Goal: Task Accomplishment & Management: Manage account settings

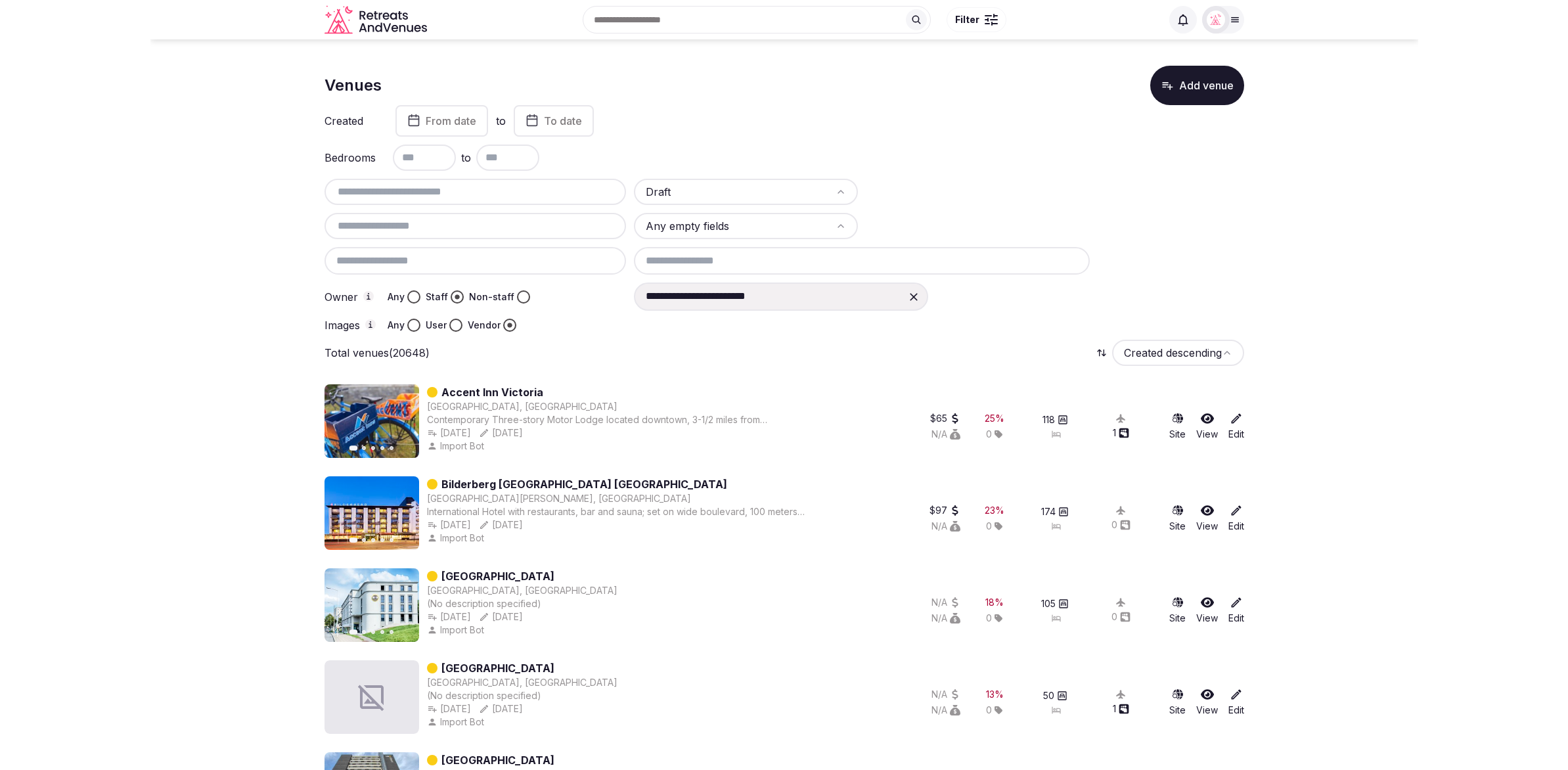
scroll to position [92, 0]
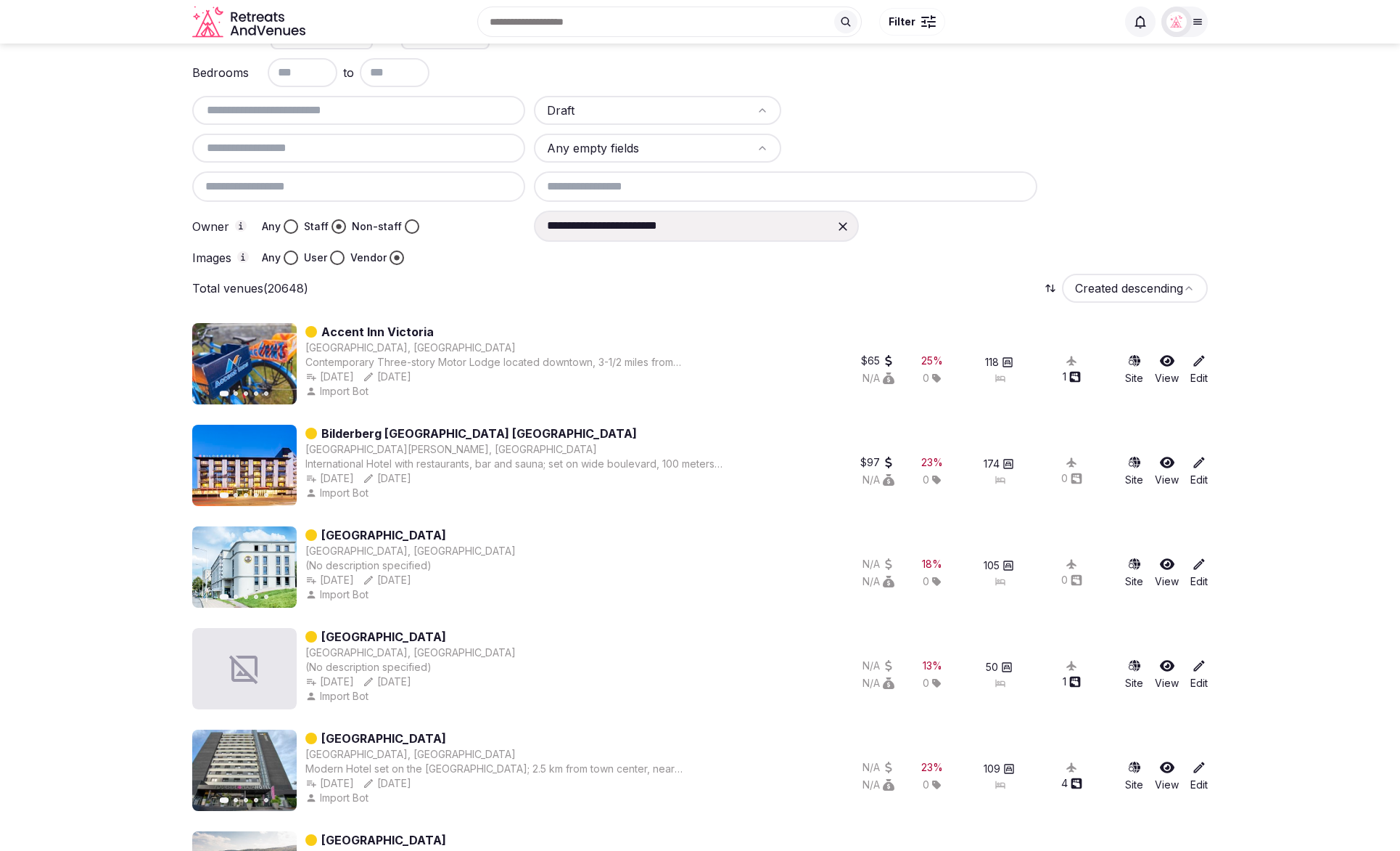
click at [1081, 148] on div "**********" at bounding box center [700, 180] width 1016 height 169
click at [1157, 154] on div "**********" at bounding box center [700, 180] width 1016 height 169
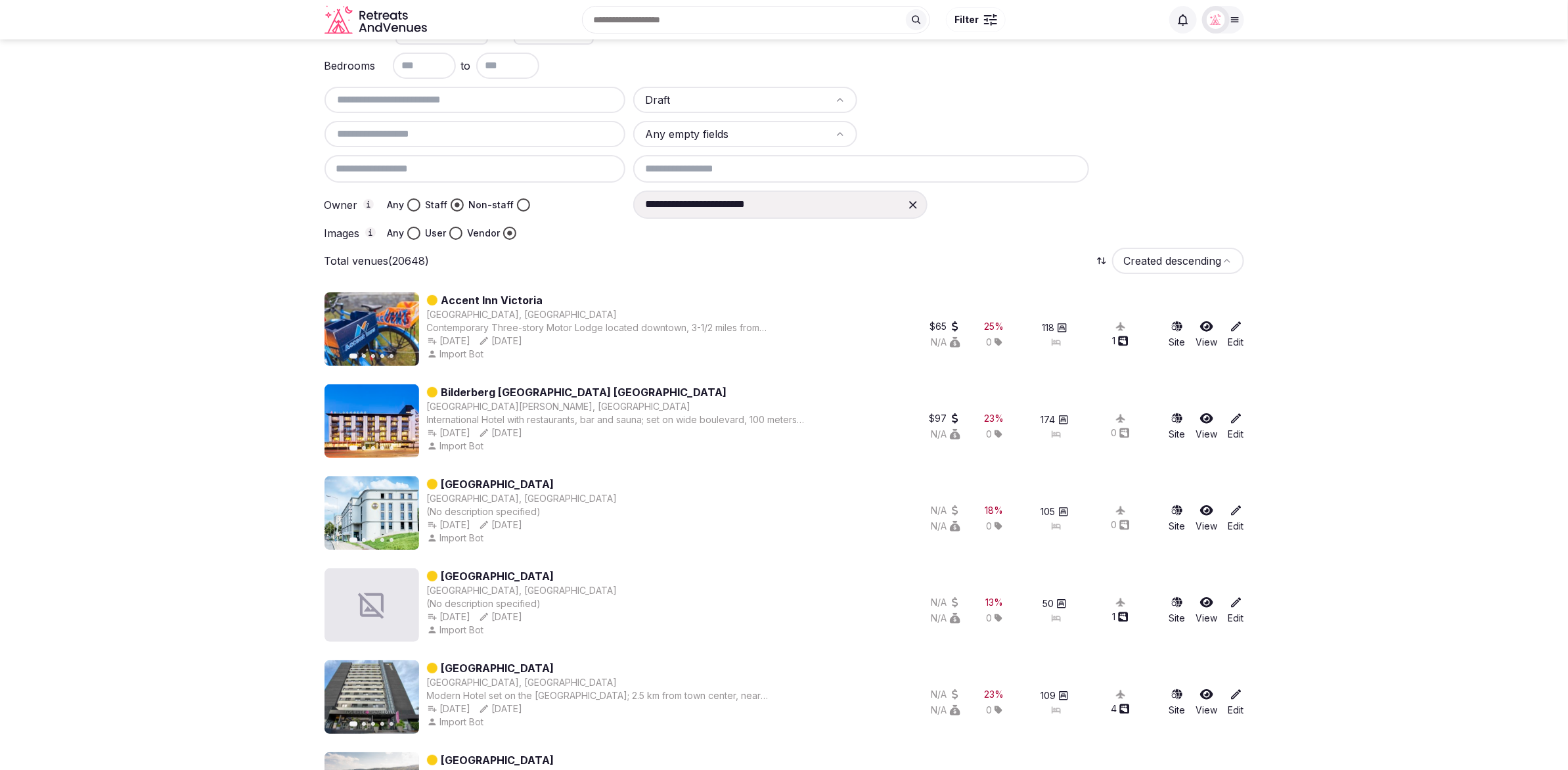
click at [1016, 97] on div at bounding box center [978, 100] width 224 height 26
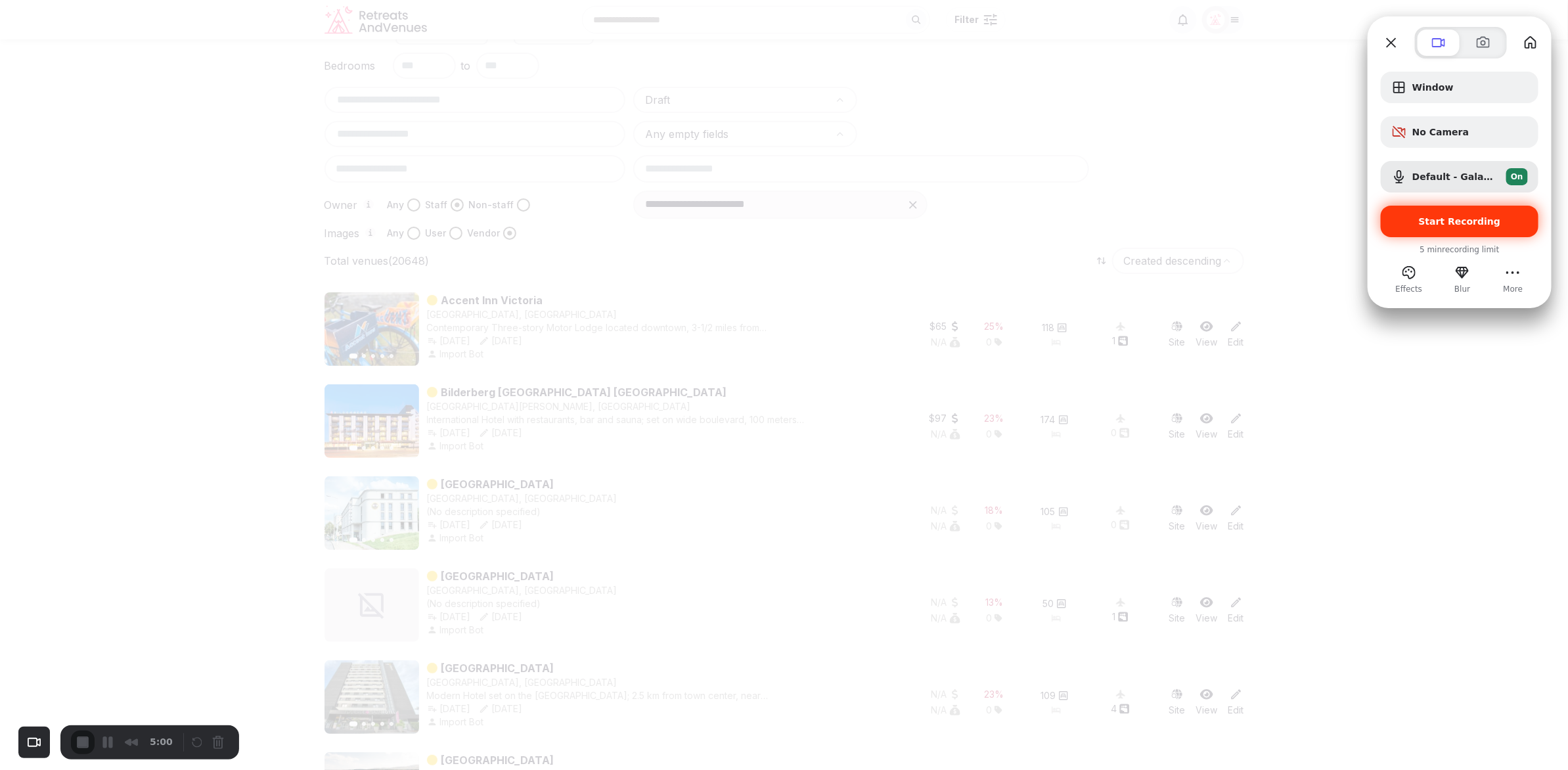
click at [1267, 223] on span "Start Recording" at bounding box center [1460, 221] width 82 height 11
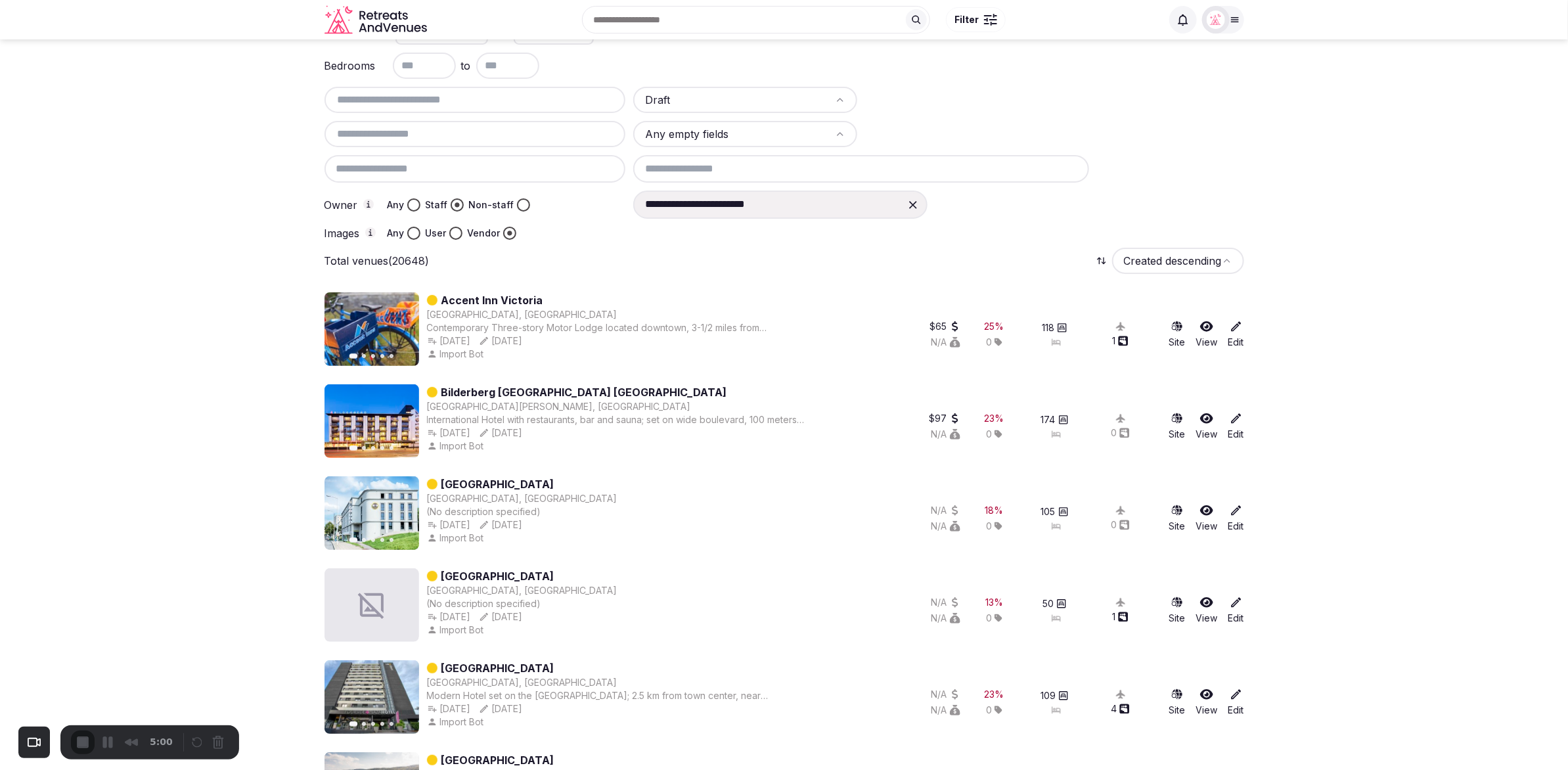
click at [914, 201] on icon at bounding box center [913, 204] width 13 height 13
click at [111, 745] on button "Pause Recording" at bounding box center [110, 743] width 21 height 21
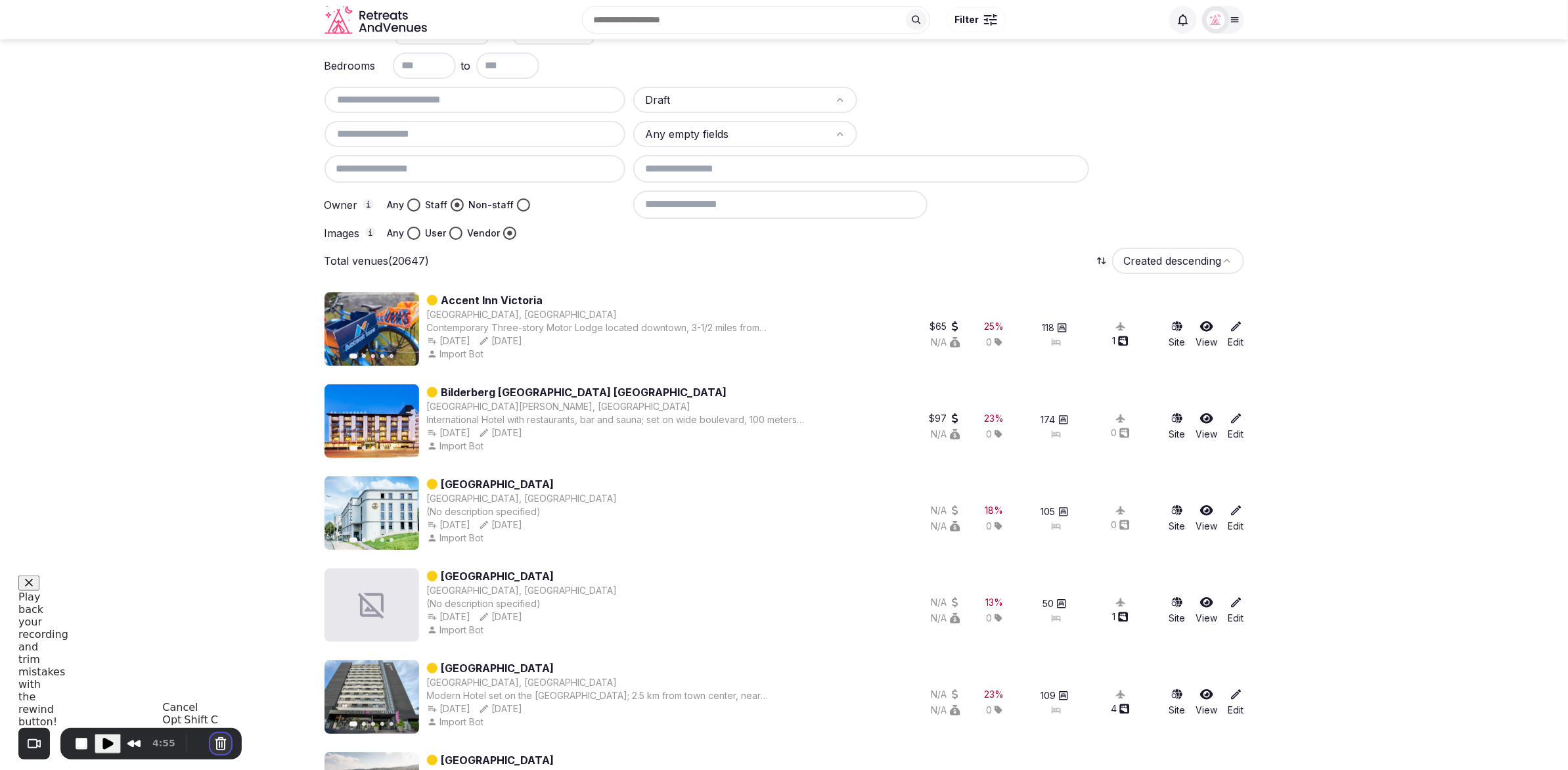
click at [215, 747] on button "Cancel Recording" at bounding box center [220, 743] width 21 height 21
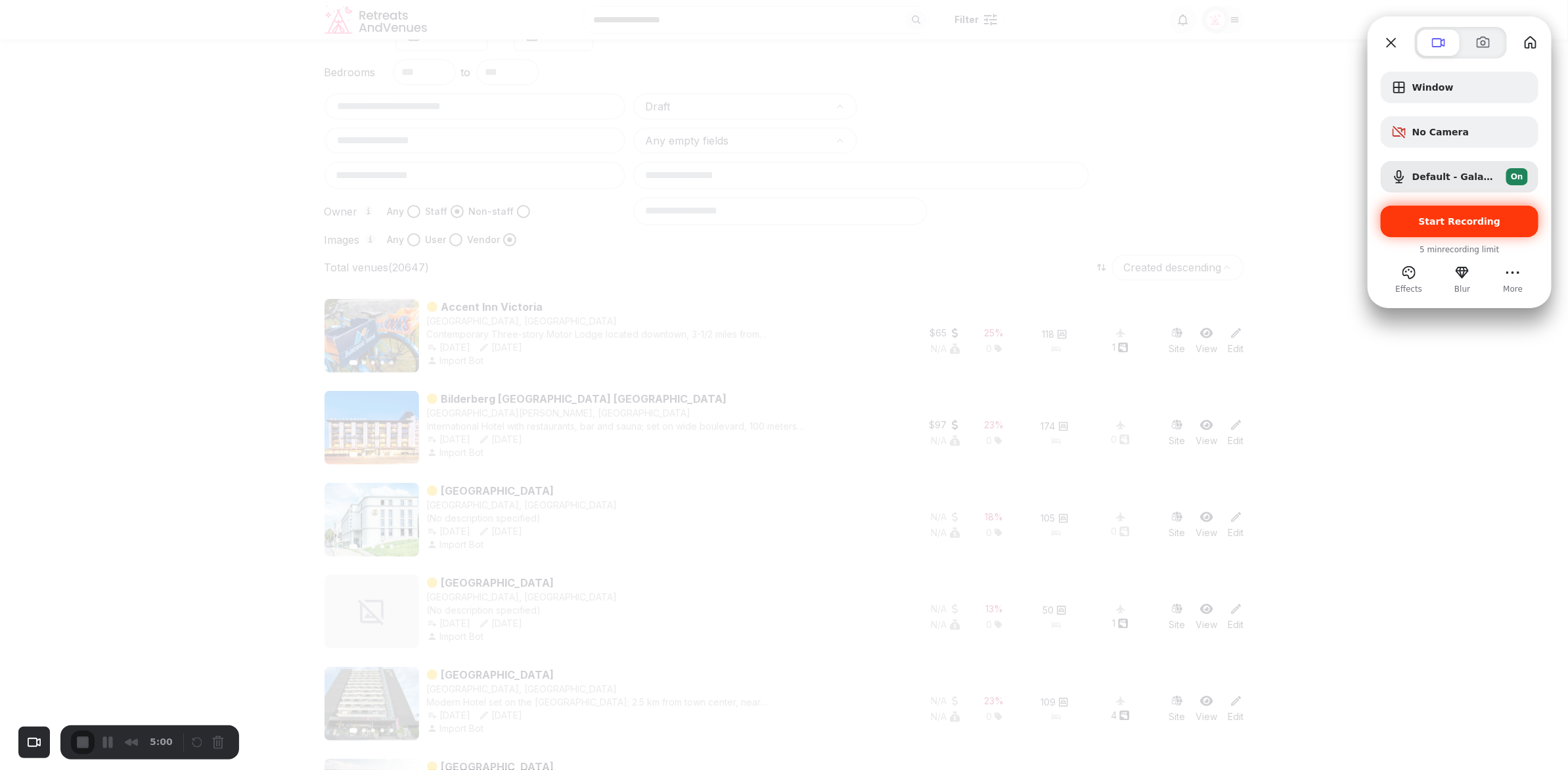
scroll to position [84, 0]
click at [1267, 220] on span "Start Recording" at bounding box center [1460, 221] width 82 height 11
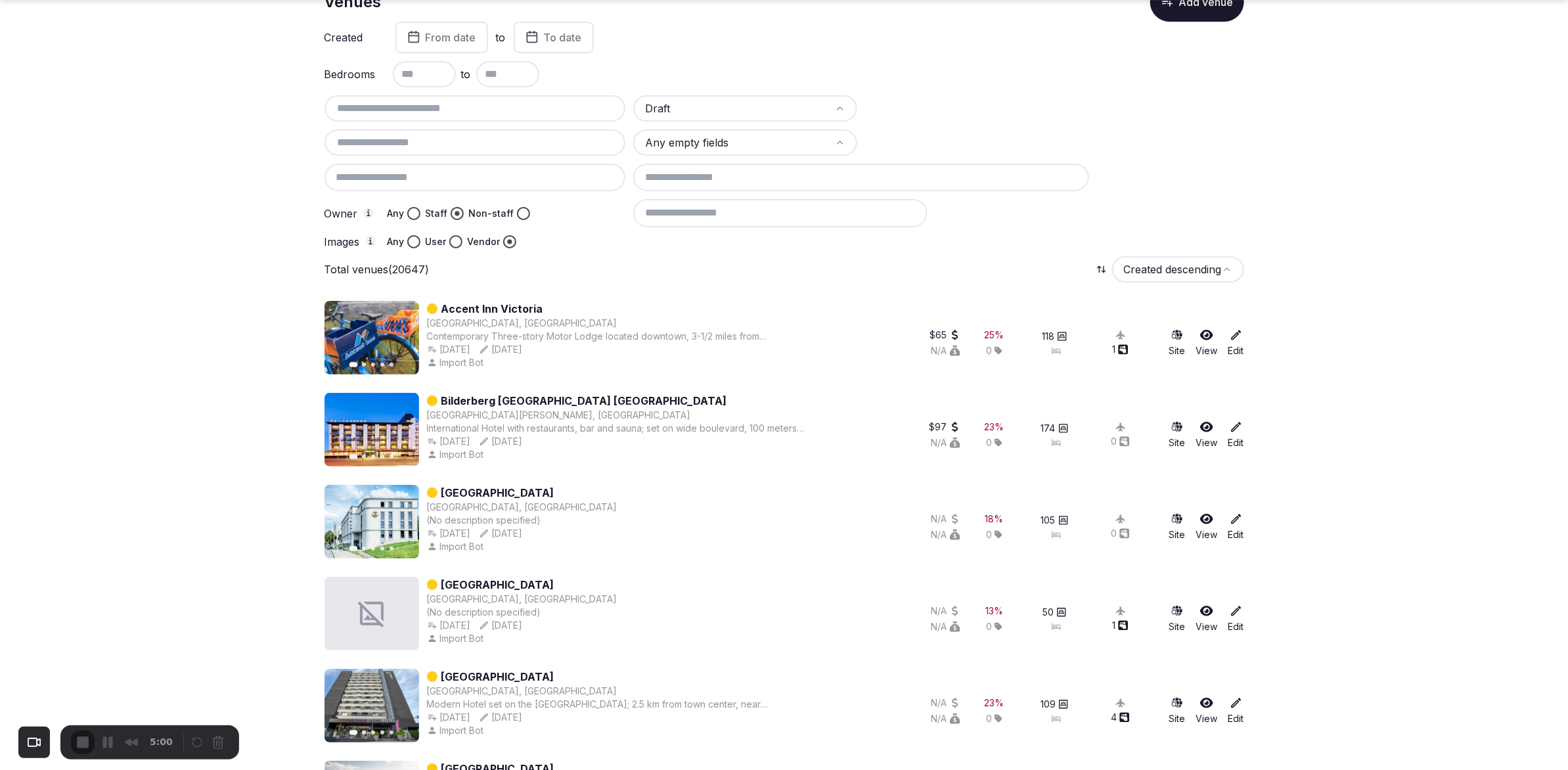
scroll to position [84, 0]
click at [702, 104] on html "Search Popular Destinations Toscana, Italy Riviera Maya, Mexico Indonesia, Bali…" at bounding box center [784, 301] width 1568 height 770
click at [409, 240] on button "Any" at bounding box center [413, 240] width 13 height 13
click at [412, 208] on button "Any" at bounding box center [413, 213] width 13 height 13
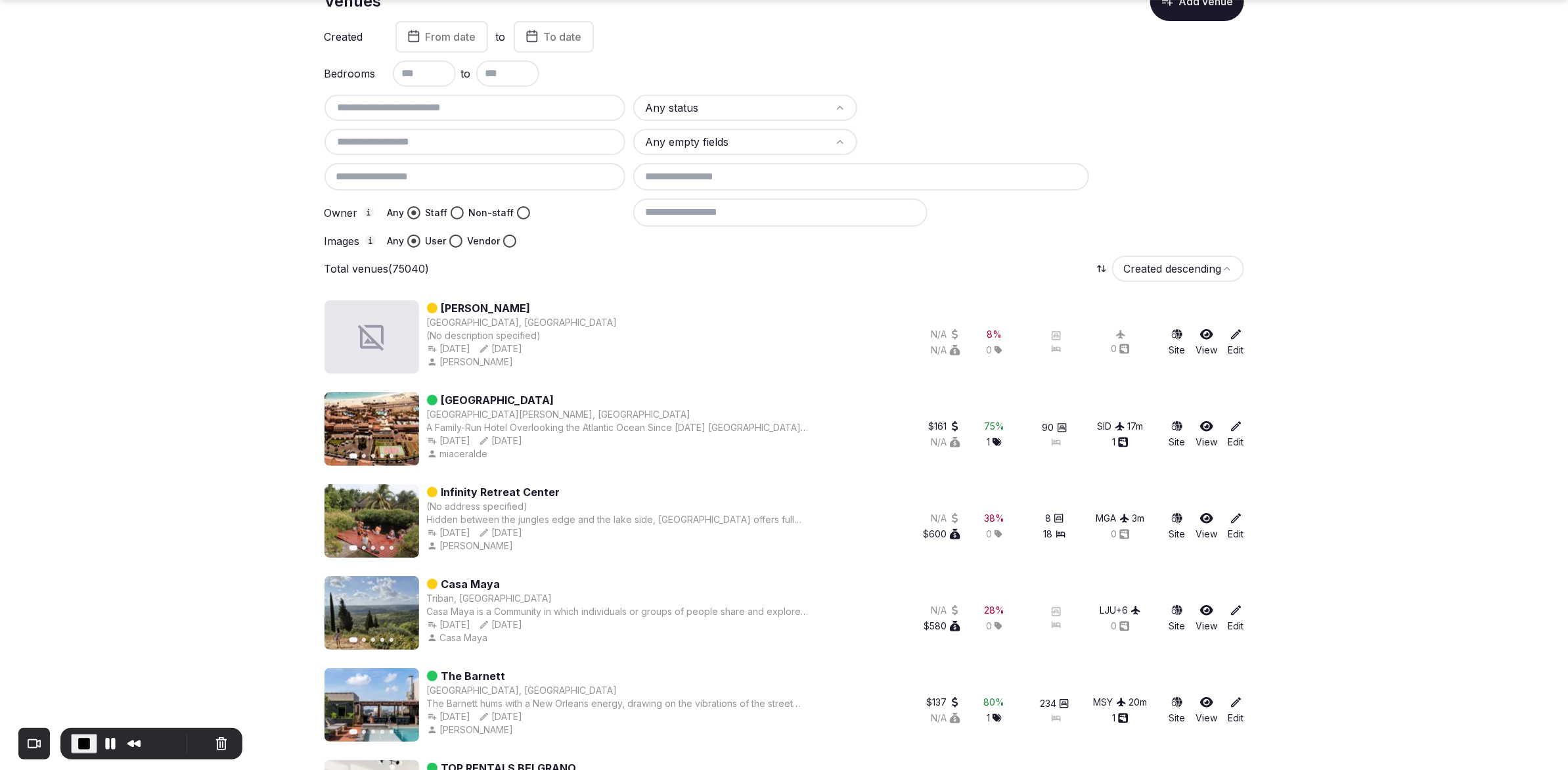
click at [706, 213] on input at bounding box center [780, 212] width 294 height 28
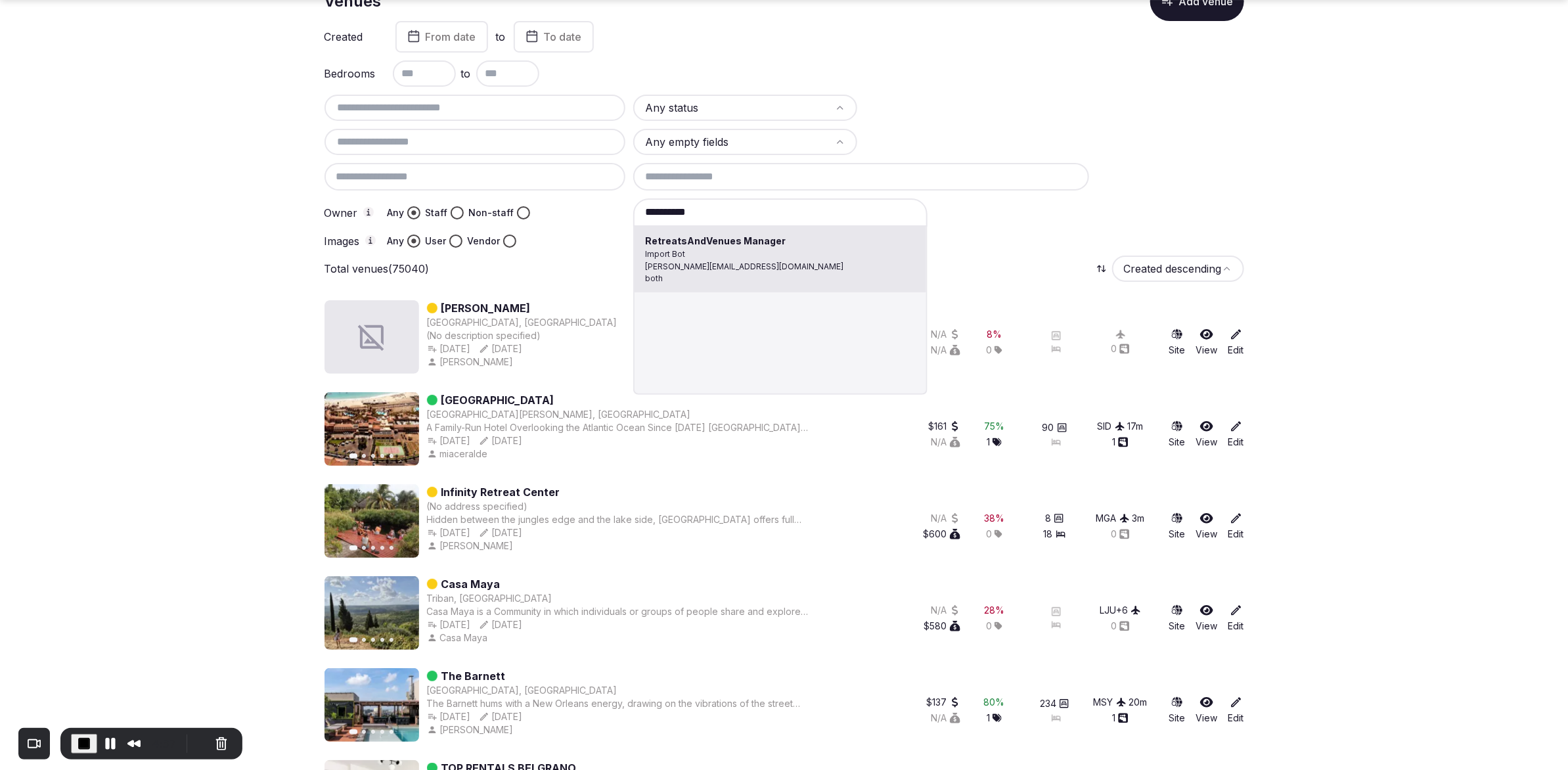
type input "**********"
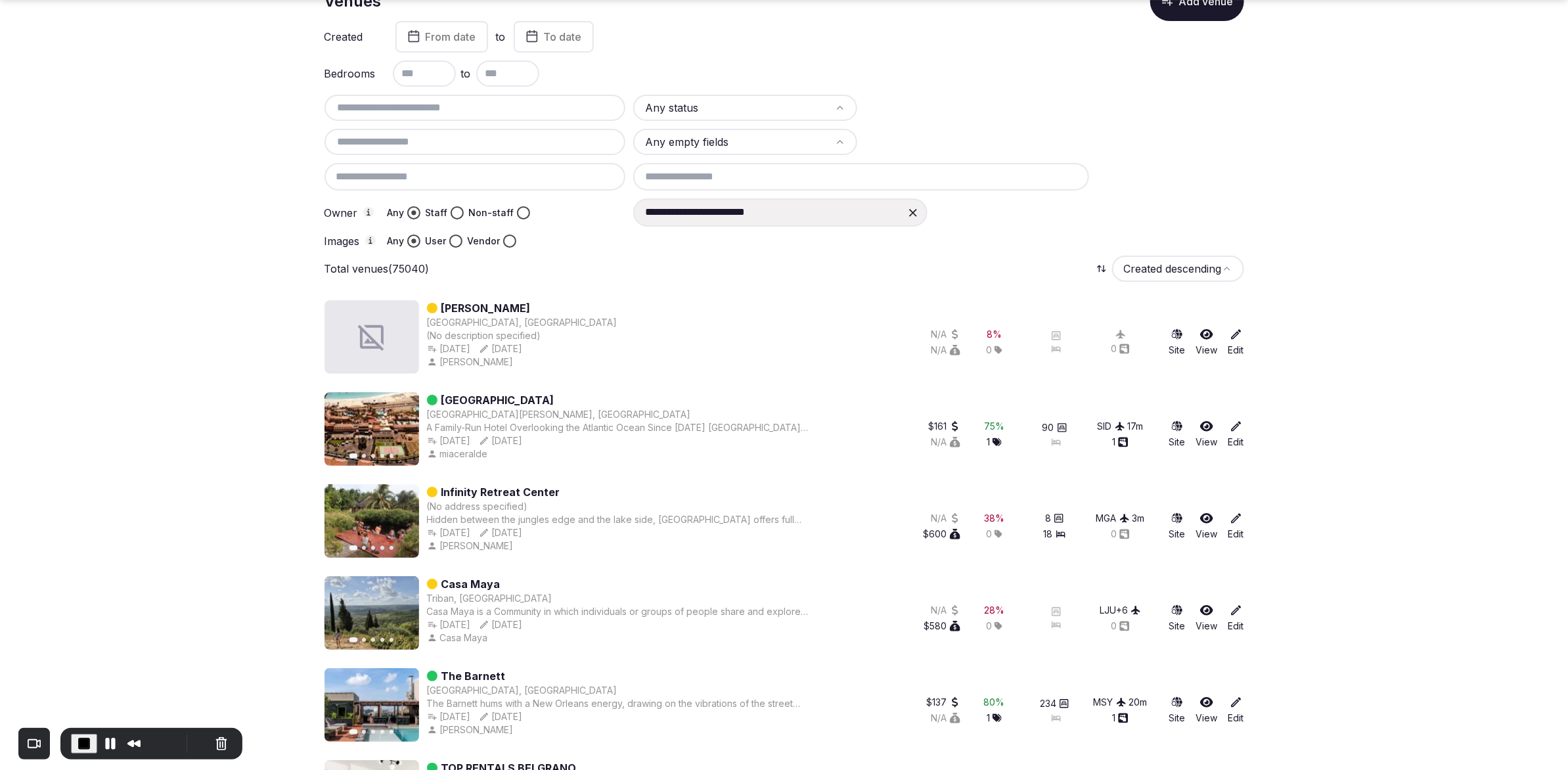
click at [703, 258] on div "Total venues (75040) Created descending" at bounding box center [785, 269] width 920 height 26
click at [455, 213] on button "Staff" at bounding box center [457, 213] width 13 height 13
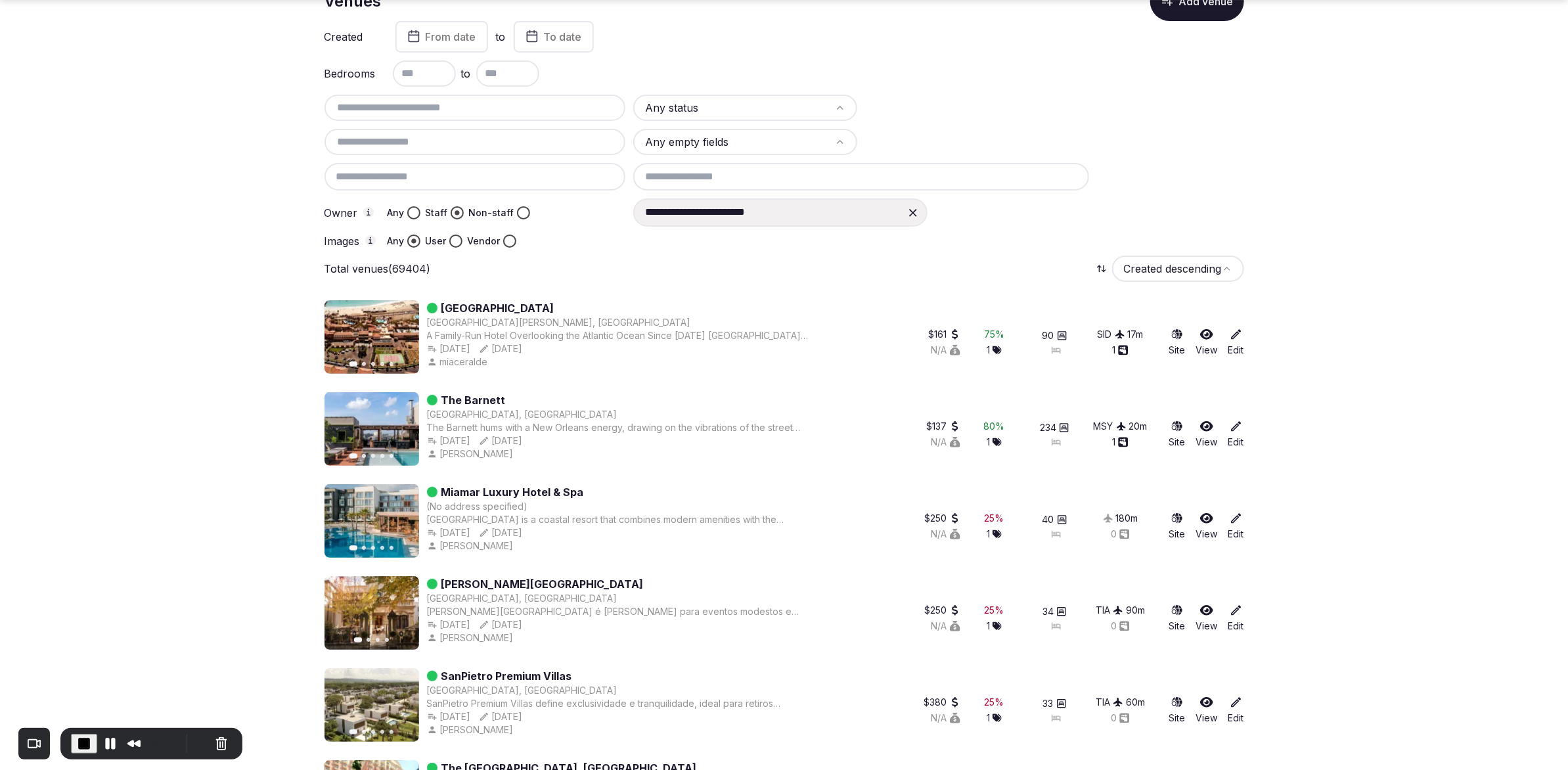
click at [512, 241] on button "Vendor" at bounding box center [509, 240] width 13 height 13
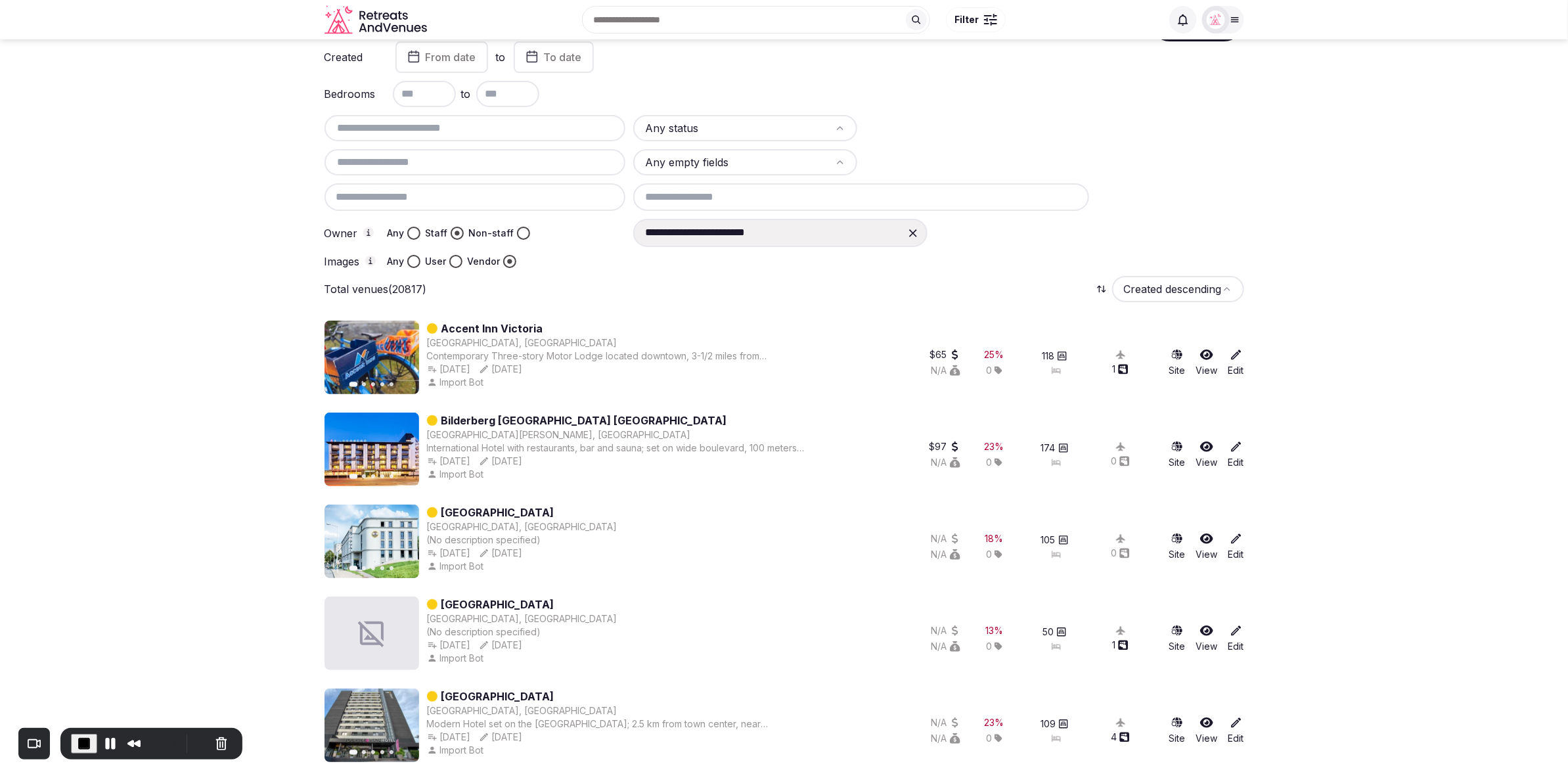
scroll to position [0, 0]
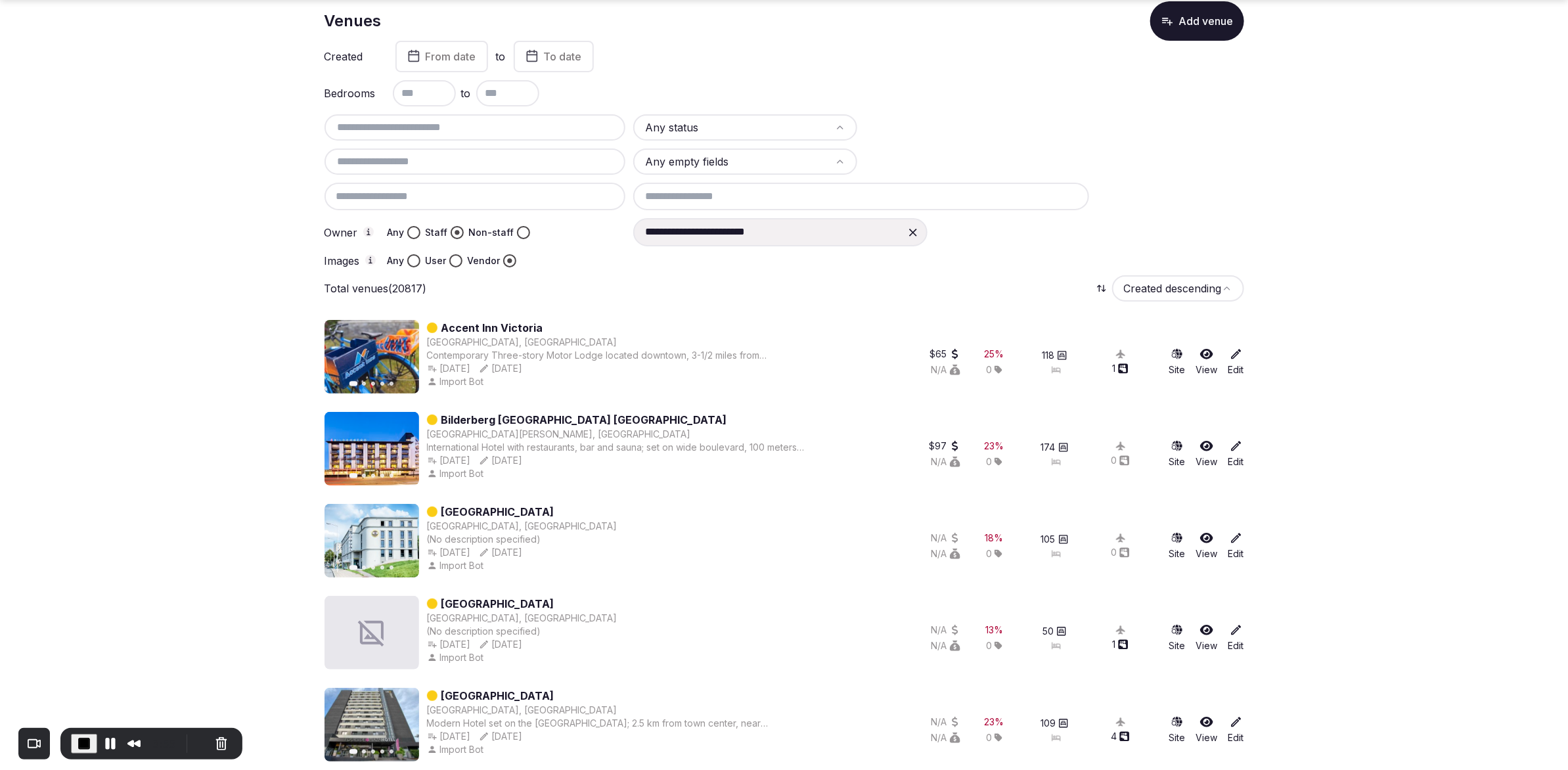
scroll to position [71, 0]
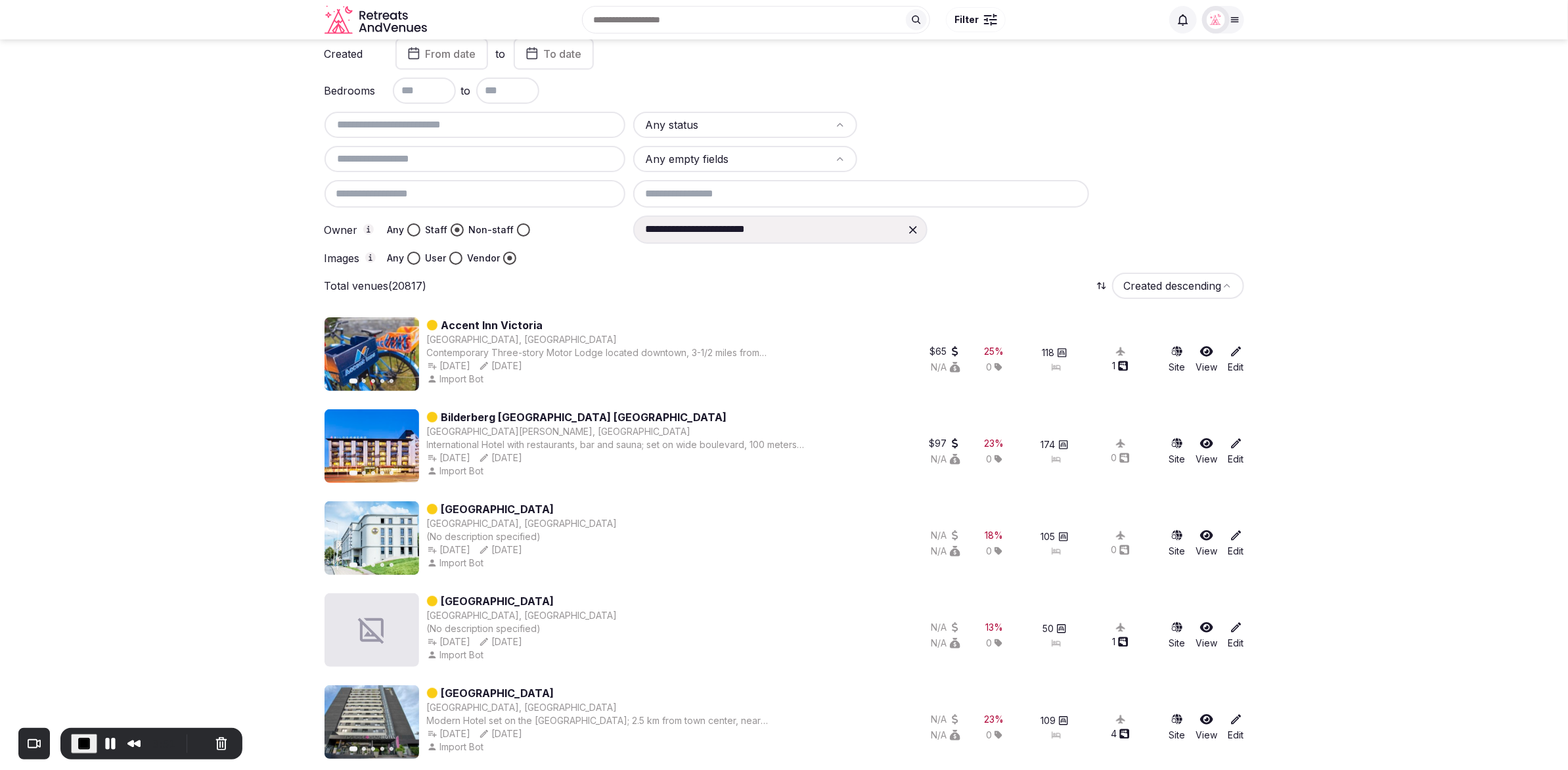
click at [1016, 332] on div "25 % 0" at bounding box center [994, 359] width 63 height 63
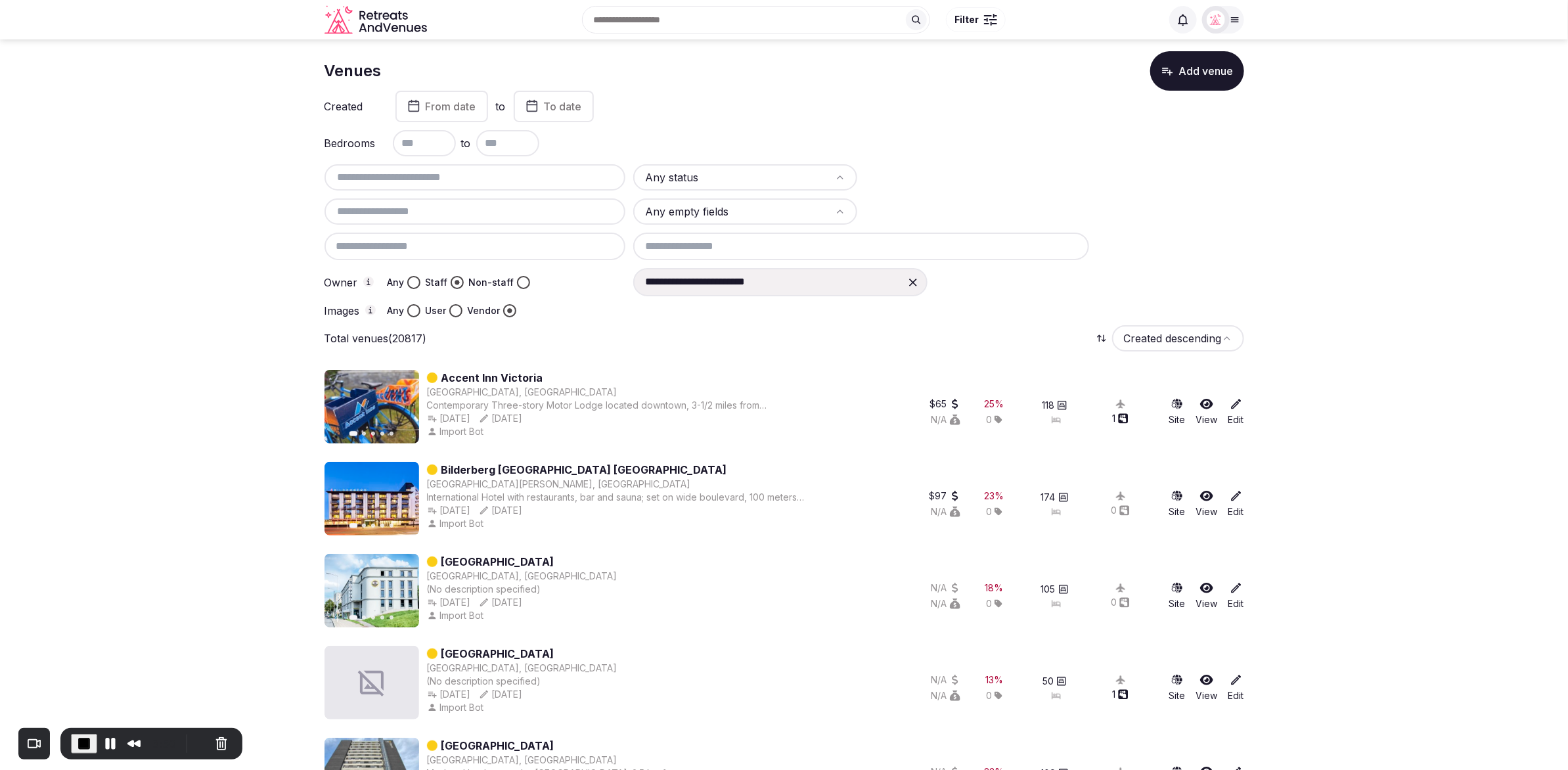
scroll to position [0, 0]
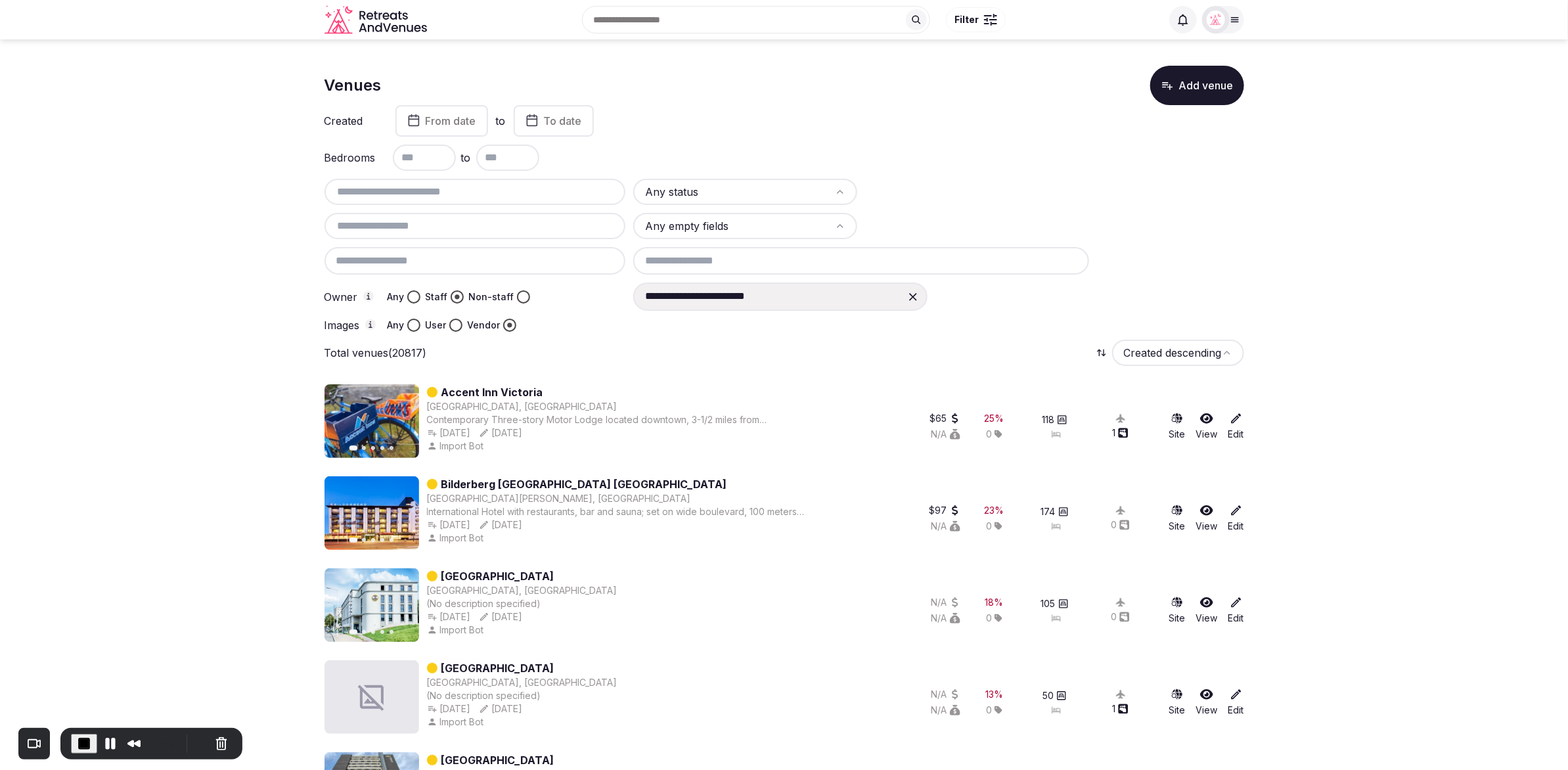
click at [1216, 384] on div "$65 N/A 25 % 0 118 1 Site View Edit" at bounding box center [1065, 421] width 357 height 74
click at [1184, 363] on html "**********" at bounding box center [784, 384] width 1568 height 770
click at [1023, 398] on html "**********" at bounding box center [784, 384] width 1568 height 770
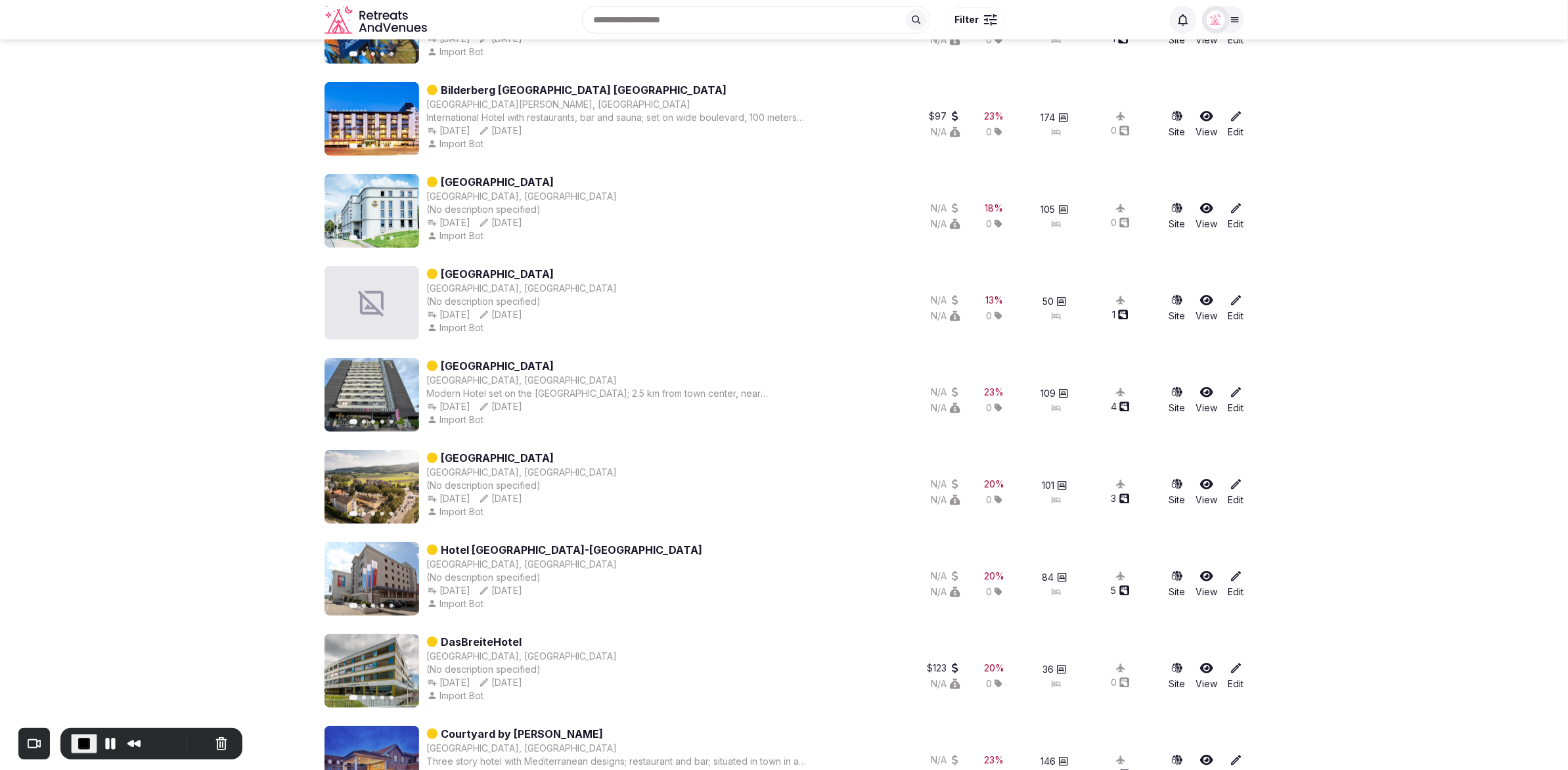
scroll to position [0, 0]
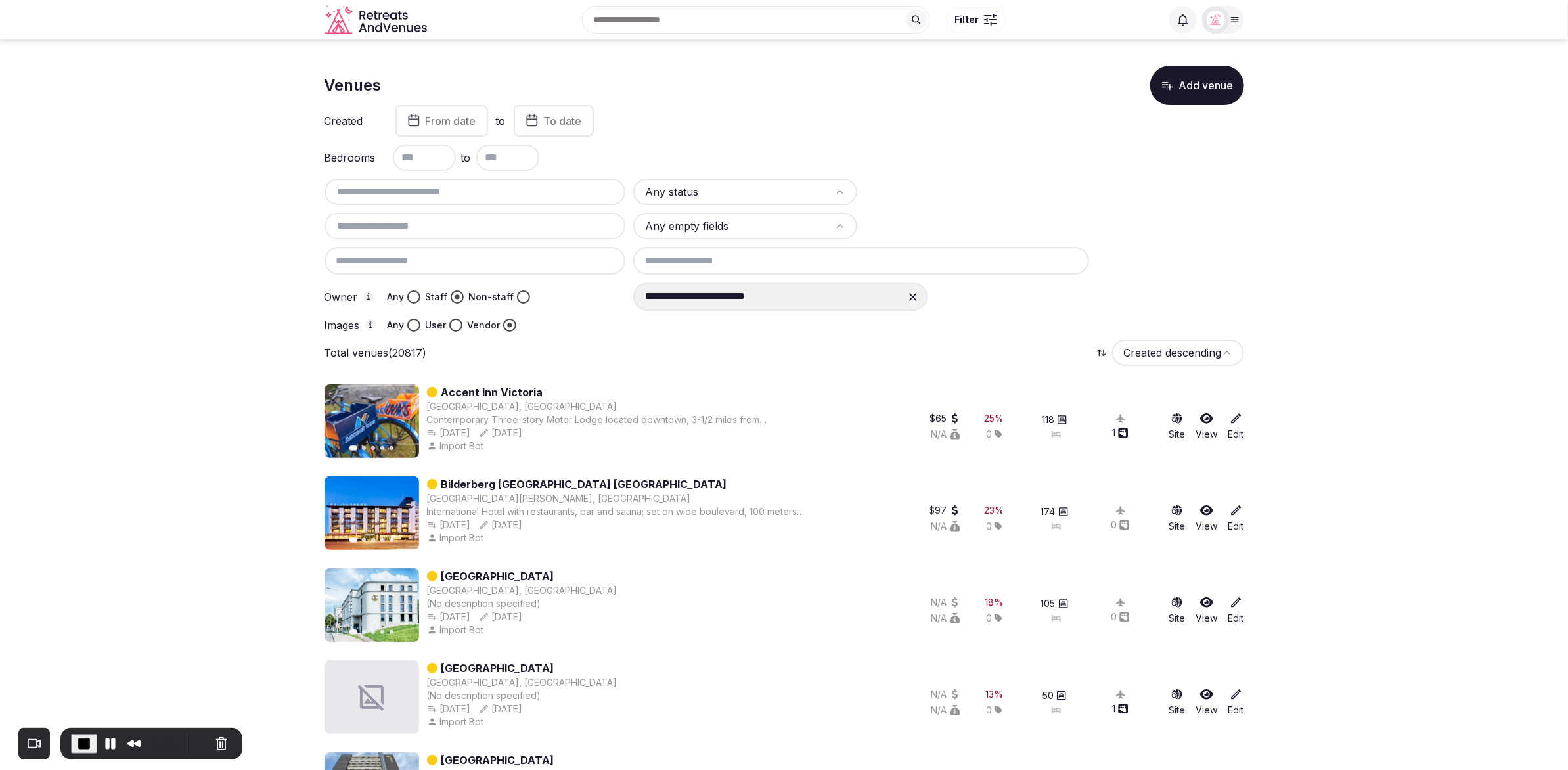
click at [1029, 294] on div "**********" at bounding box center [938, 296] width 610 height 28
click at [1029, 357] on div "Total venues (20817) Created descending" at bounding box center [785, 352] width 920 height 26
click at [766, 342] on div "Total venues (20817) Created descending" at bounding box center [785, 352] width 920 height 26
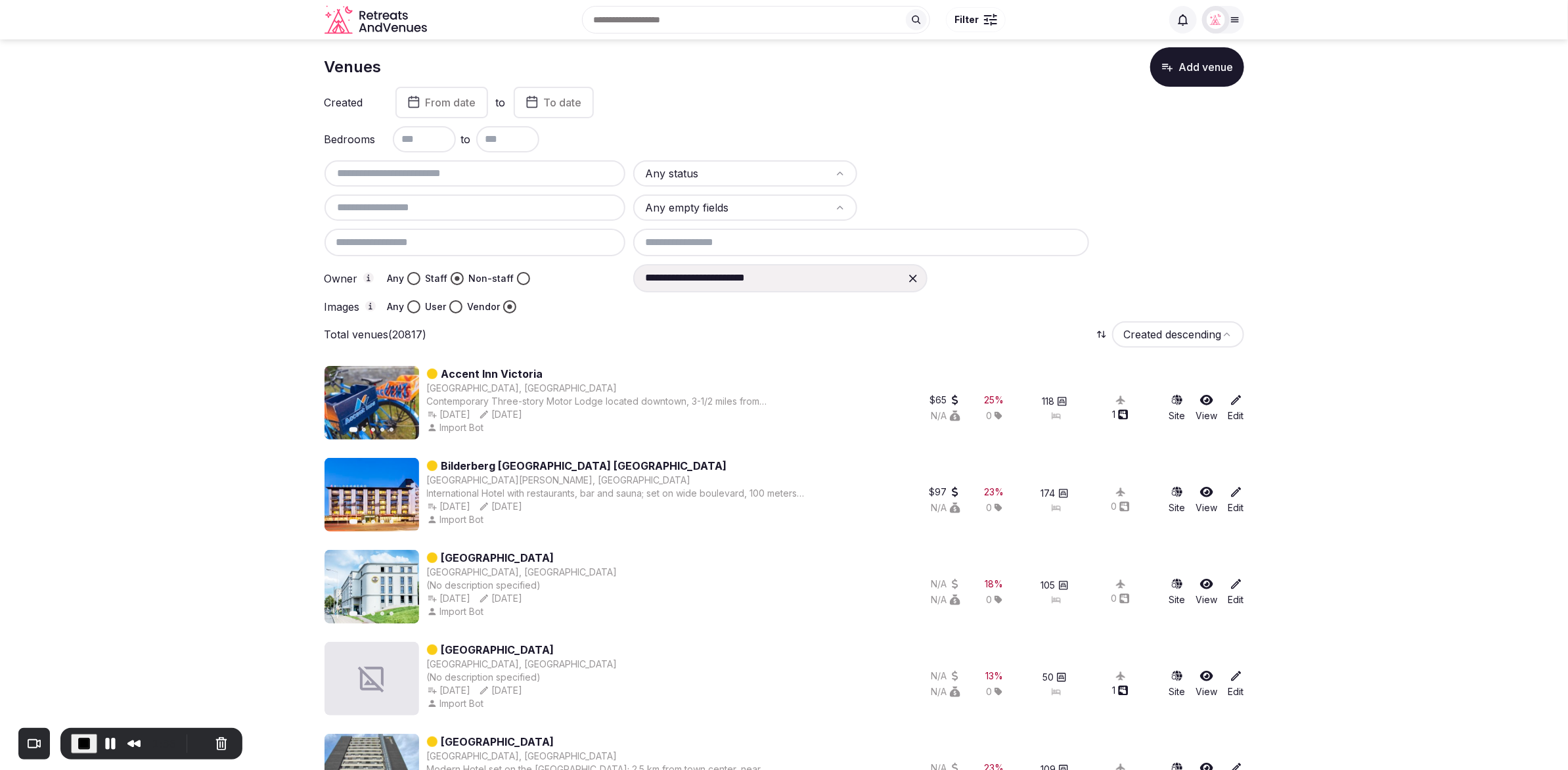
scroll to position [21, 0]
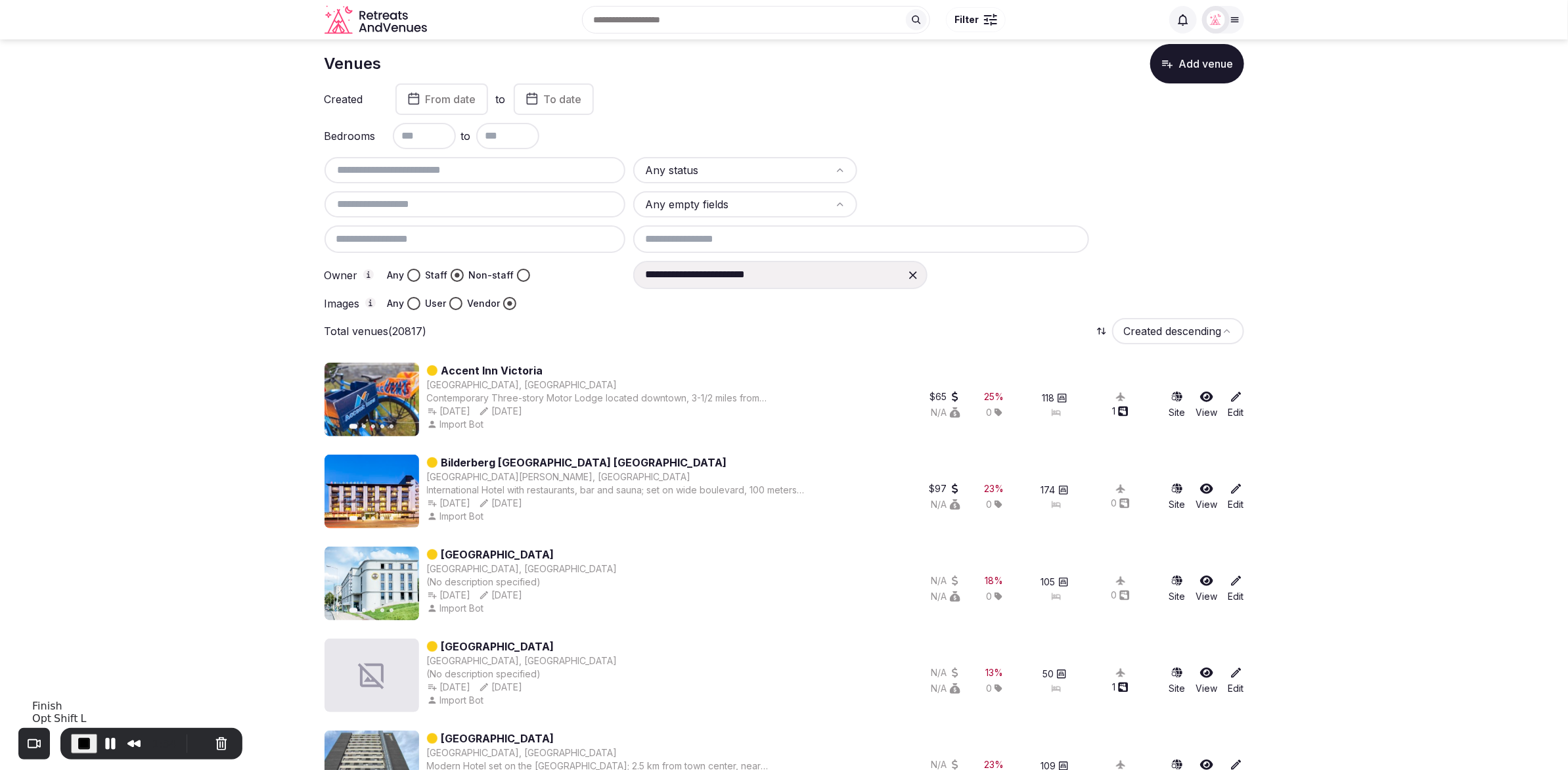
click at [84, 741] on span "End Recording" at bounding box center [84, 743] width 16 height 16
drag, startPoint x: 922, startPoint y: 128, endPoint x: 883, endPoint y: 113, distance: 41.8
click at [921, 128] on div "Bedrooms to" at bounding box center [785, 136] width 920 height 26
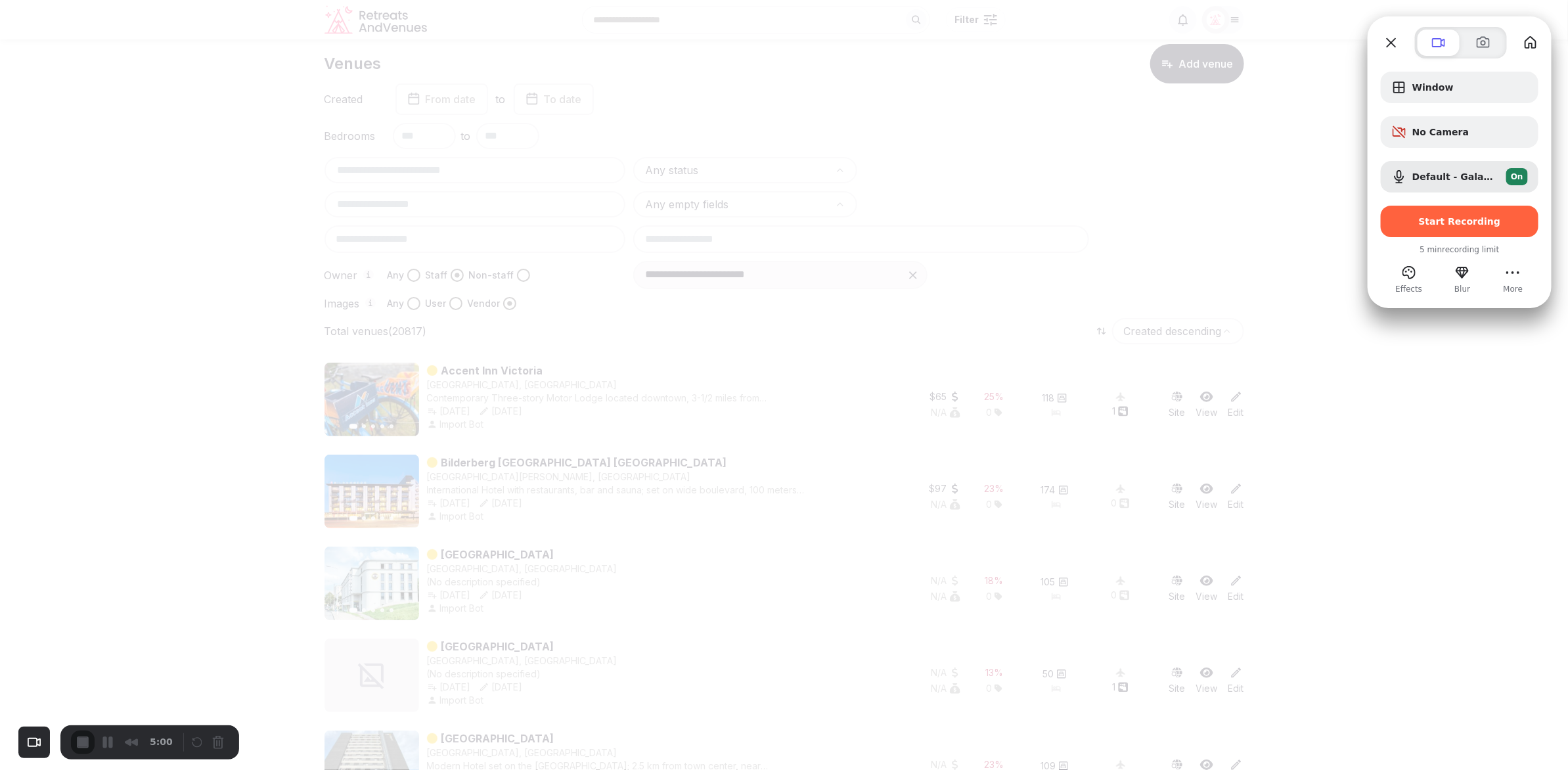
drag, startPoint x: 1160, startPoint y: 147, endPoint x: 1245, endPoint y: 184, distance: 92.7
click at [1160, 147] on div at bounding box center [784, 385] width 1568 height 770
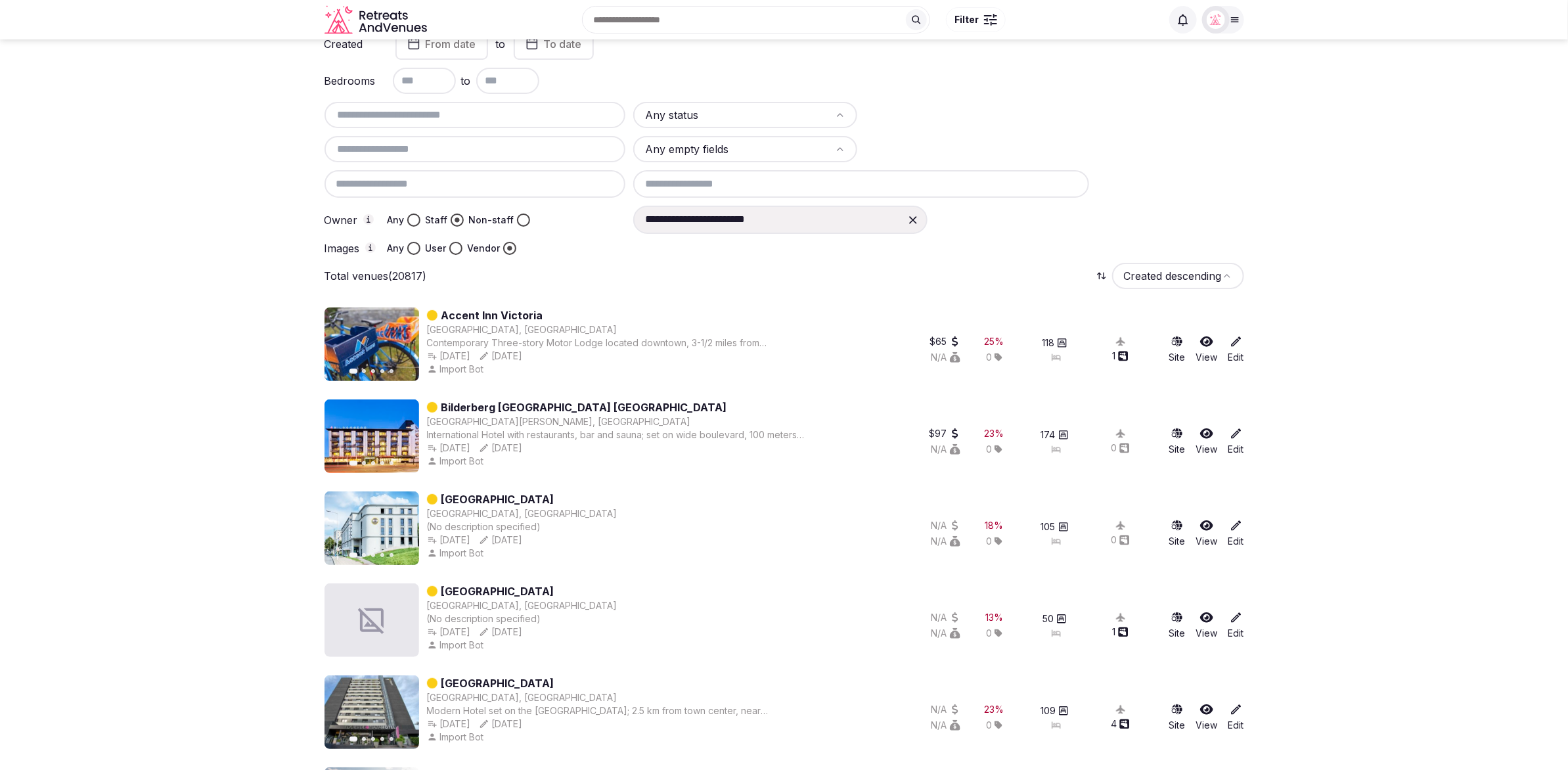
scroll to position [0, 0]
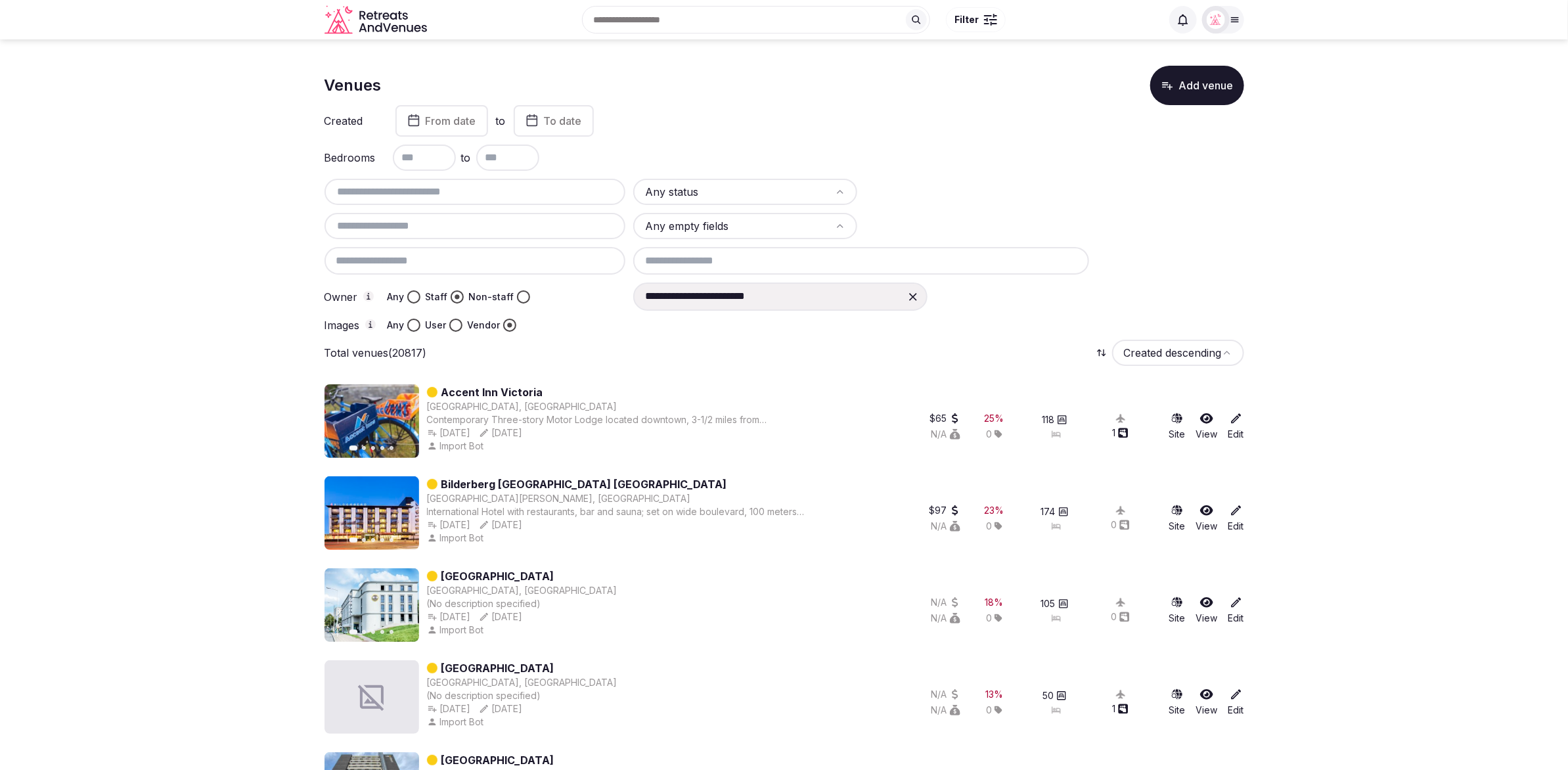
click at [470, 352] on div "Total venues (20817) Created descending" at bounding box center [785, 352] width 920 height 26
drag, startPoint x: 460, startPoint y: 355, endPoint x: 312, endPoint y: 349, distance: 148.1
copy p "Total venues (20817)"
click at [747, 193] on html "**********" at bounding box center [784, 385] width 1568 height 770
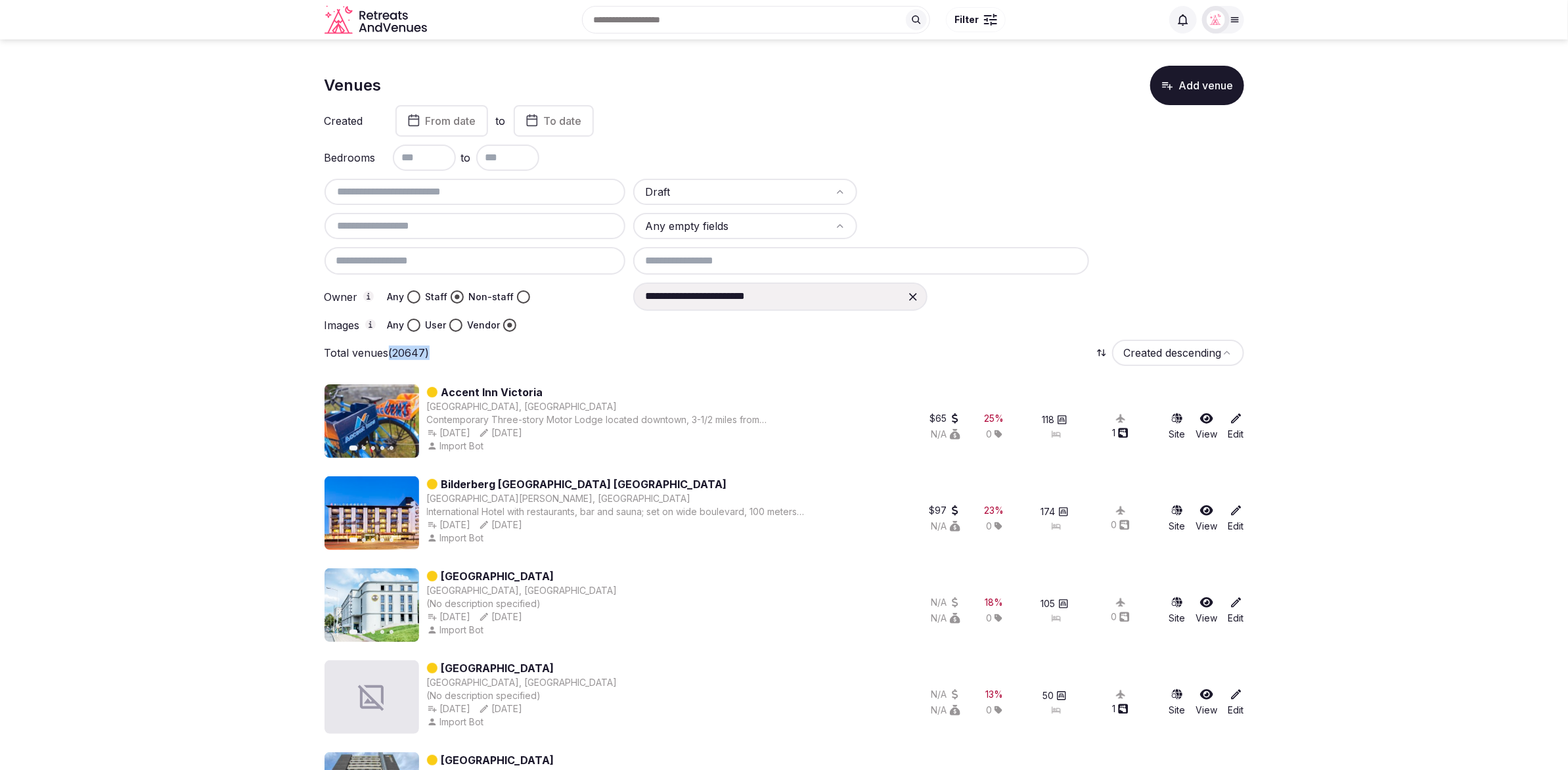
drag, startPoint x: 477, startPoint y: 348, endPoint x: 392, endPoint y: 352, distance: 85.1
click at [392, 352] on div "Total venues (20647) Created descending" at bounding box center [785, 352] width 920 height 26
copy p "(20647)"
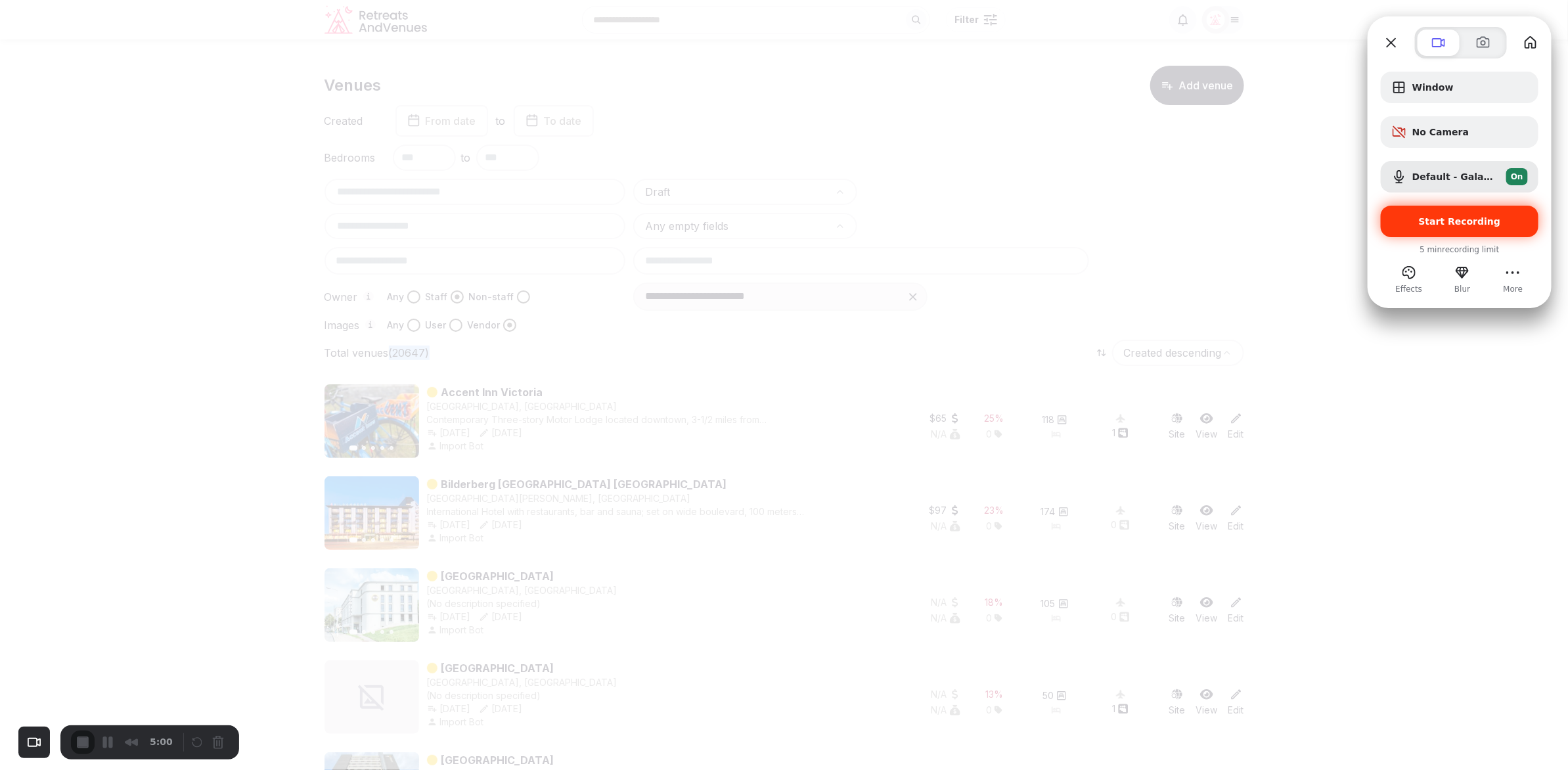
click at [1267, 220] on span "Start Recording" at bounding box center [1460, 221] width 82 height 11
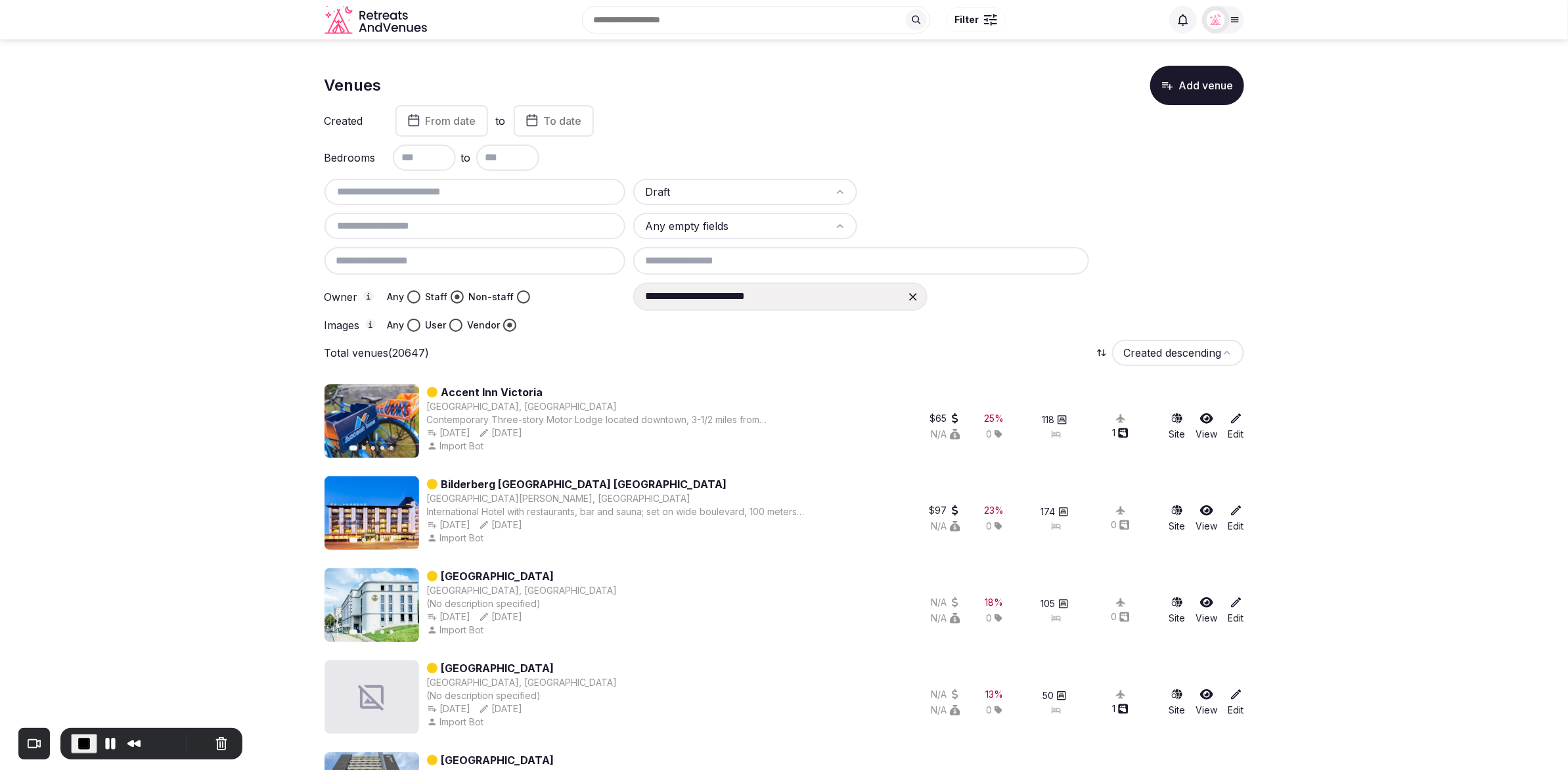
click at [973, 316] on div "**********" at bounding box center [785, 255] width 920 height 153
click at [217, 741] on button "Cancel Recording" at bounding box center [221, 743] width 21 height 21
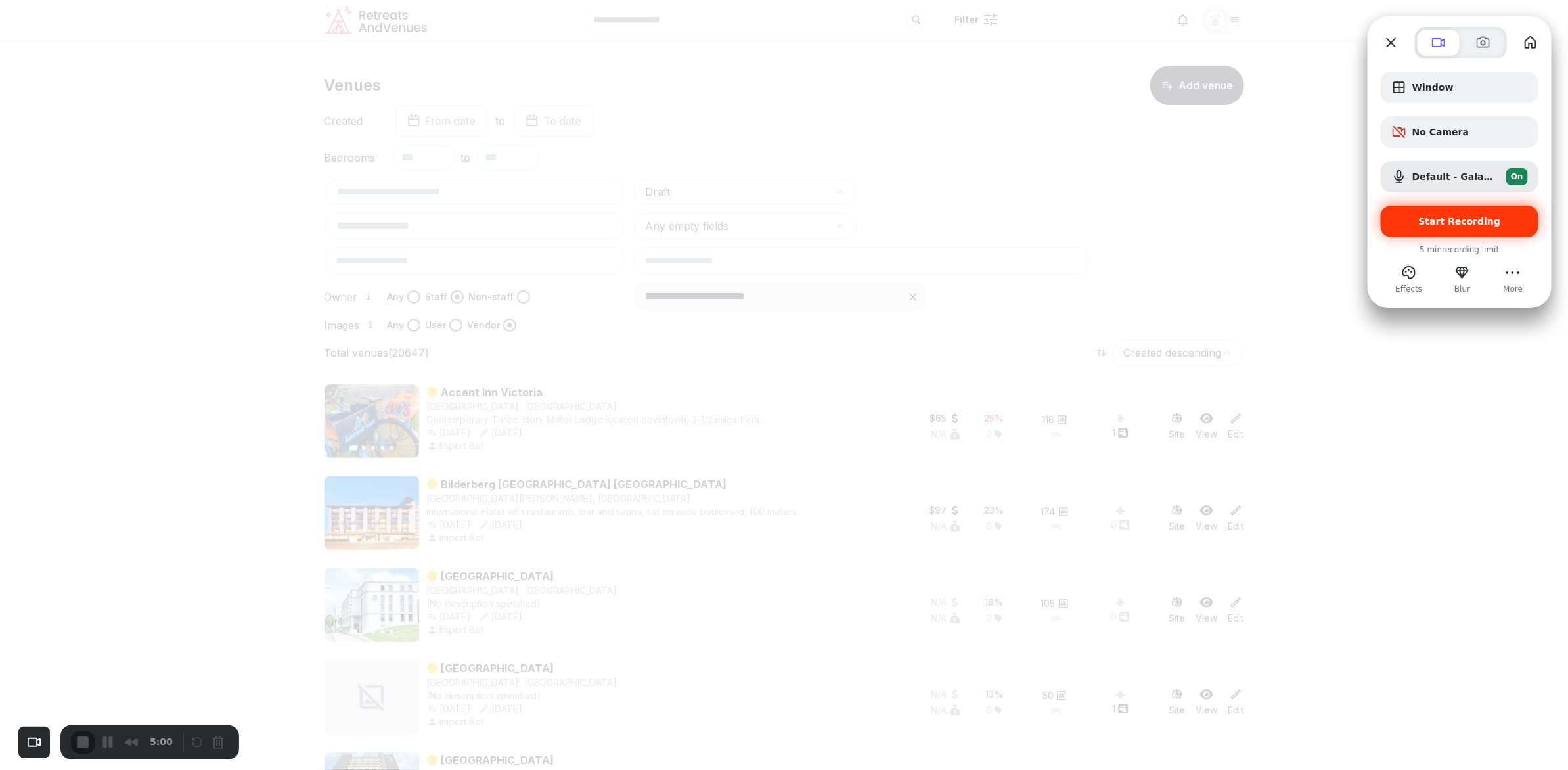
click at [1267, 227] on div "Start Recording" at bounding box center [1459, 221] width 157 height 31
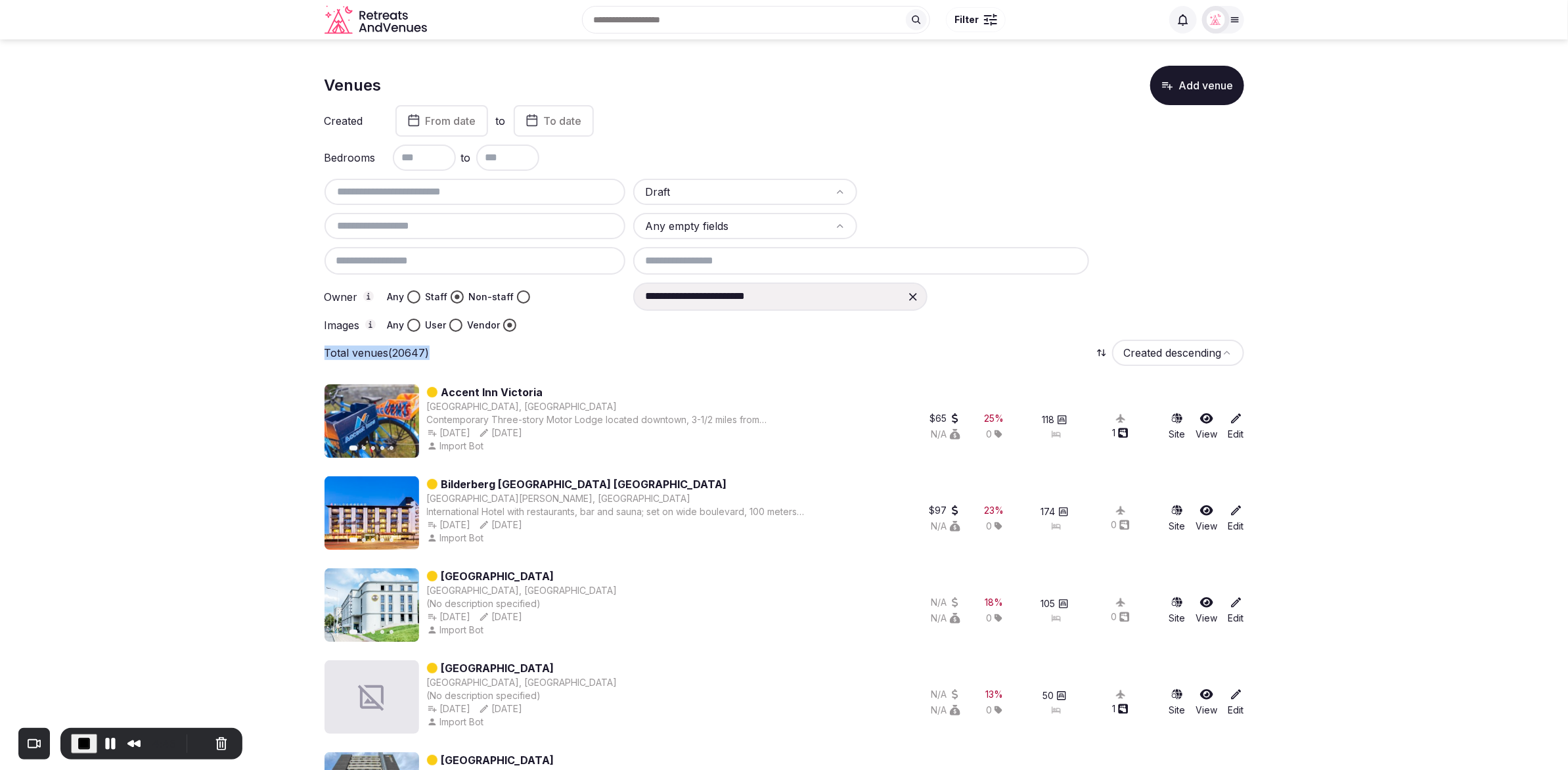
drag, startPoint x: 474, startPoint y: 354, endPoint x: 283, endPoint y: 347, distance: 191.1
click at [214, 746] on button "Cancel Recording" at bounding box center [221, 743] width 21 height 21
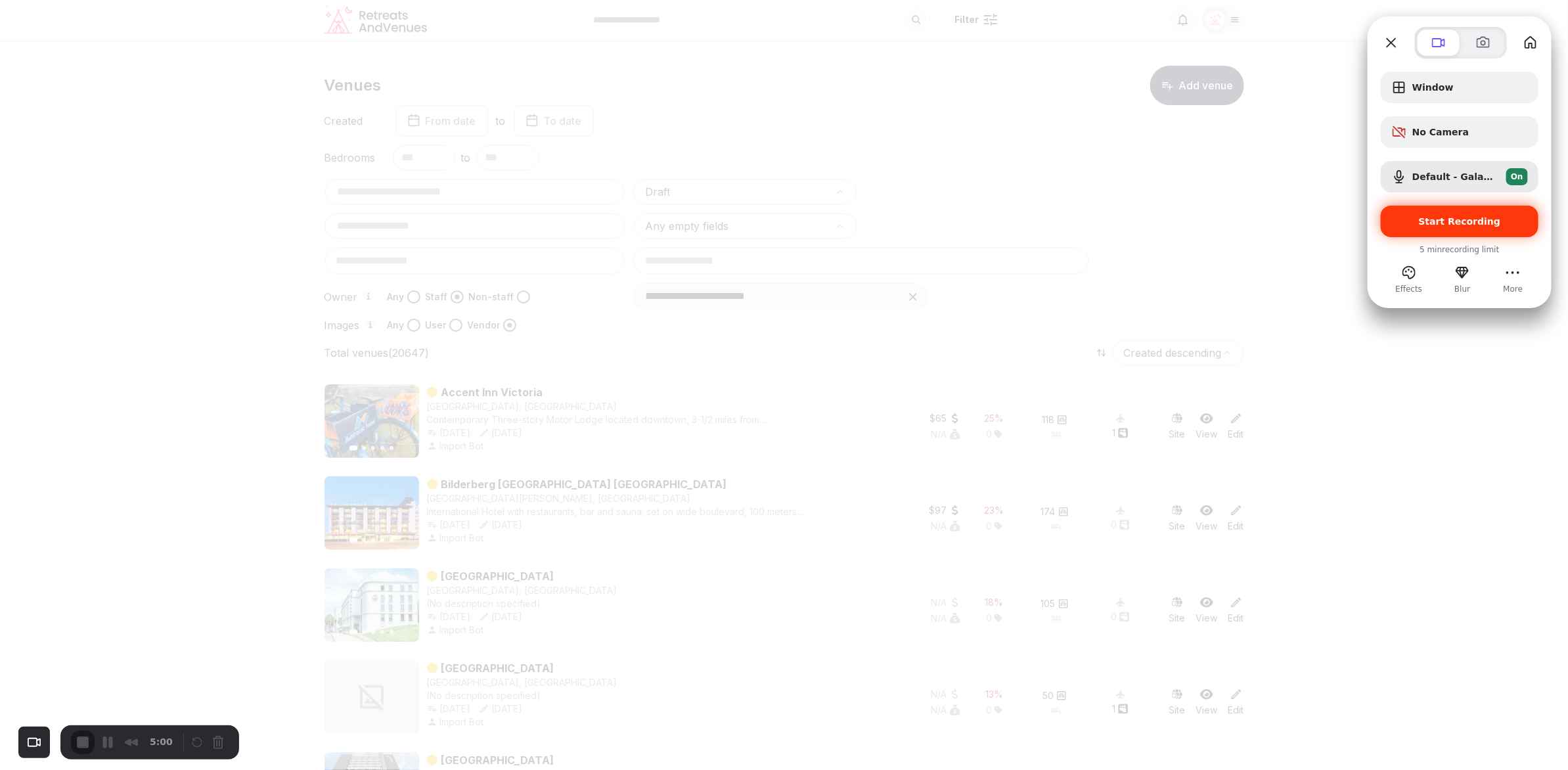
click at [1267, 222] on span "Start Recording" at bounding box center [1460, 221] width 82 height 11
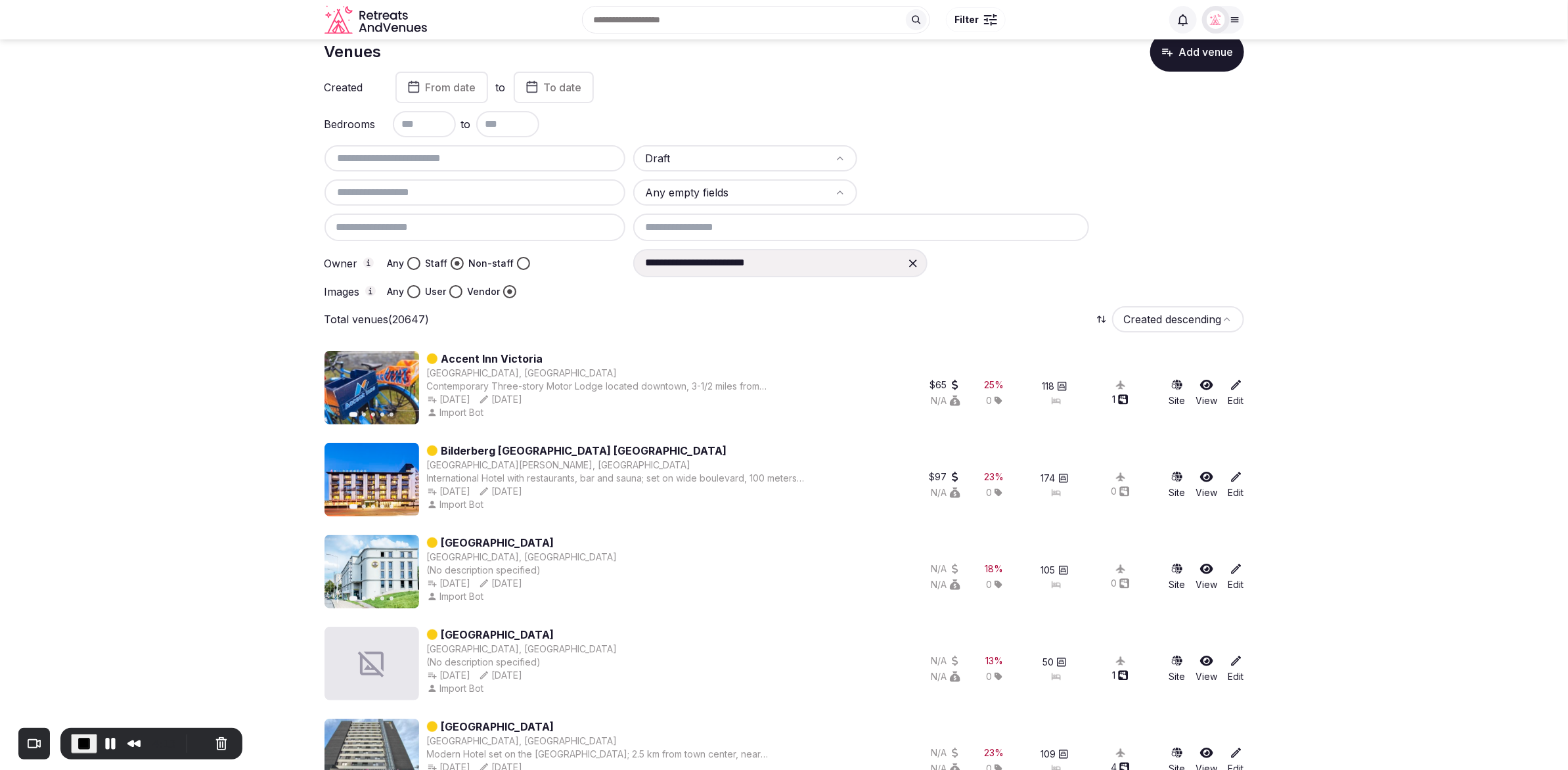
scroll to position [35, 0]
drag, startPoint x: 442, startPoint y: 317, endPoint x: 485, endPoint y: 315, distance: 43.0
click at [393, 319] on div "Total venues (20647)" at bounding box center [385, 318] width 121 height 15
click at [640, 322] on div "Total venues (20647) Created descending" at bounding box center [785, 318] width 920 height 26
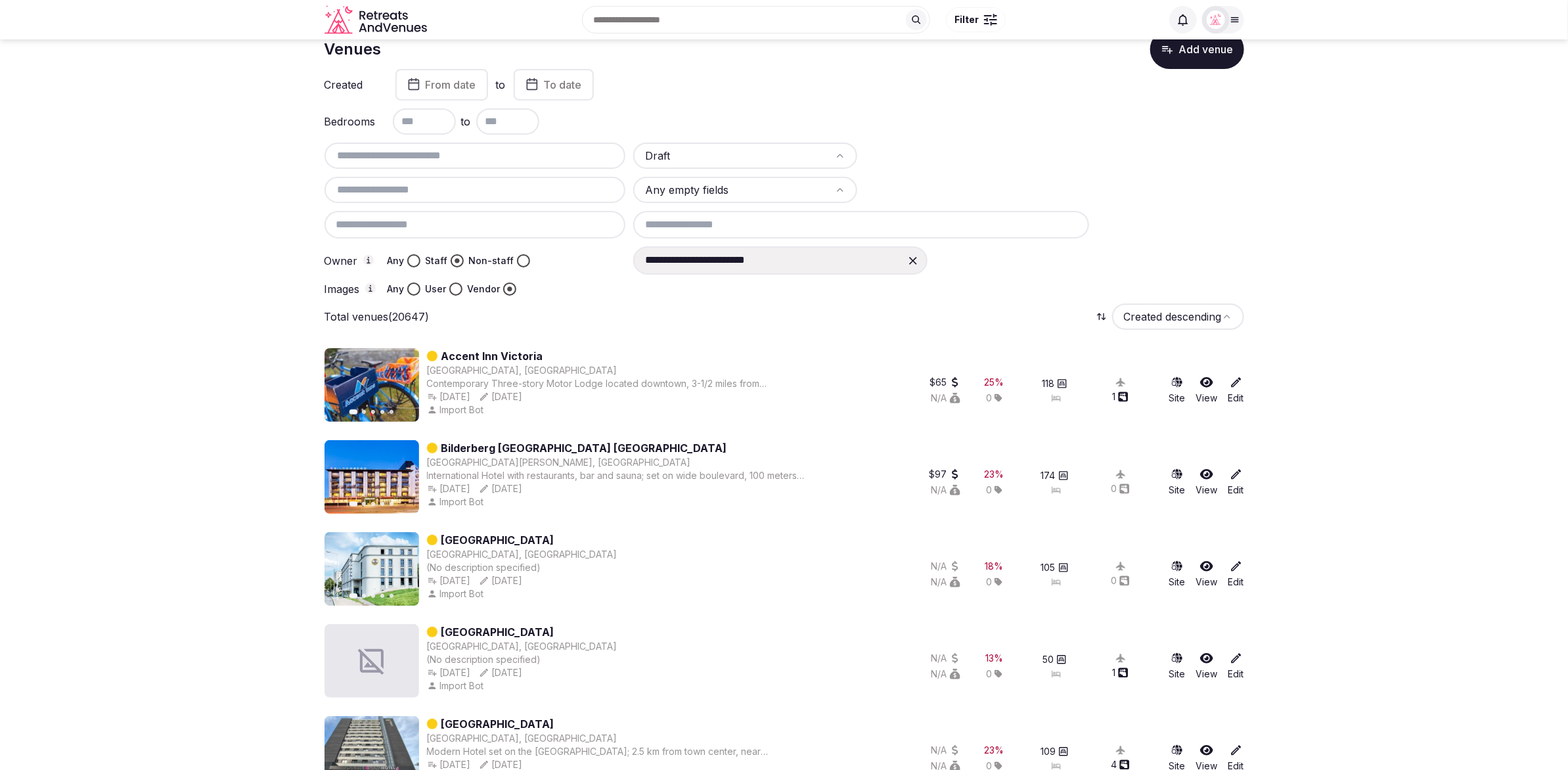
scroll to position [0, 0]
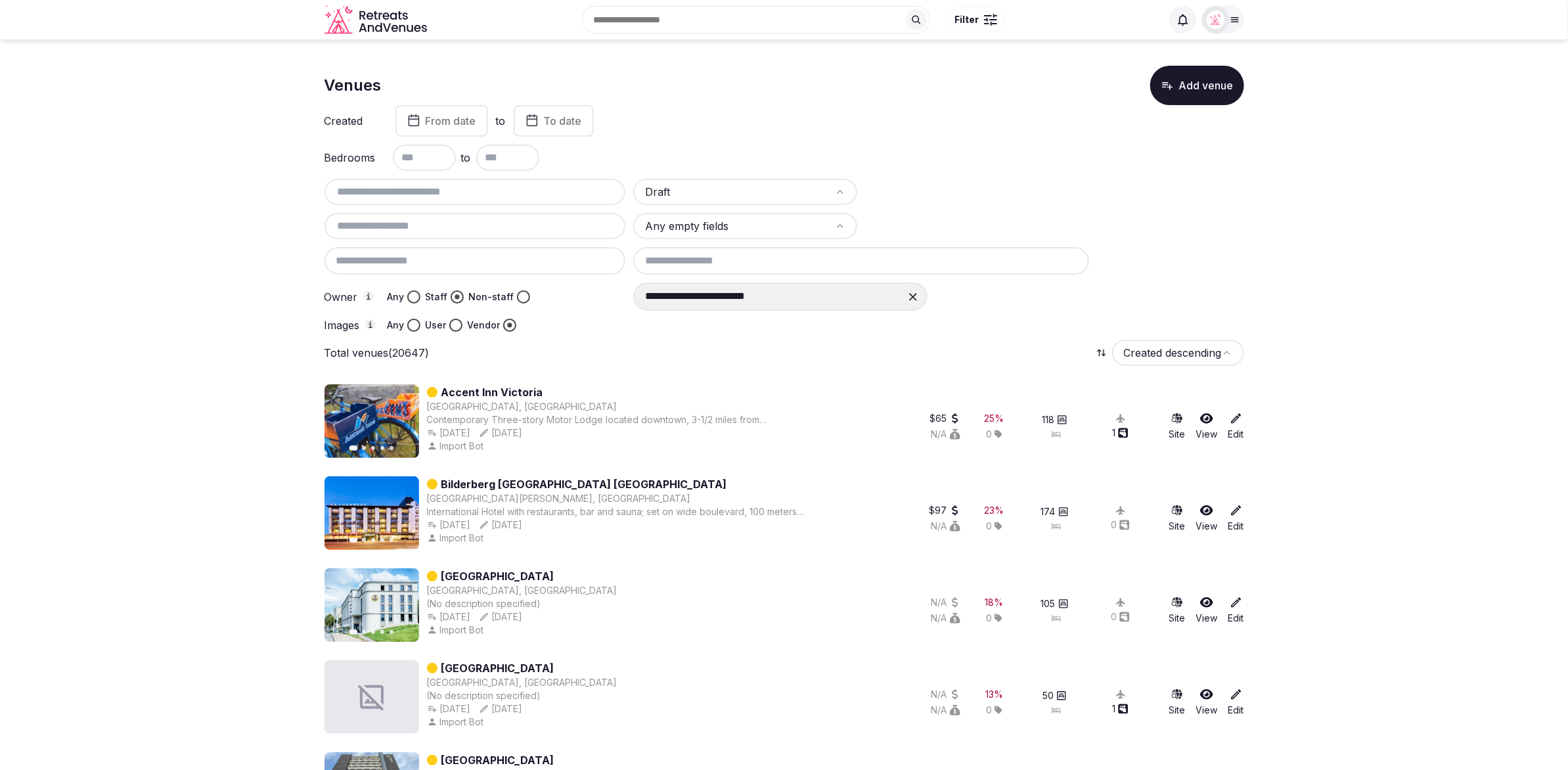
click at [445, 124] on span "From date" at bounding box center [451, 121] width 51 height 13
click at [484, 226] on button "1" at bounding box center [485, 226] width 18 height 19
click at [524, 122] on icon "button" at bounding box center [517, 120] width 13 height 16
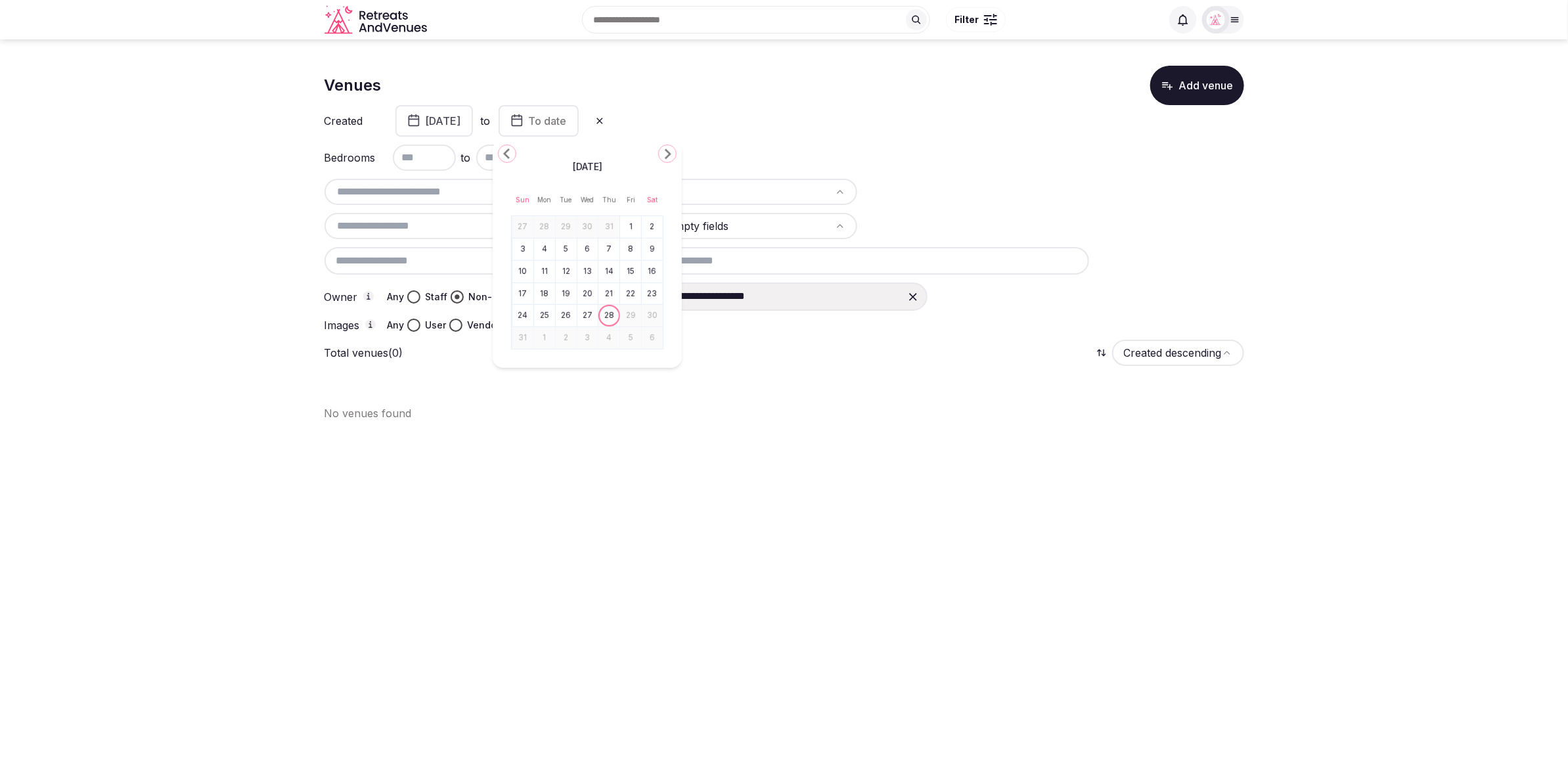
click at [613, 311] on button "28" at bounding box center [609, 316] width 18 height 19
click at [441, 121] on button "August 1st, 2025" at bounding box center [434, 121] width 78 height 31
click at [375, 151] on icon "Go to the Previous Month" at bounding box center [378, 154] width 16 height 16
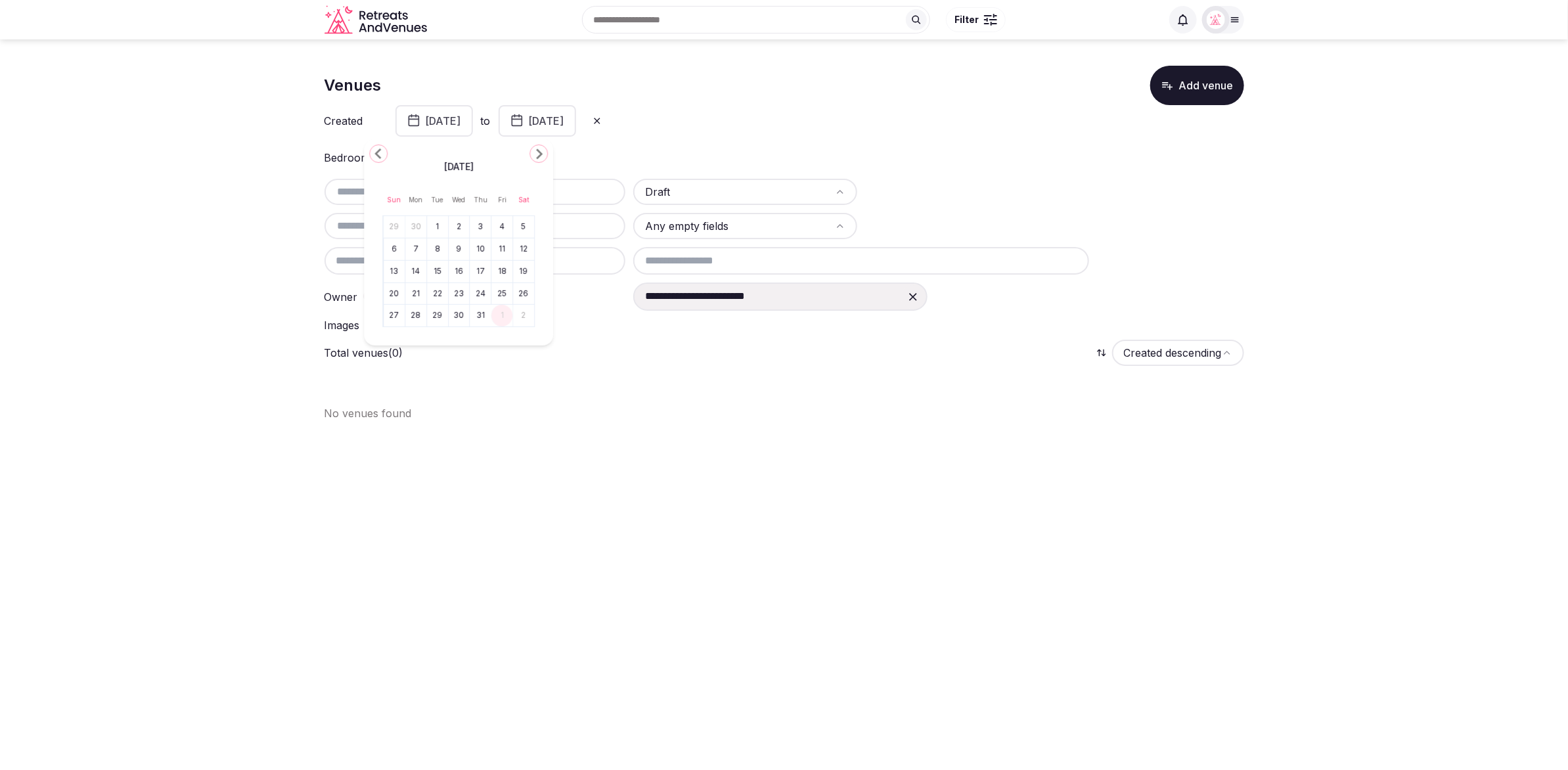
click at [435, 224] on button "1" at bounding box center [438, 226] width 18 height 19
click at [576, 121] on button "August 28th, 2025" at bounding box center [537, 121] width 78 height 31
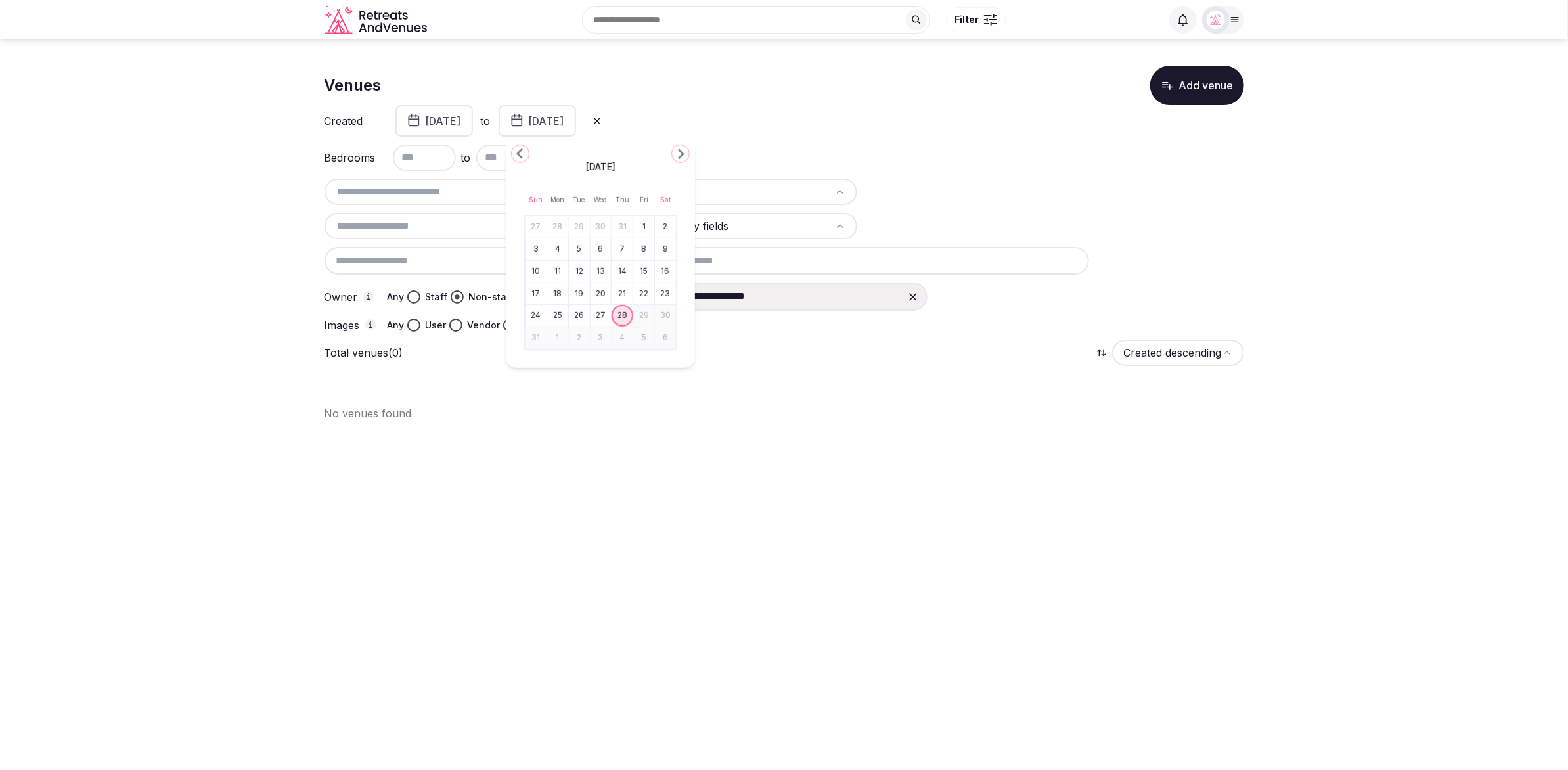
click at [516, 147] on icon "Go to the Previous Month" at bounding box center [520, 154] width 16 height 16
click at [627, 313] on button "31" at bounding box center [622, 316] width 18 height 19
click at [428, 123] on button "July 1st, 2025" at bounding box center [434, 121] width 78 height 31
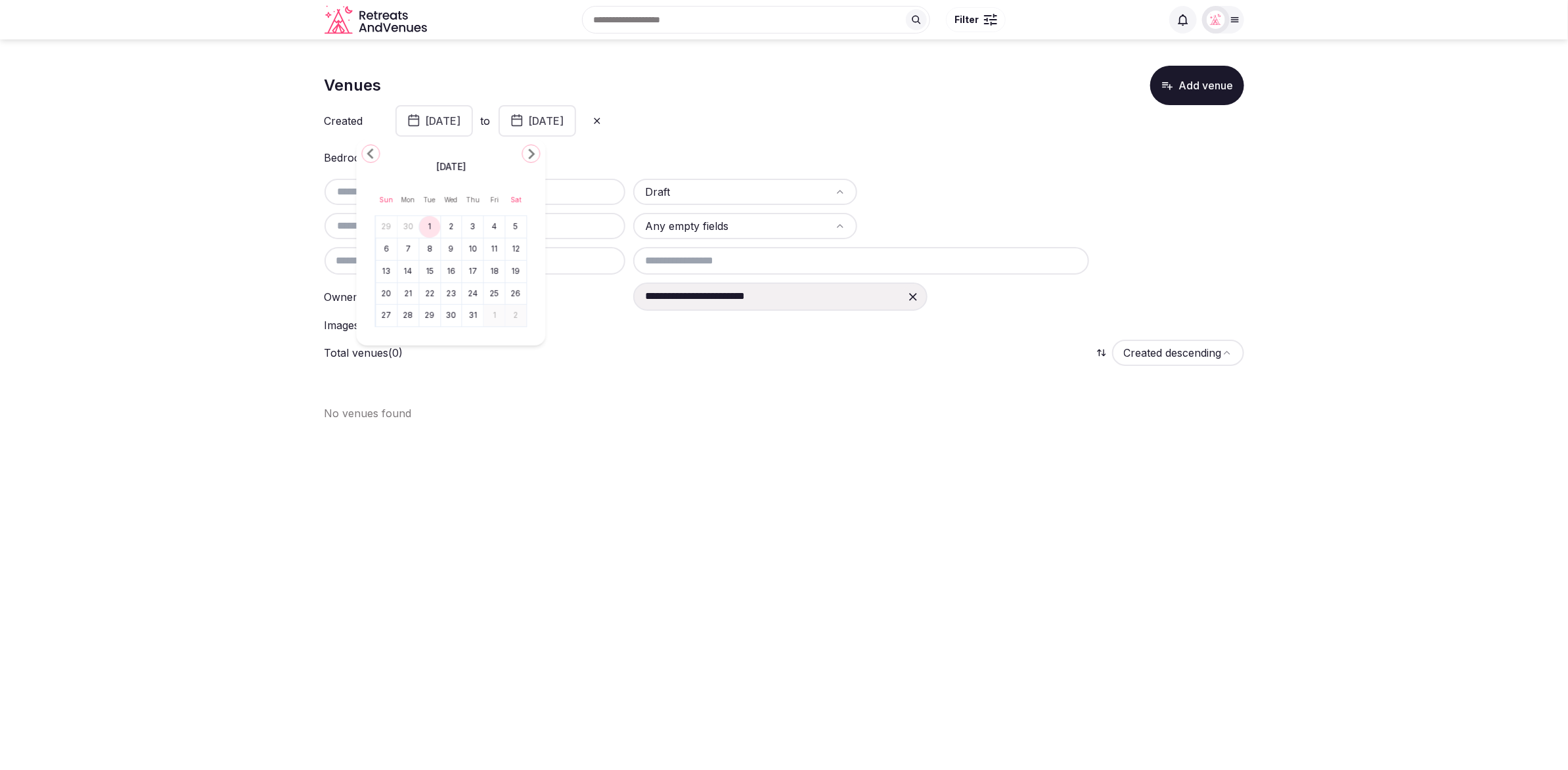
click at [375, 152] on icon "Go to the Previous Month" at bounding box center [371, 154] width 16 height 16
click at [385, 222] on button "1" at bounding box center [387, 226] width 18 height 19
click at [571, 115] on button "July 31st, 2025" at bounding box center [537, 121] width 78 height 31
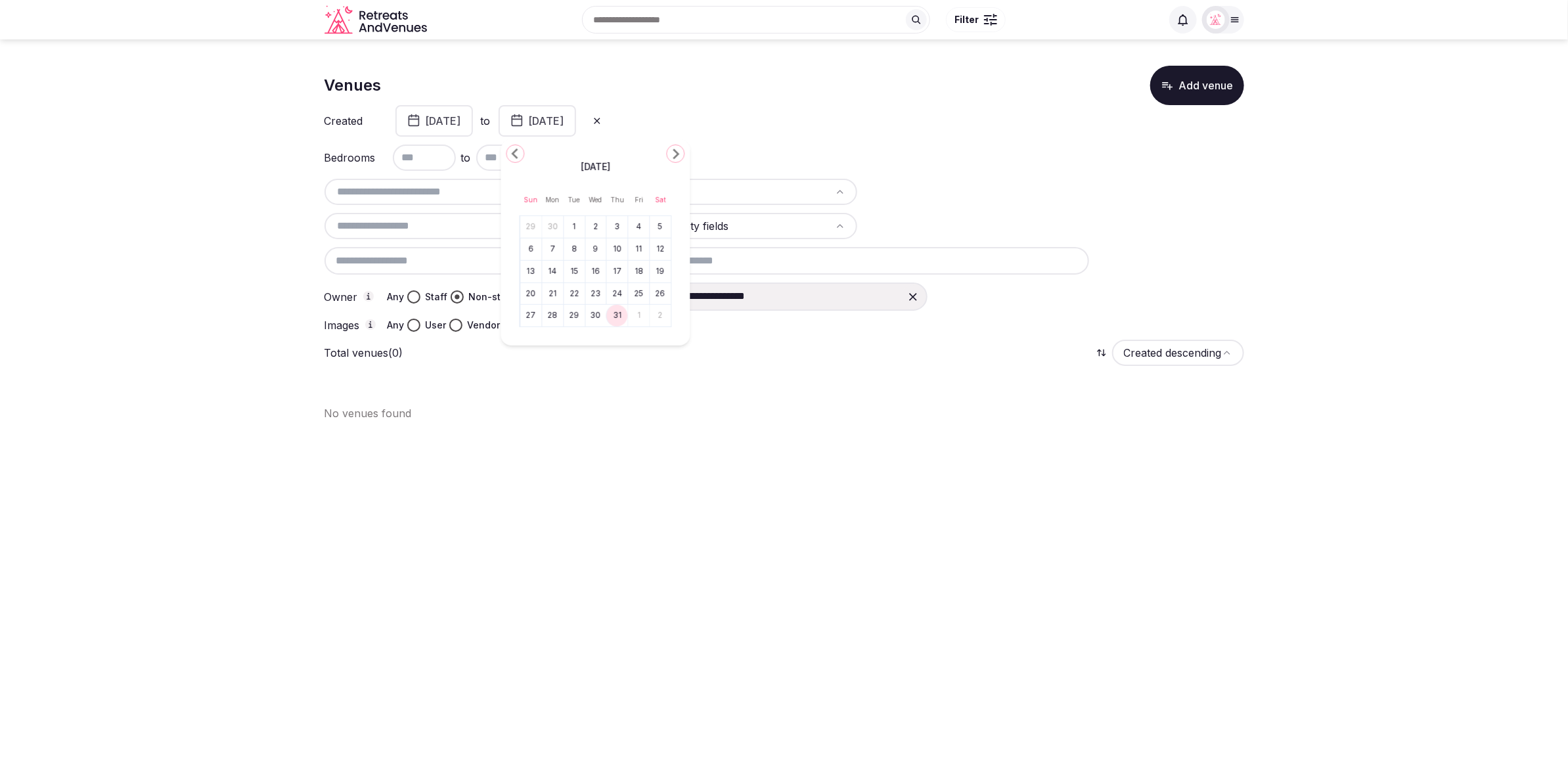
click at [516, 157] on polygon "Go to the Previous Month" at bounding box center [514, 154] width 7 height 11
click at [556, 313] on button "30" at bounding box center [552, 316] width 18 height 19
click at [413, 119] on icon "button" at bounding box center [413, 119] width 10 height 0
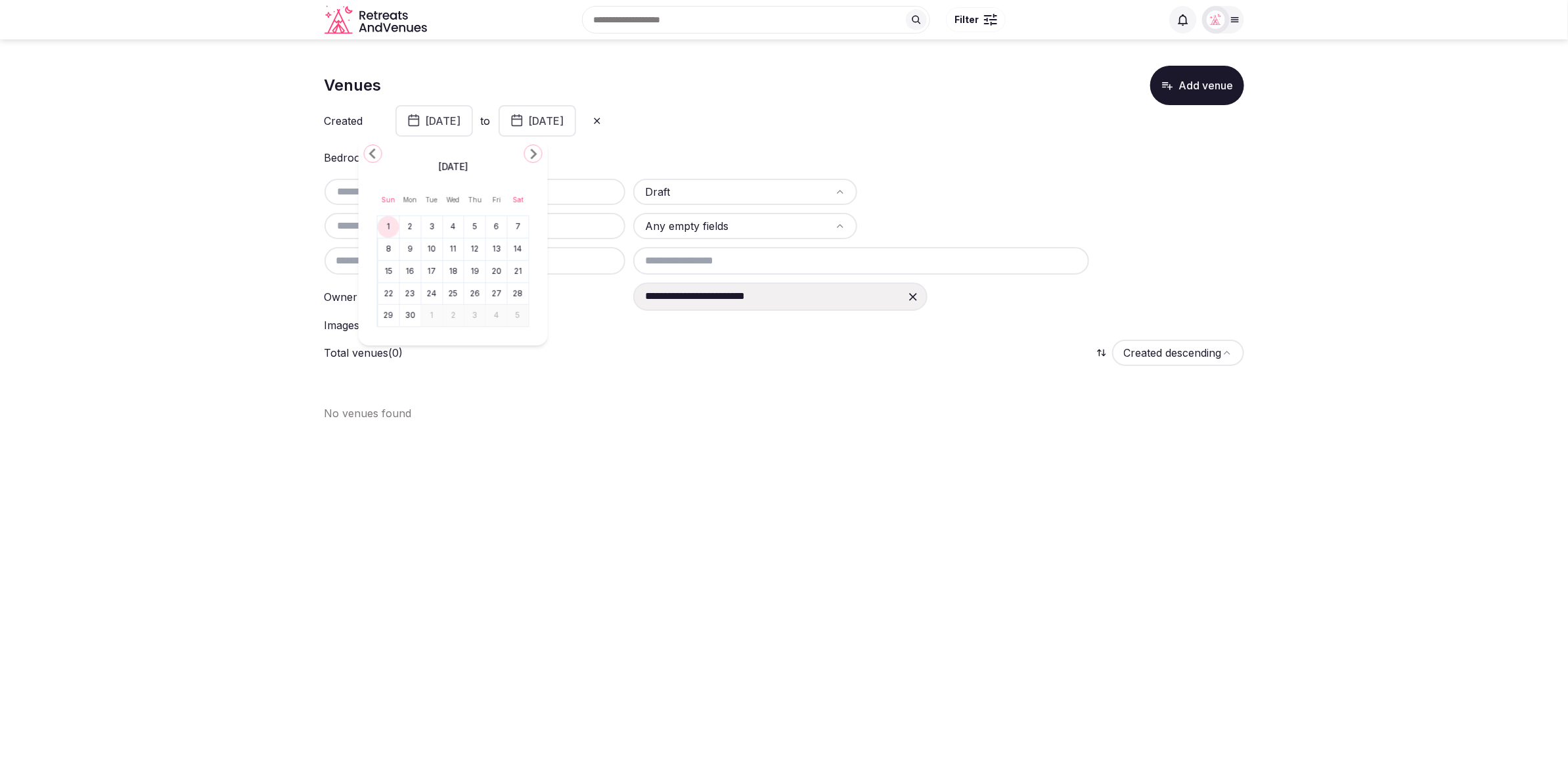
click at [372, 155] on polygon "Go to the Previous Month" at bounding box center [372, 154] width 7 height 11
click at [471, 224] on button "1" at bounding box center [475, 226] width 18 height 19
click at [576, 117] on button "June 30th, 2025" at bounding box center [537, 121] width 78 height 31
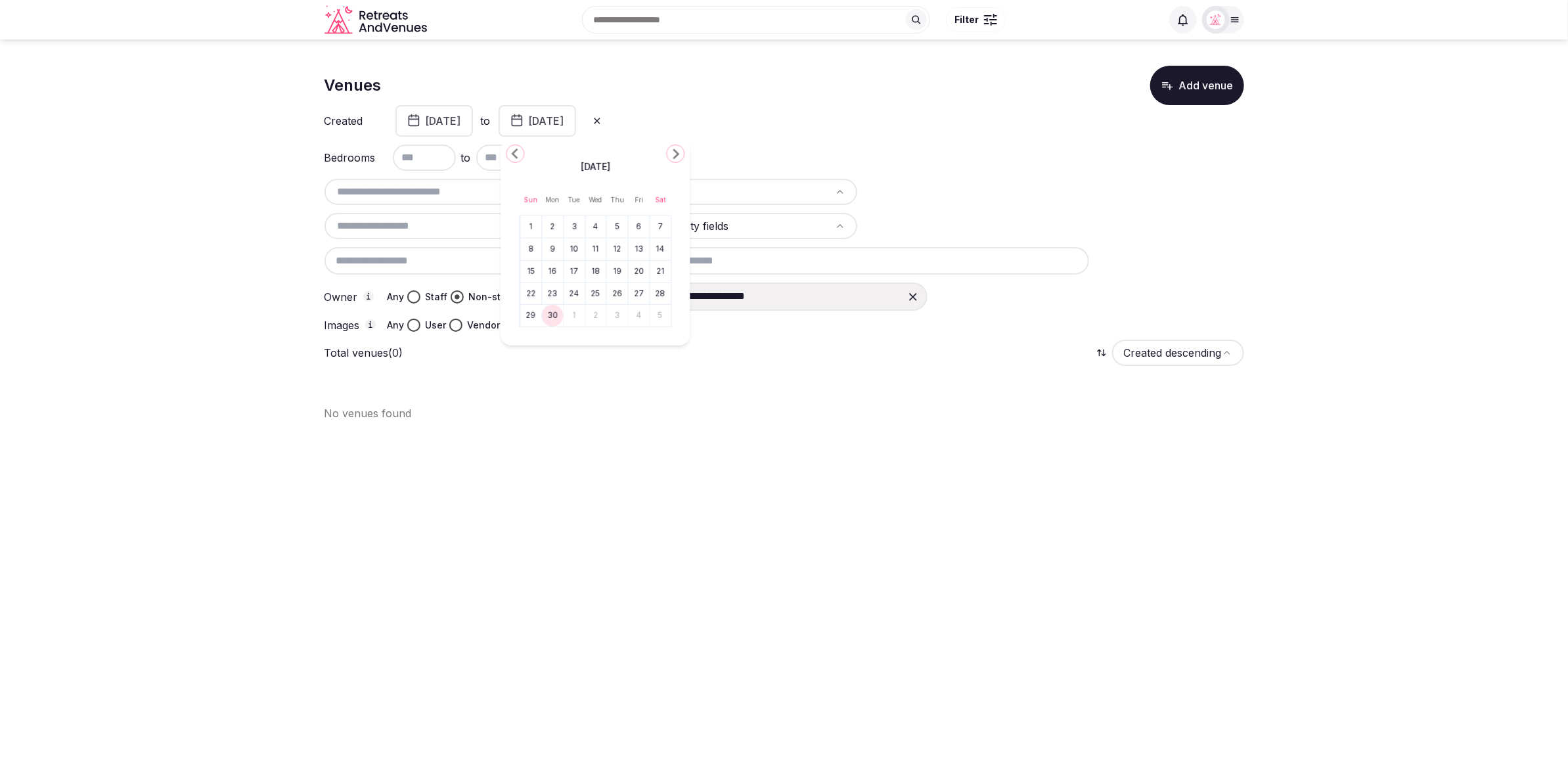
click at [511, 152] on icon "Go to the Previous Month" at bounding box center [515, 154] width 16 height 16
click at [662, 311] on button "31" at bounding box center [661, 316] width 18 height 19
click at [434, 127] on button "May 1st, 2025" at bounding box center [434, 121] width 78 height 31
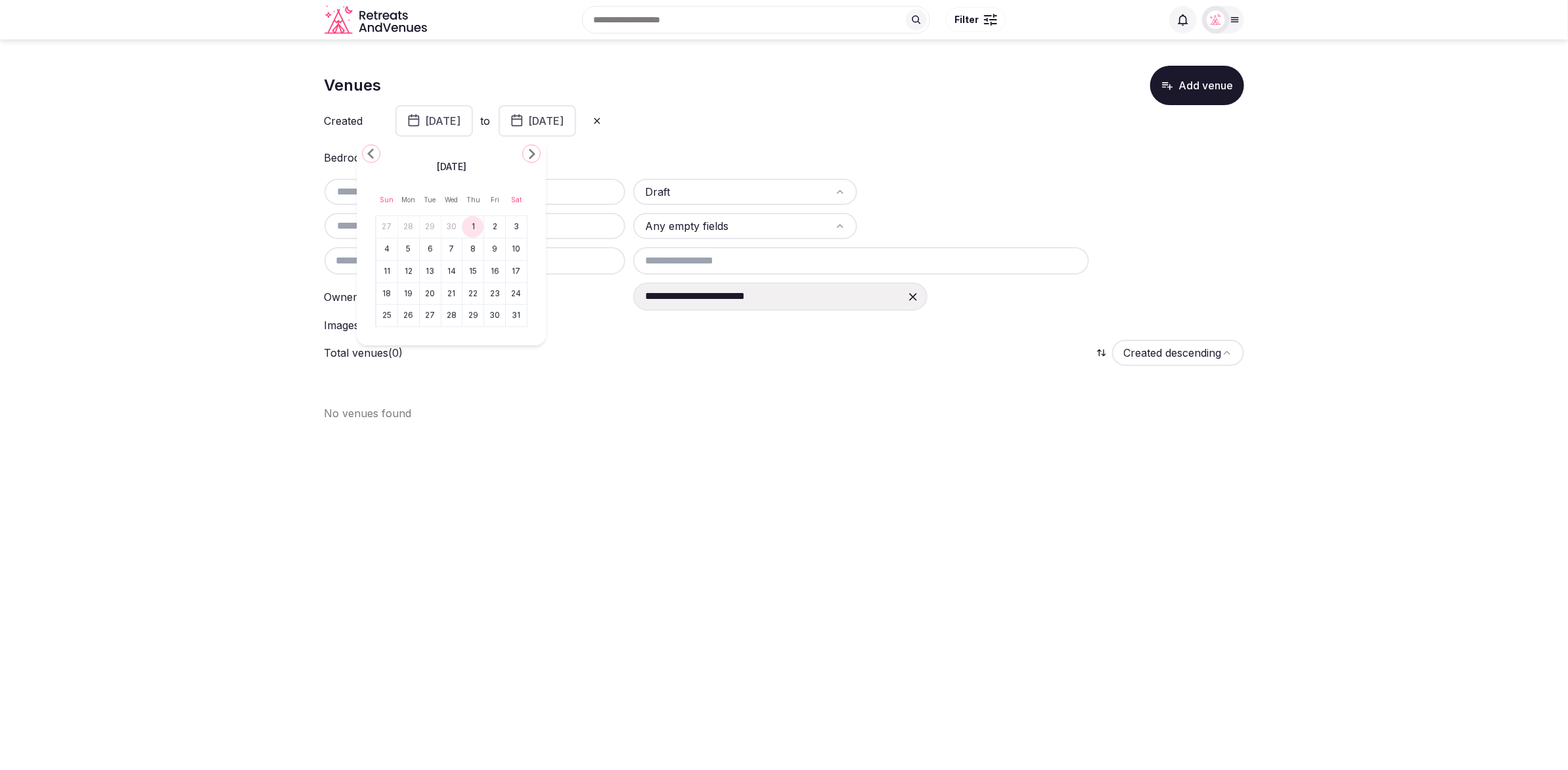
click at [370, 150] on icon "Go to the Previous Month" at bounding box center [371, 154] width 16 height 16
click at [431, 230] on button "1" at bounding box center [430, 226] width 18 height 19
click at [564, 125] on button "May 31st, 2025" at bounding box center [537, 121] width 78 height 31
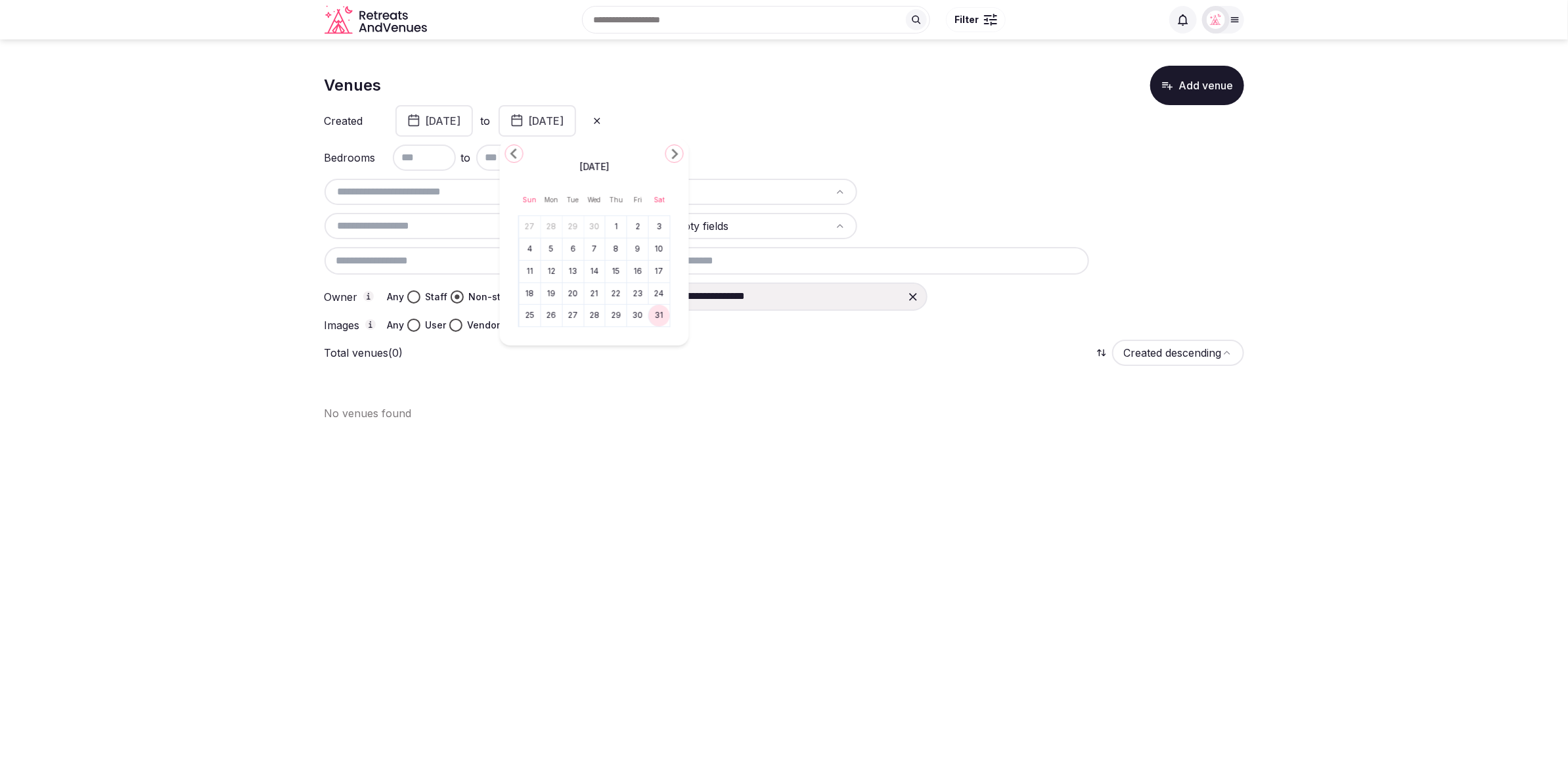
click at [510, 148] on icon "Go to the Previous Month" at bounding box center [514, 154] width 16 height 16
click at [594, 319] on button "30" at bounding box center [594, 316] width 18 height 19
click at [415, 117] on icon "button" at bounding box center [413, 120] width 13 height 16
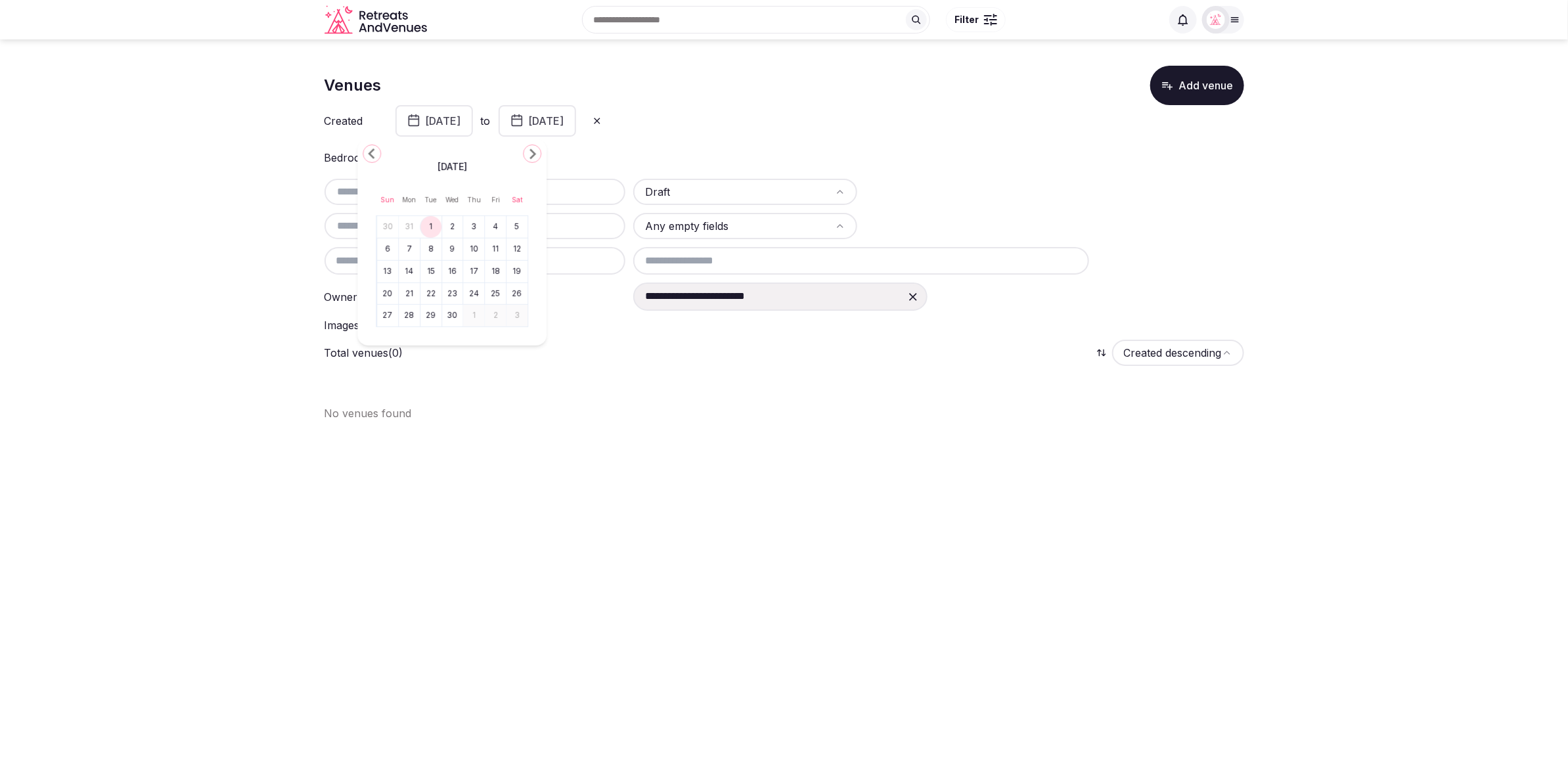
click at [371, 151] on polygon "Go to the Previous Month" at bounding box center [371, 154] width 7 height 11
click at [514, 224] on button "1" at bounding box center [517, 226] width 18 height 19
click at [576, 116] on button "April 30th, 2025" at bounding box center [537, 121] width 78 height 31
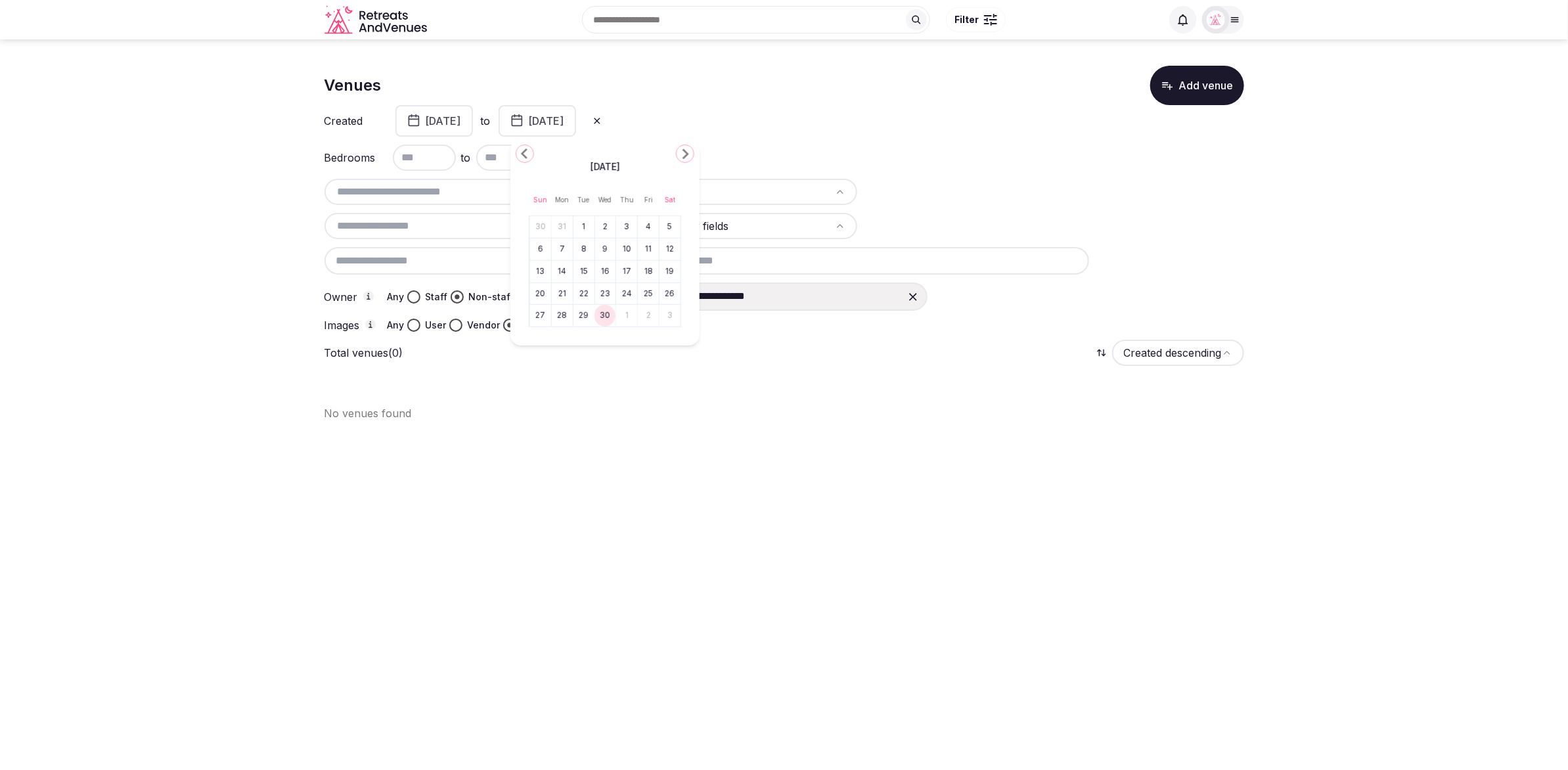
drag, startPoint x: 524, startPoint y: 156, endPoint x: 524, endPoint y: 174, distance: 18.0
click at [524, 156] on polygon "Go to the Previous Month" at bounding box center [524, 154] width 7 height 11
click at [564, 335] on button "31" at bounding box center [562, 338] width 18 height 19
click at [446, 118] on button "March 1st, 2025" at bounding box center [434, 121] width 78 height 31
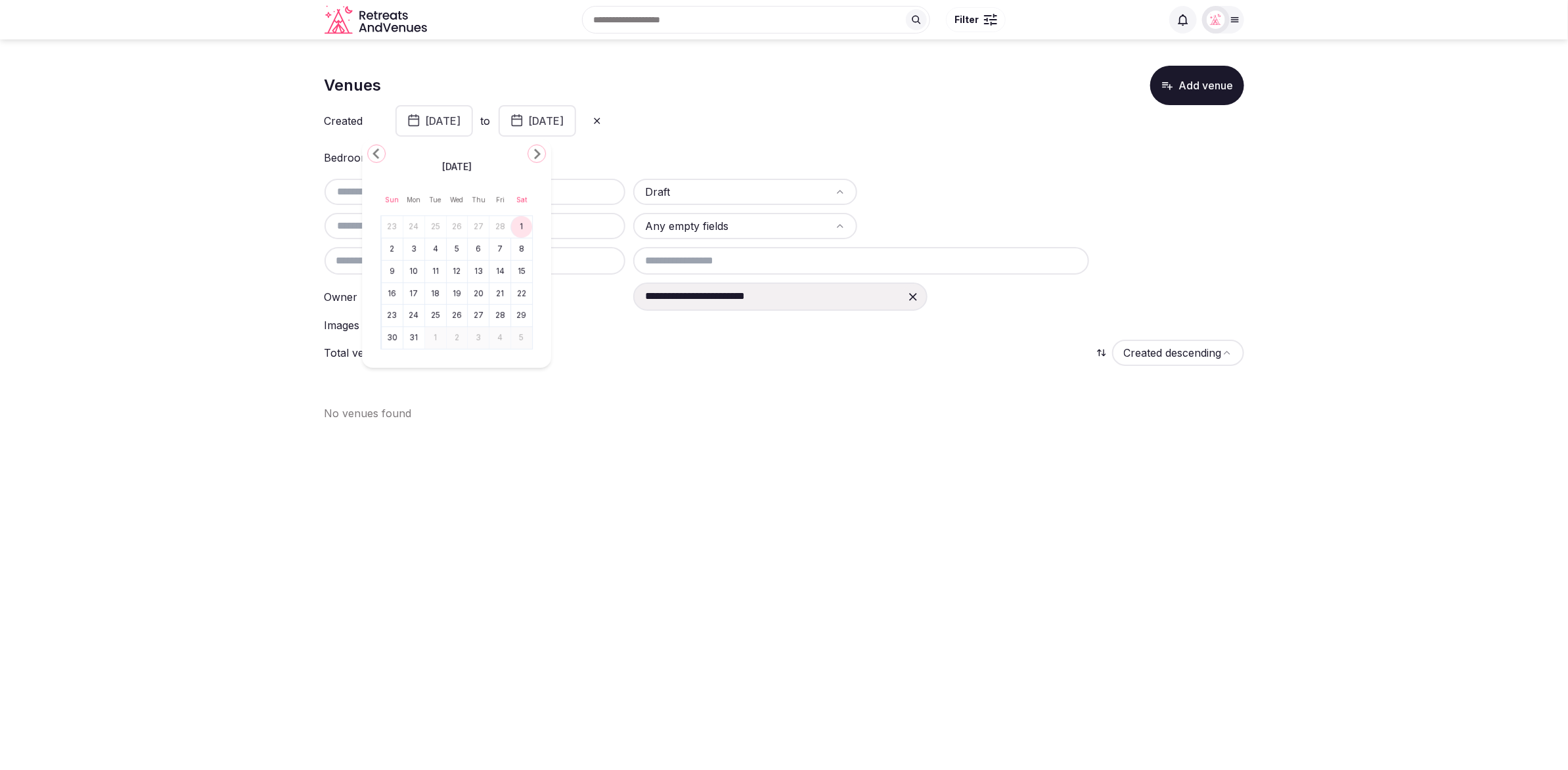
click at [371, 153] on icon "Go to the Previous Month" at bounding box center [376, 154] width 16 height 16
click at [520, 230] on button "1" at bounding box center [521, 226] width 18 height 19
click at [576, 118] on button "March 31st, 2025" at bounding box center [537, 121] width 78 height 31
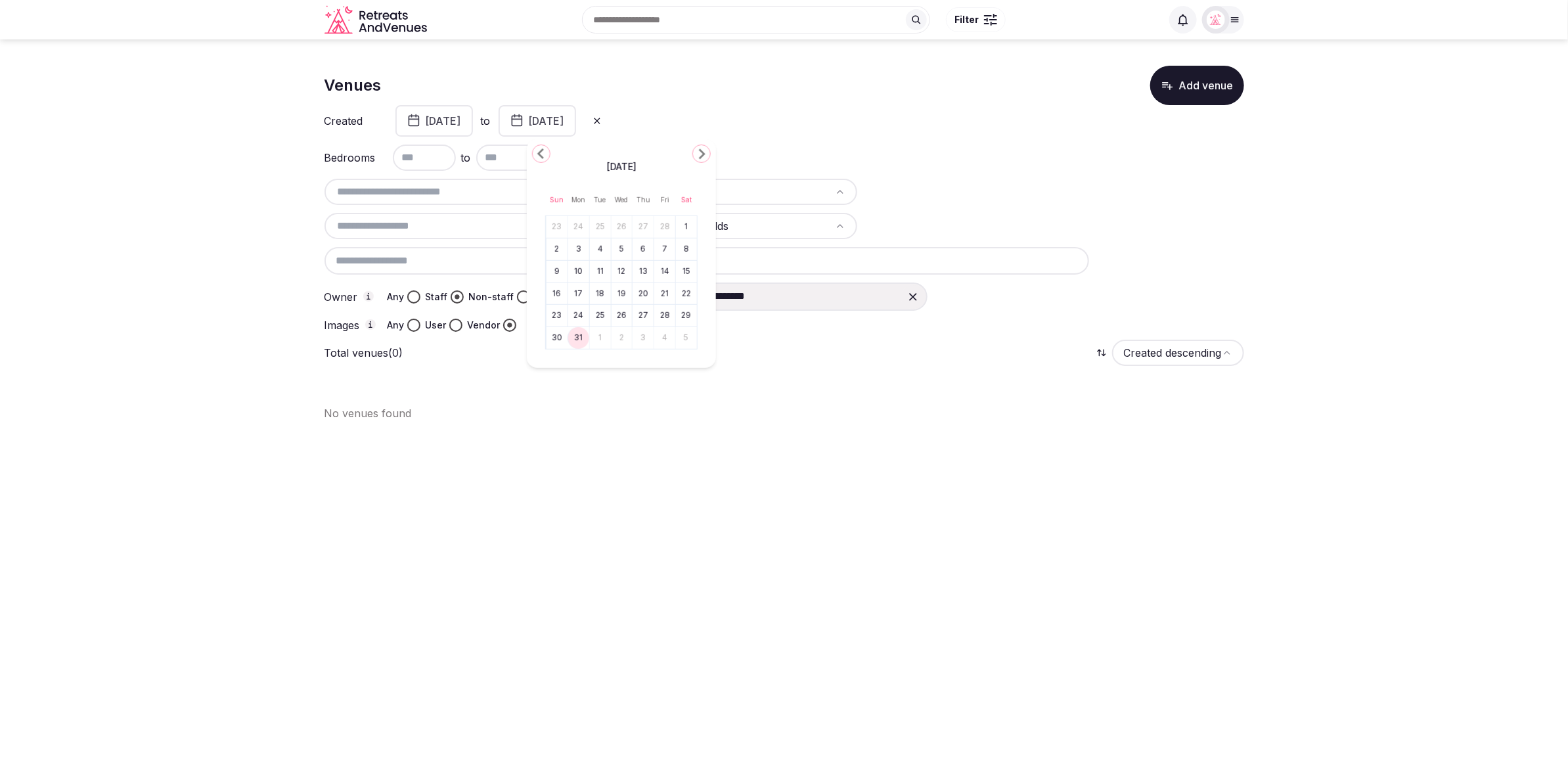
click at [544, 152] on icon "Go to the Previous Month" at bounding box center [541, 154] width 16 height 16
click at [661, 313] on button "28" at bounding box center [665, 316] width 18 height 19
click at [542, 352] on div "Total venues (0) Created descending" at bounding box center [785, 352] width 920 height 26
click at [610, 118] on button at bounding box center [597, 121] width 26 height 21
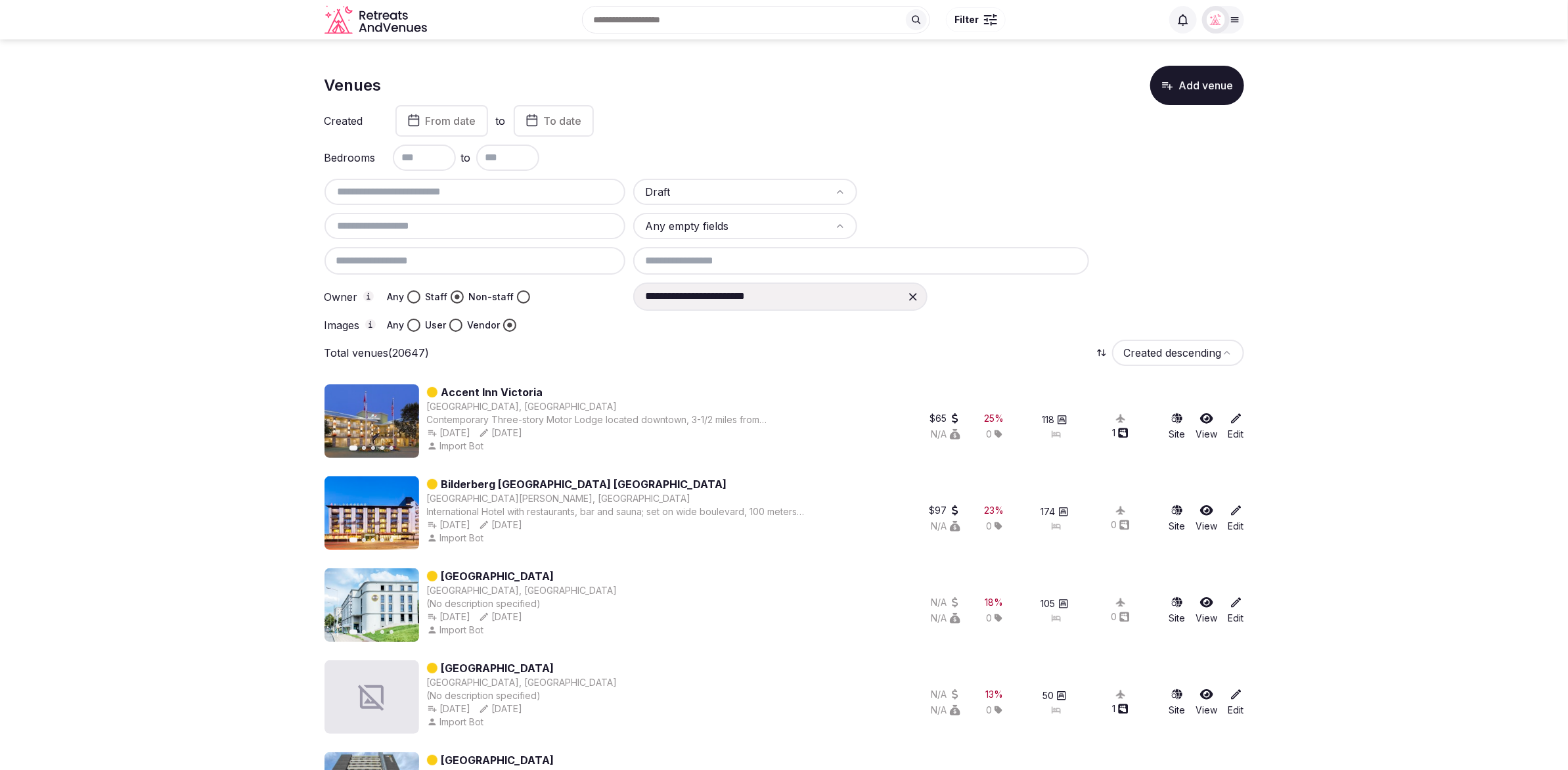
click at [981, 204] on div at bounding box center [978, 192] width 224 height 26
click at [425, 161] on input "text" at bounding box center [425, 157] width 63 height 26
type input "*"
click at [509, 160] on input "text" at bounding box center [508, 157] width 63 height 26
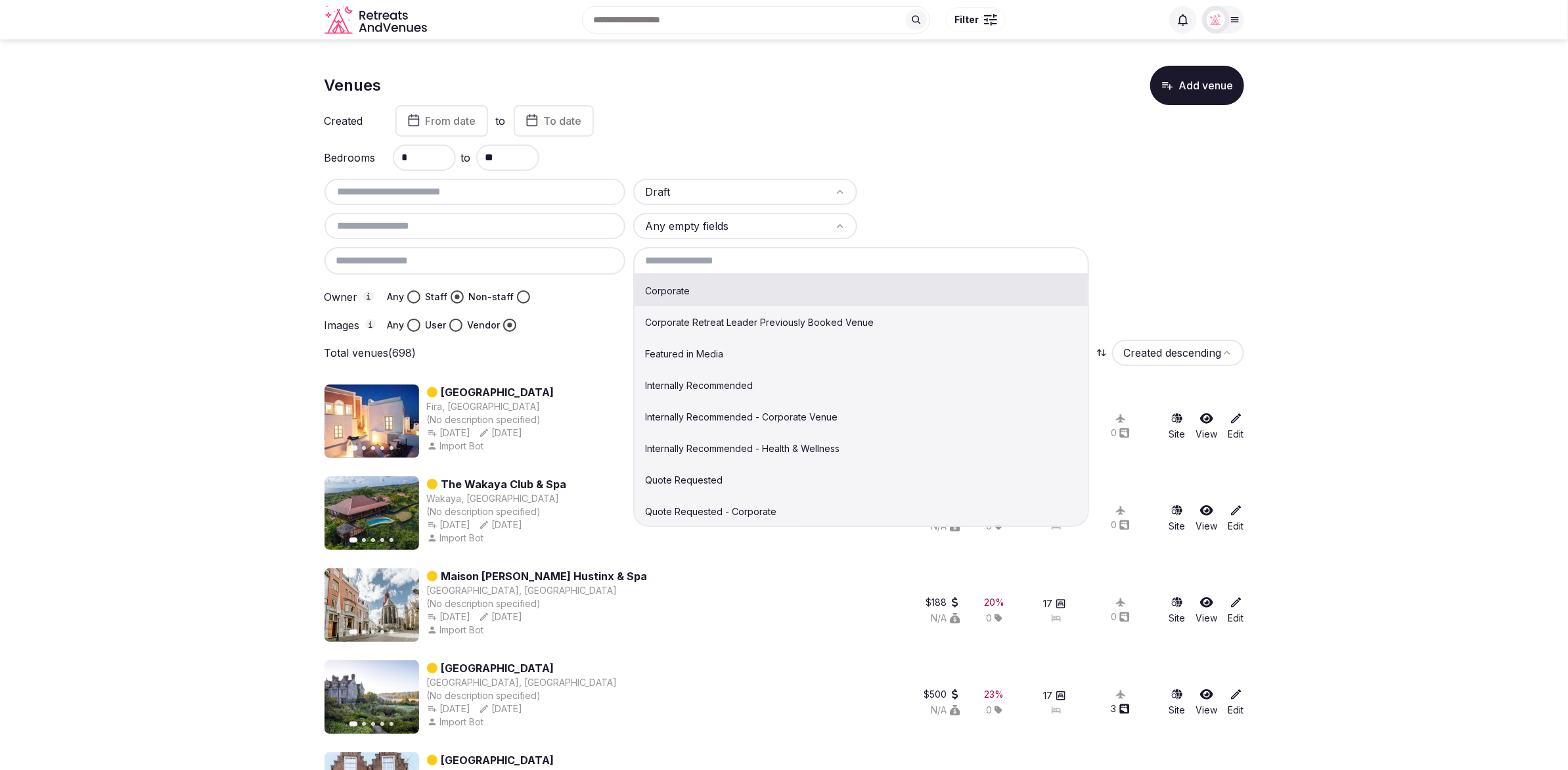
click at [1014, 248] on input at bounding box center [862, 261] width 456 height 28
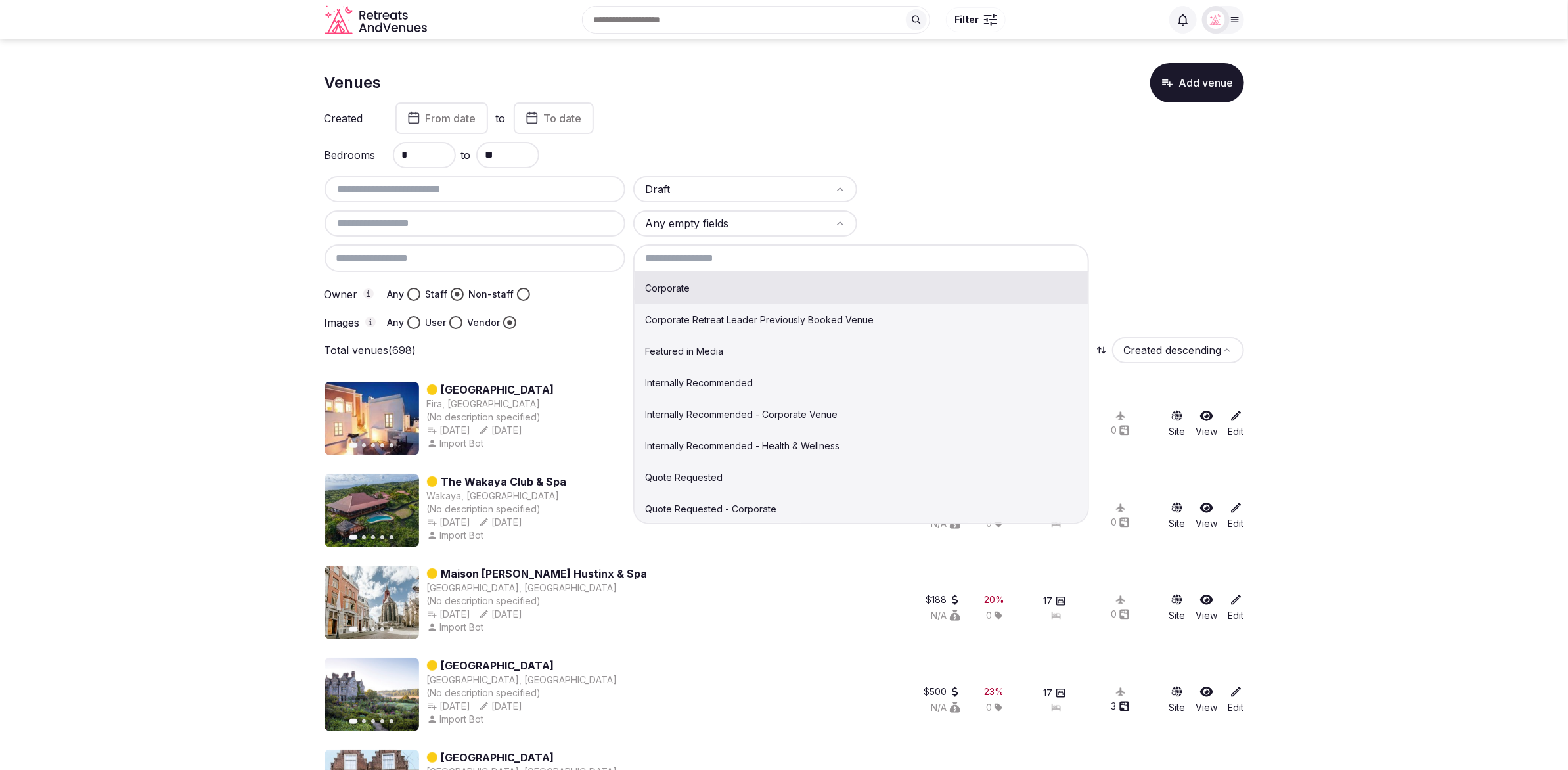
scroll to position [6, 0]
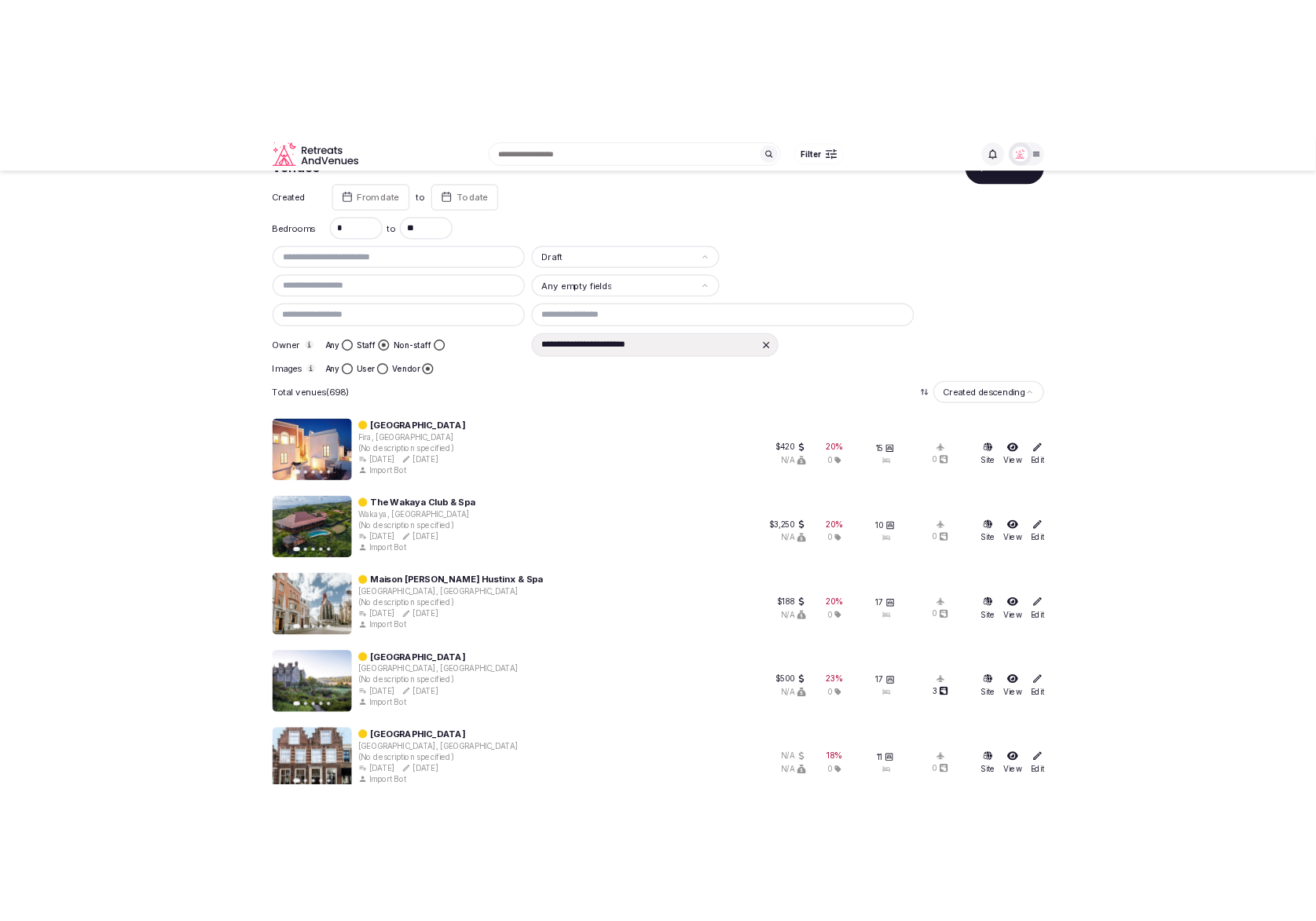
scroll to position [0, 0]
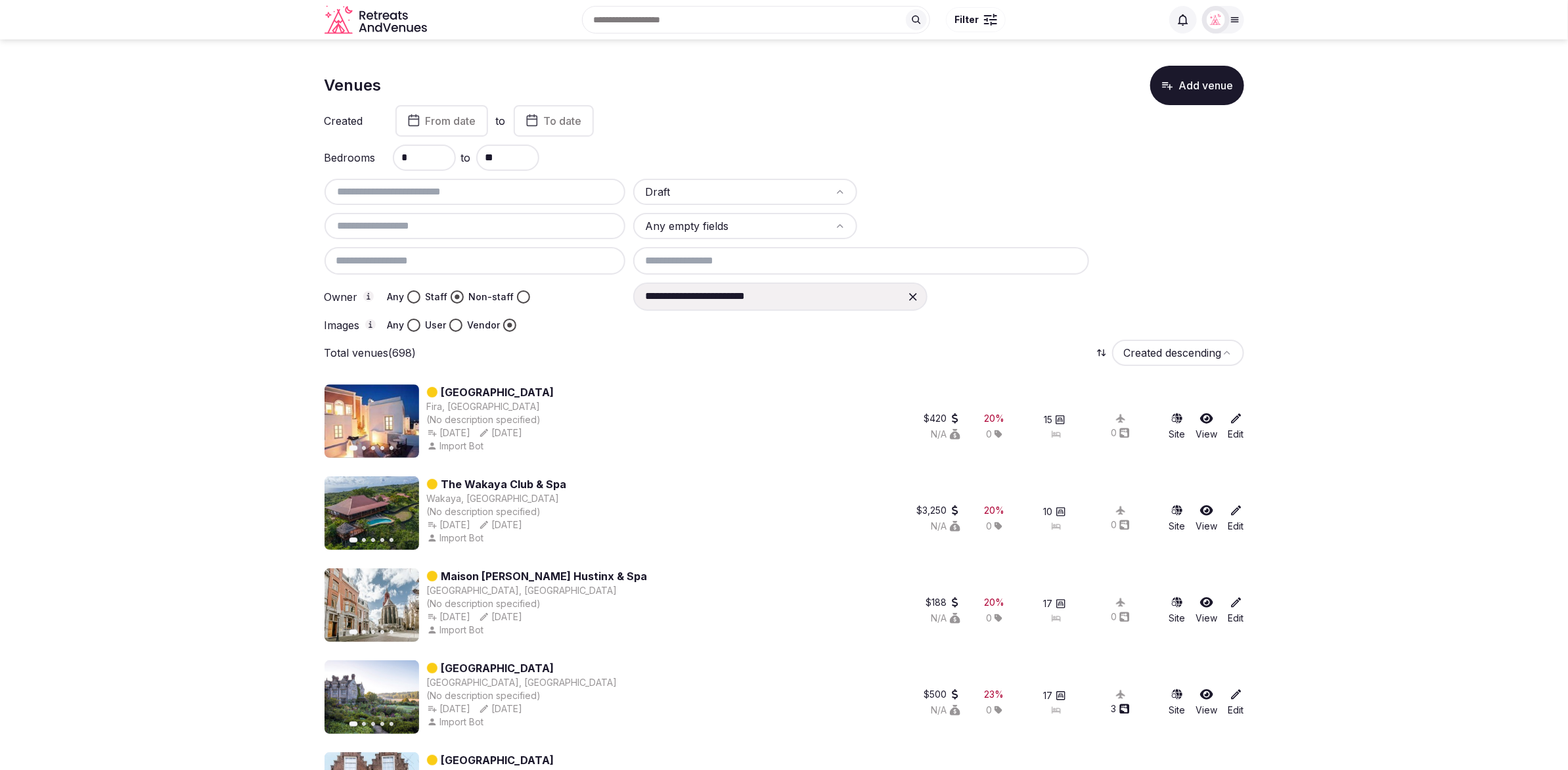
drag, startPoint x: 1517, startPoint y: 440, endPoint x: 1550, endPoint y: 438, distance: 33.1
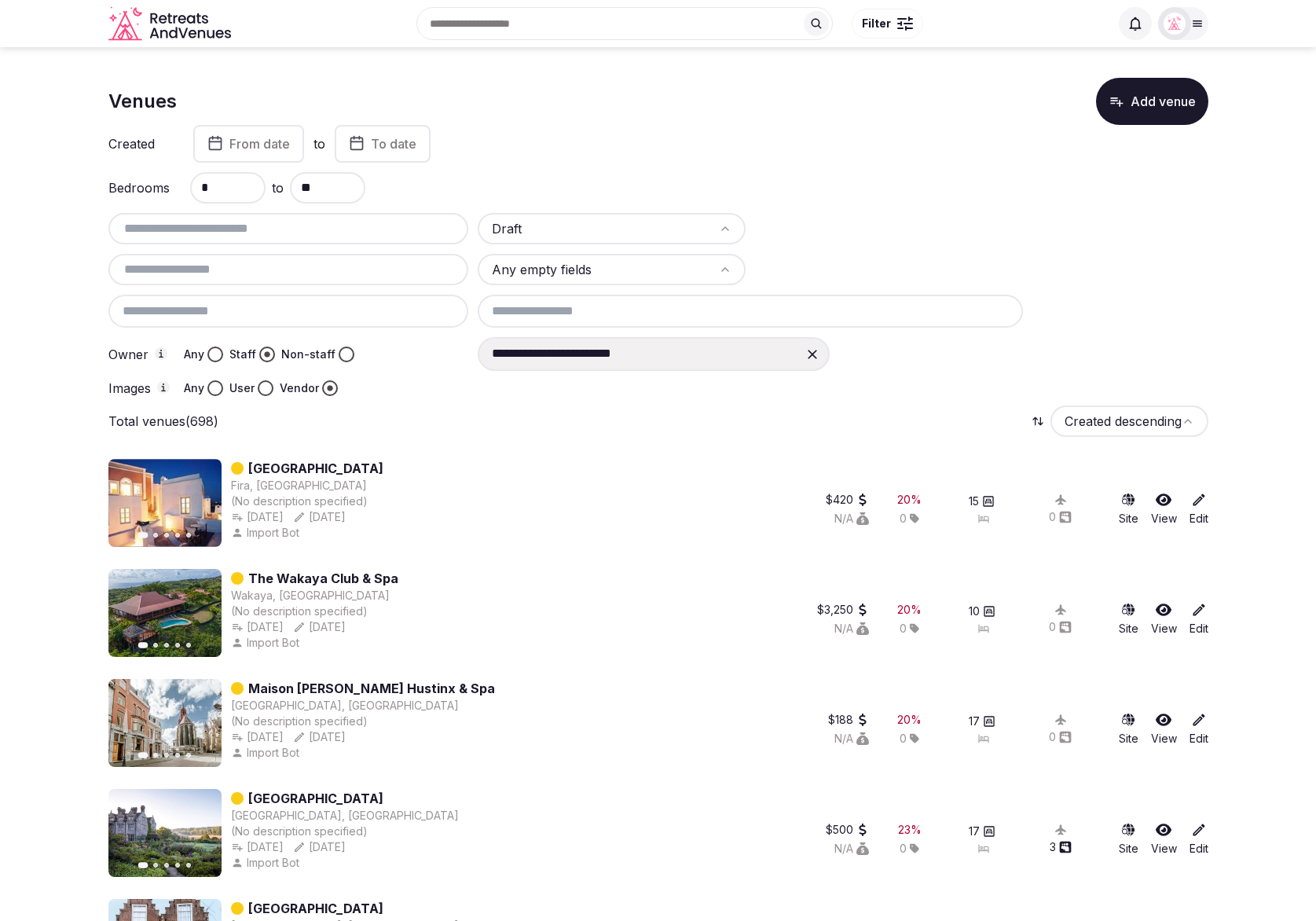
drag, startPoint x: 330, startPoint y: 185, endPoint x: 291, endPoint y: 185, distance: 39.0
click at [291, 185] on input "**" at bounding box center [328, 187] width 75 height 31
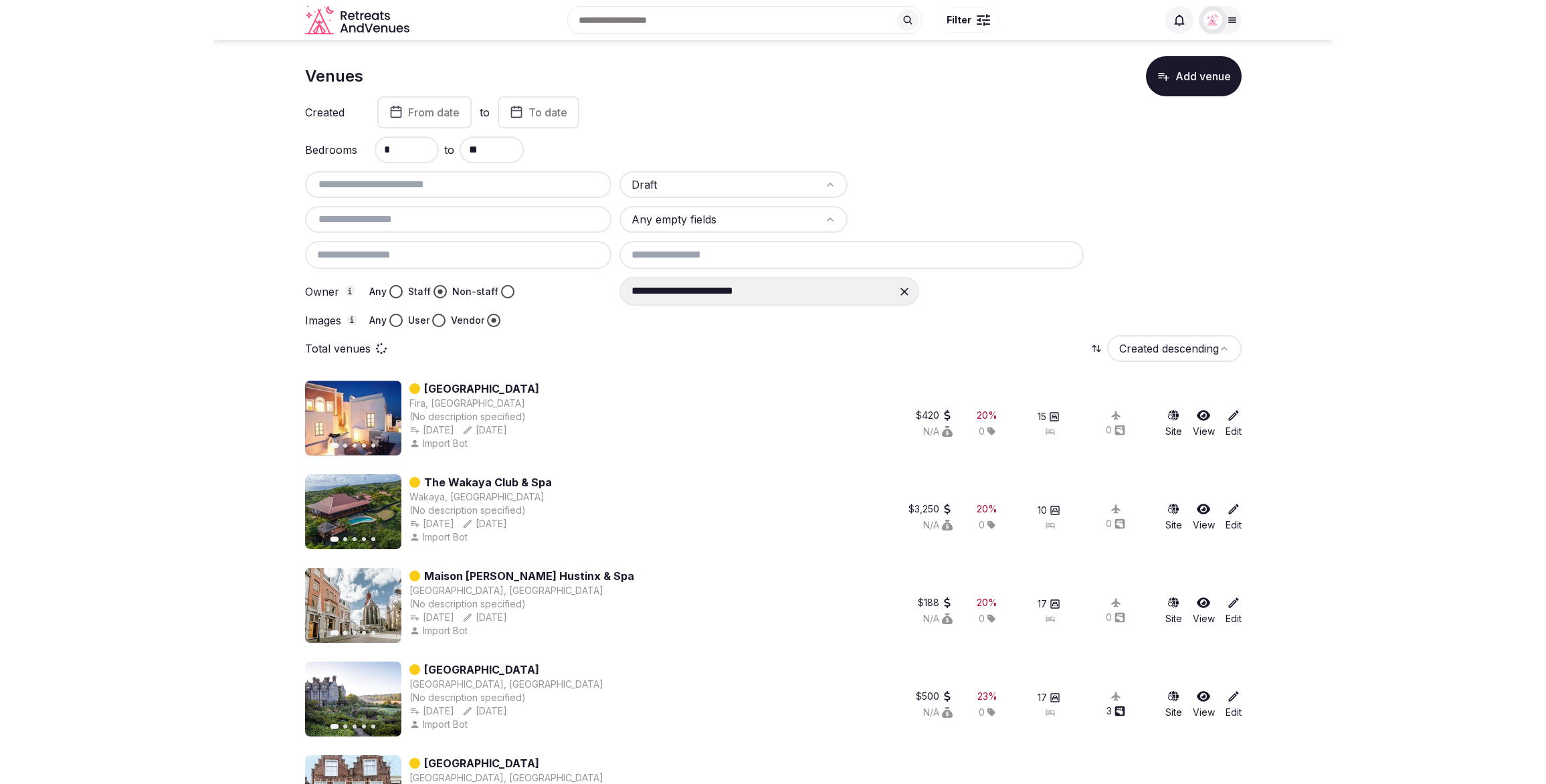
scroll to position [13, 0]
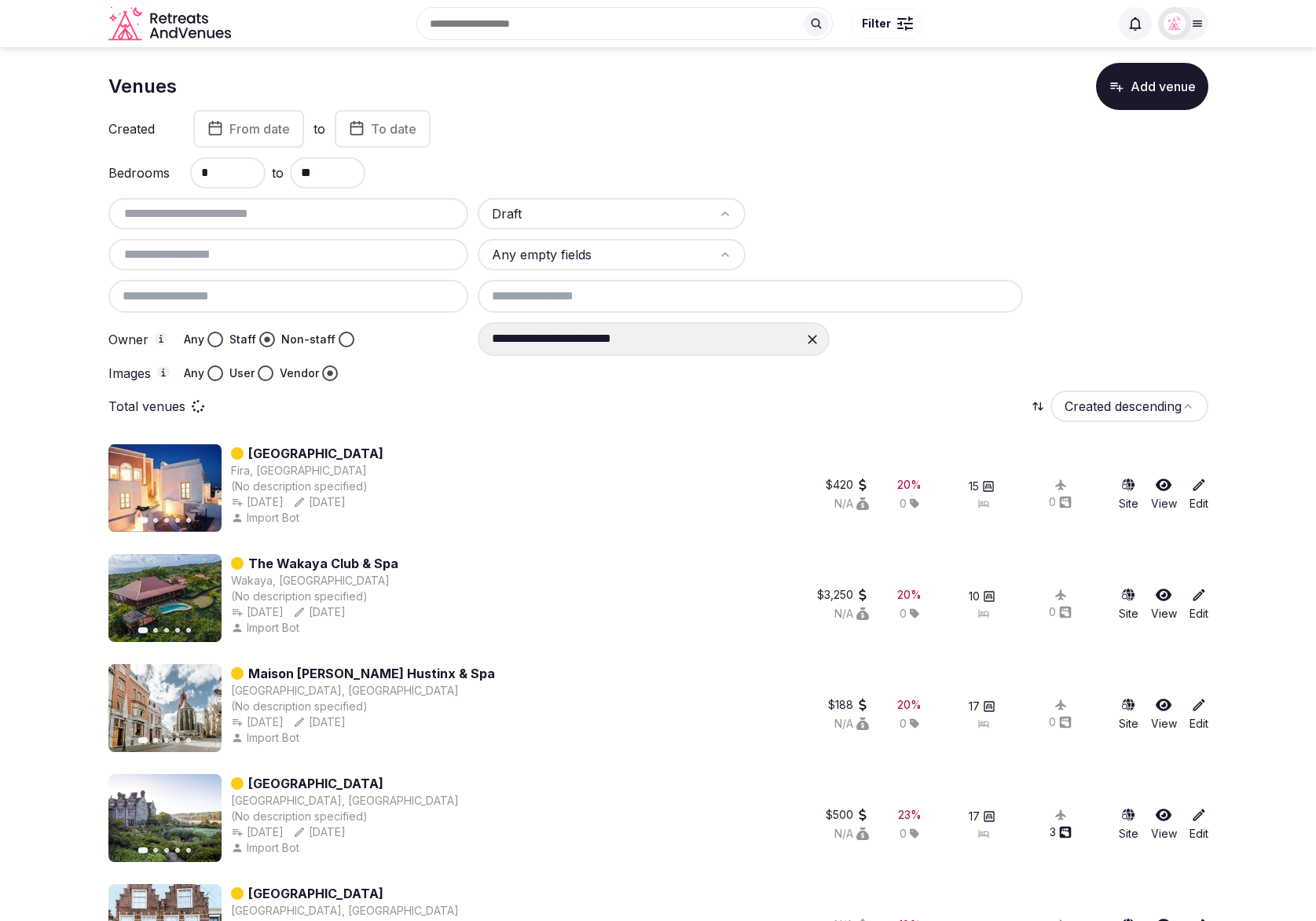
type input "**"
click at [993, 246] on div at bounding box center [889, 254] width 268 height 31
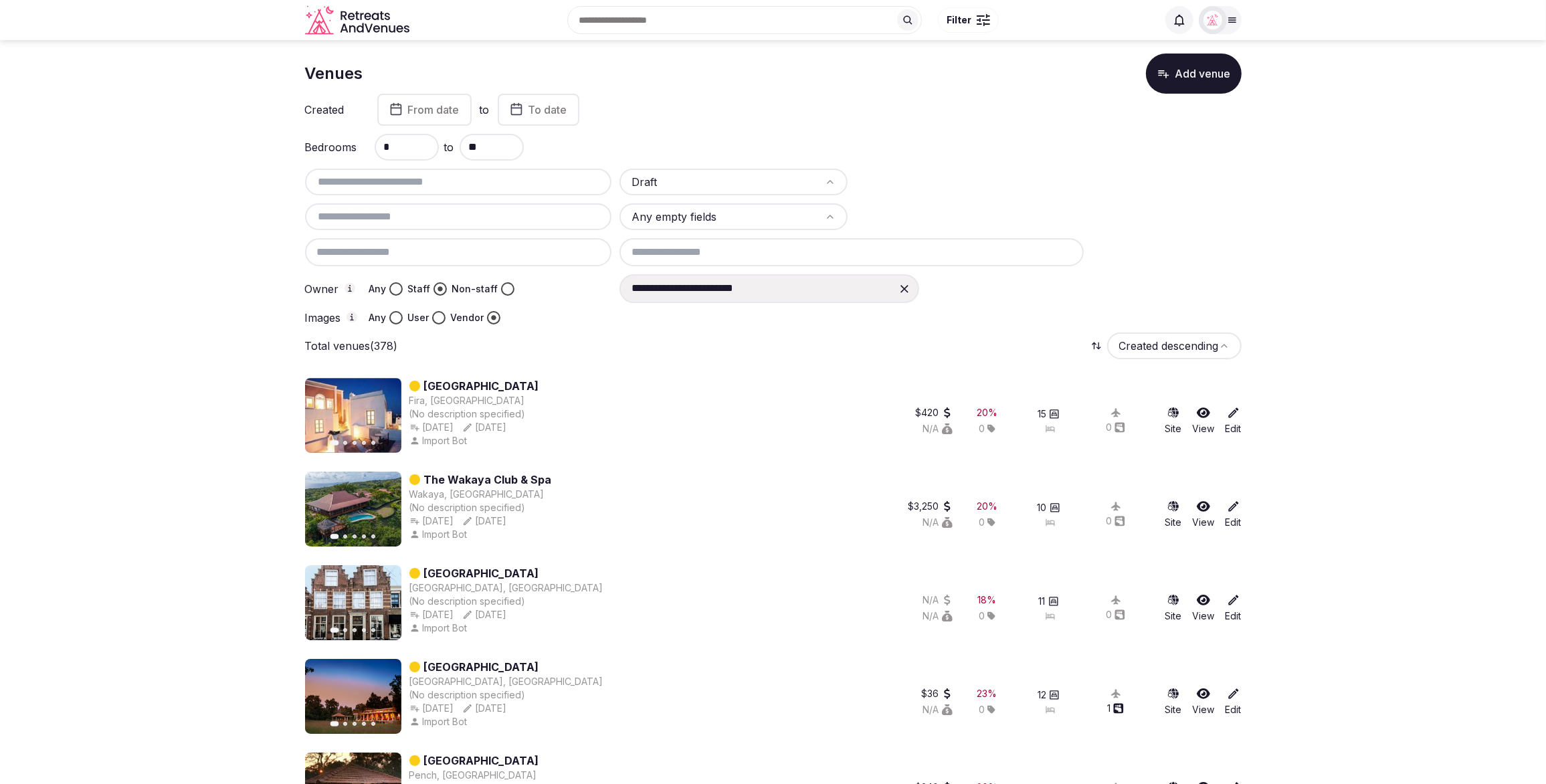
click at [802, 70] on div "Venues Add venue" at bounding box center [773, 73] width 937 height 40
click at [414, 179] on input "text" at bounding box center [458, 181] width 296 height 16
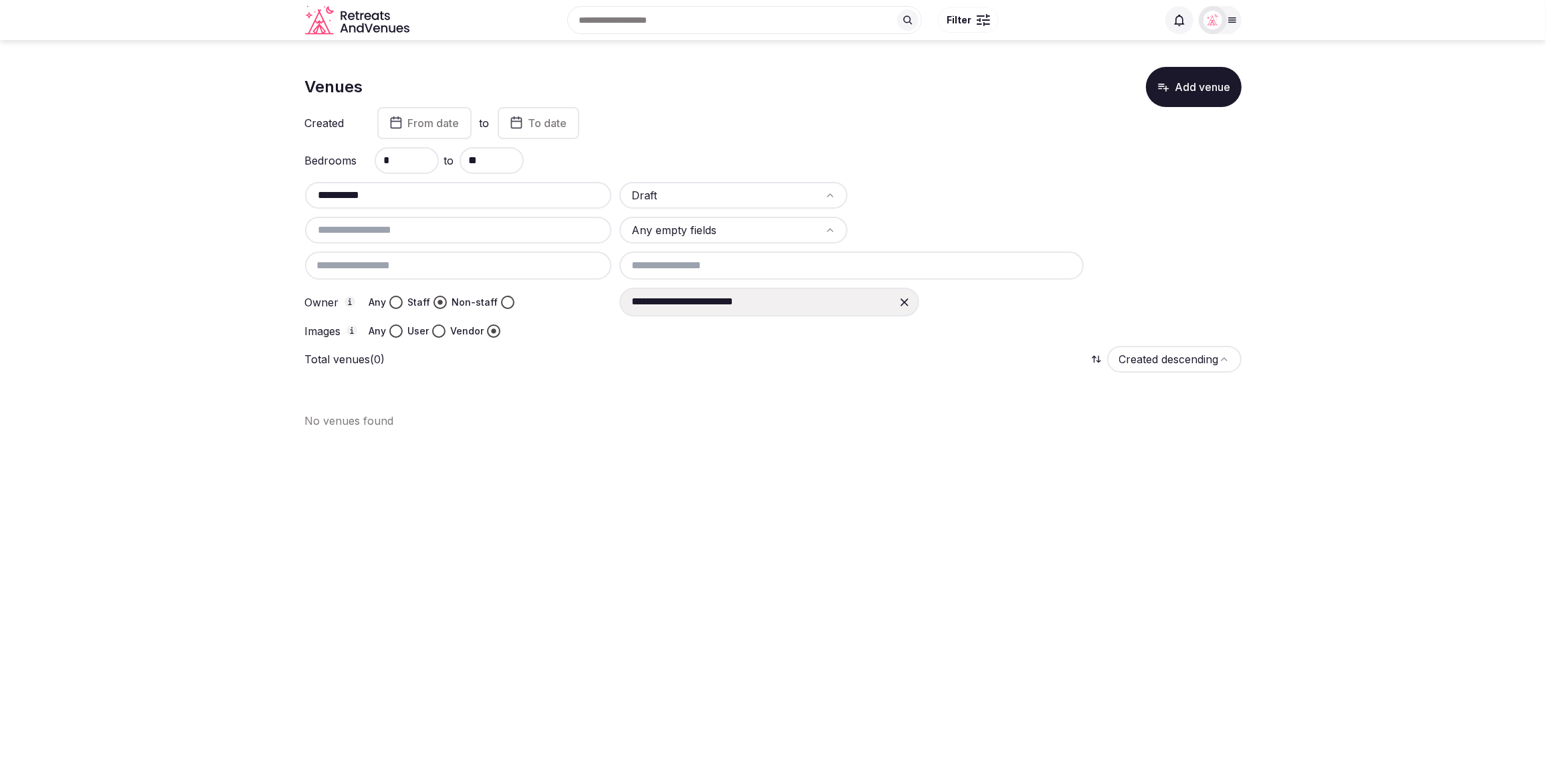
scroll to position [0, 0]
type input "**********"
click at [901, 299] on icon at bounding box center [904, 302] width 13 height 13
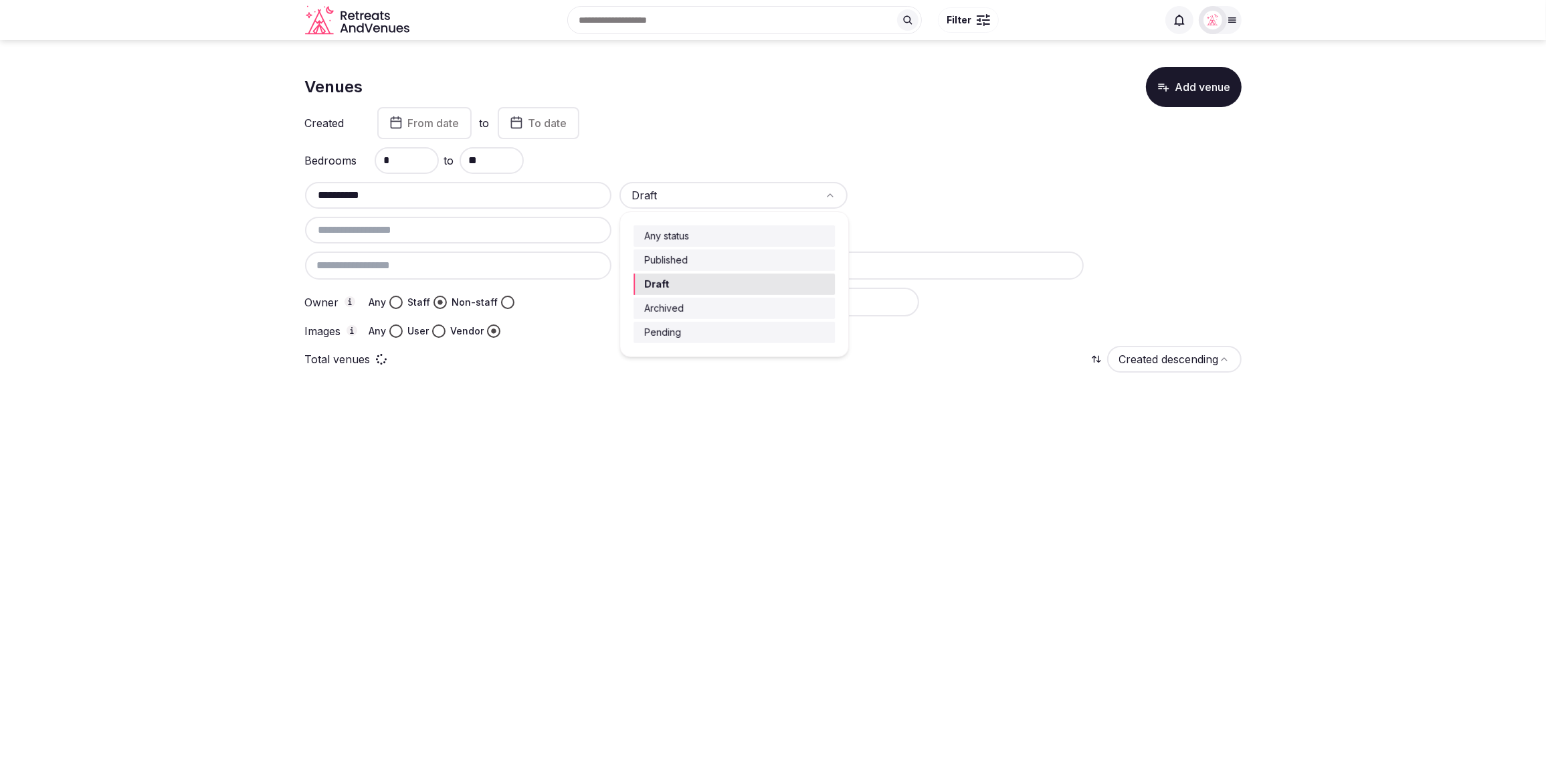
click at [794, 197] on html "**********" at bounding box center [773, 392] width 1546 height 784
click at [615, 392] on div at bounding box center [773, 391] width 937 height 21
click at [551, 381] on div at bounding box center [773, 391] width 937 height 21
click at [400, 331] on button "Any" at bounding box center [396, 331] width 13 height 13
click at [701, 195] on html "**********" at bounding box center [773, 392] width 1546 height 784
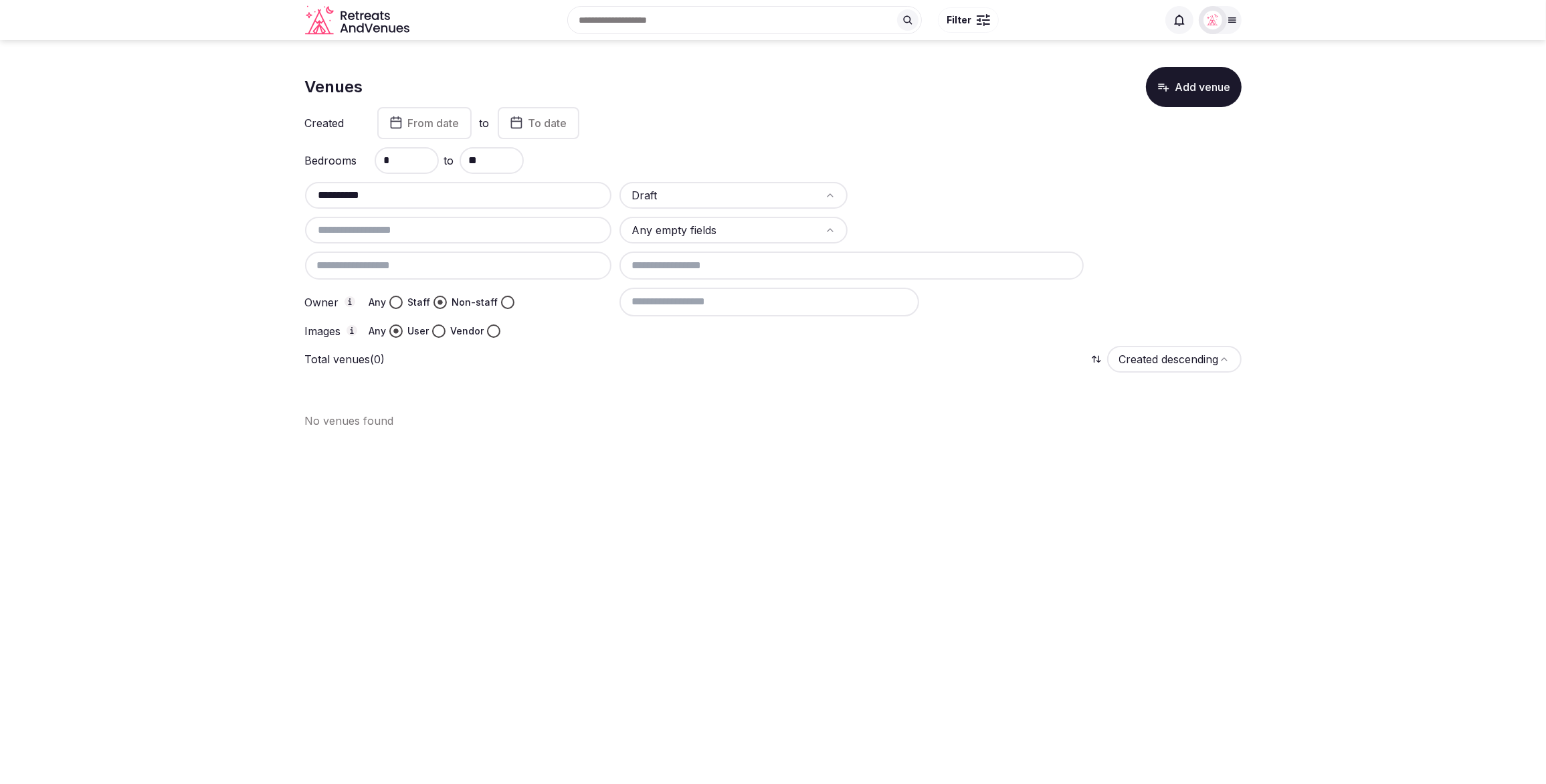
drag, startPoint x: 411, startPoint y: 165, endPoint x: 377, endPoint y: 164, distance: 34.0
click at [377, 164] on input "*" at bounding box center [407, 160] width 64 height 27
drag, startPoint x: 488, startPoint y: 161, endPoint x: 456, endPoint y: 161, distance: 32.0
click at [456, 161] on div "Bedrooms to **" at bounding box center [773, 160] width 937 height 27
click at [622, 128] on div "Created From date to To date" at bounding box center [773, 123] width 937 height 32
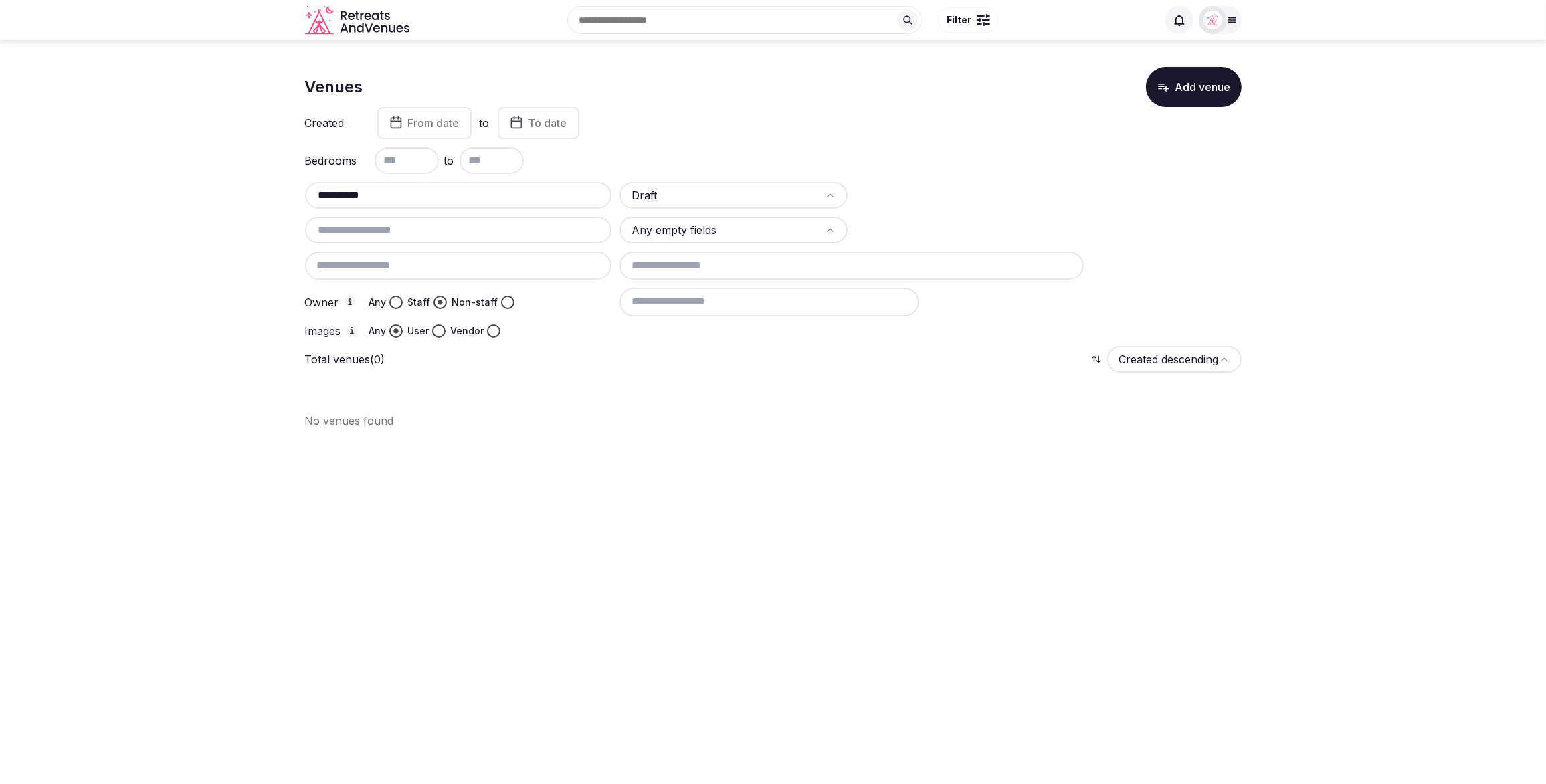
click at [391, 299] on button "Any" at bounding box center [396, 302] width 13 height 13
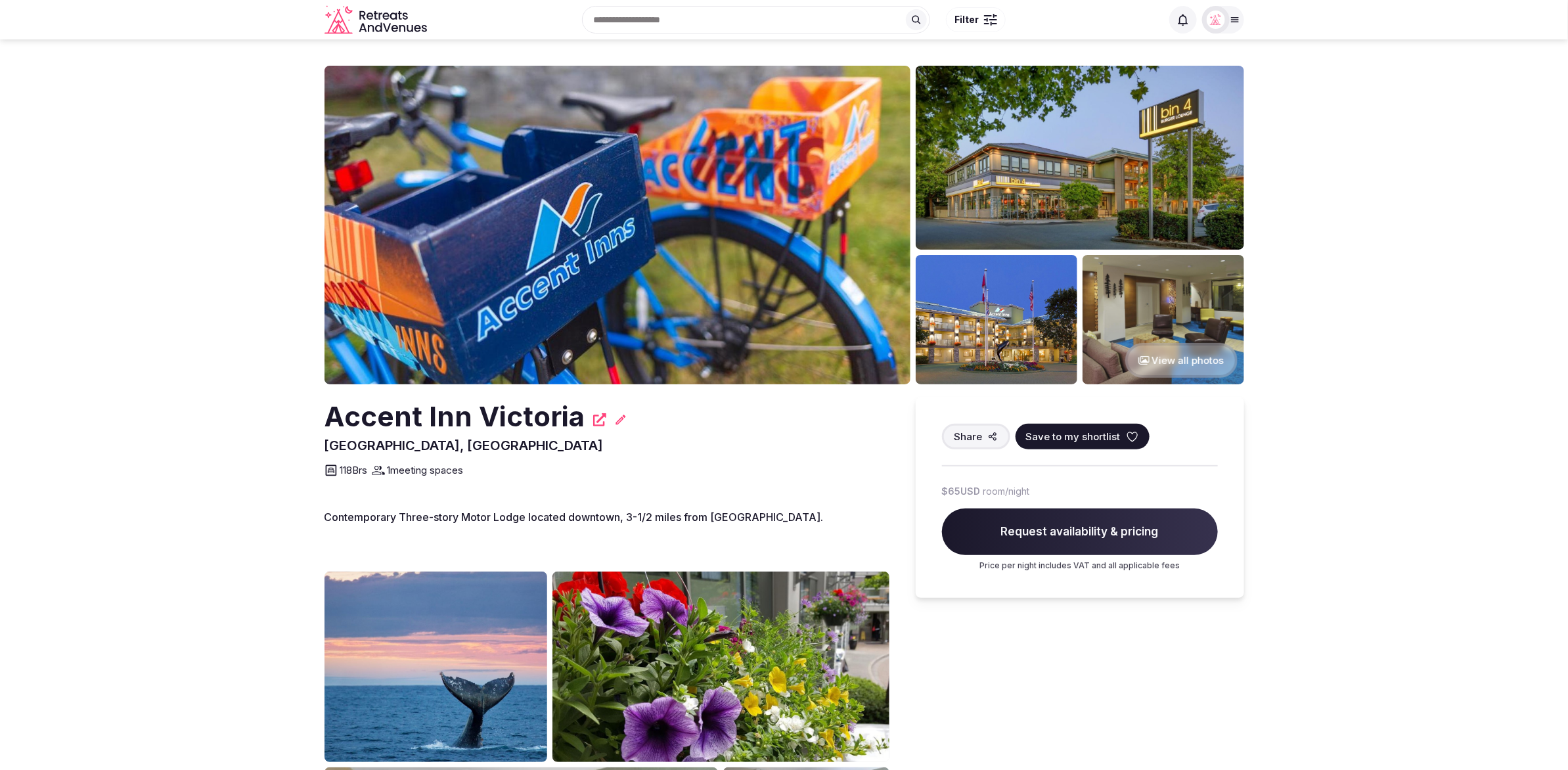
click at [1447, 164] on section "View all photos Accent Inn [GEOGRAPHIC_DATA], [GEOGRAPHIC_DATA] Share Save to m…" at bounding box center [784, 583] width 1568 height 1089
click at [151, 296] on section "View all photos Accent Inn [GEOGRAPHIC_DATA], [GEOGRAPHIC_DATA] Share Save to m…" at bounding box center [784, 583] width 1568 height 1089
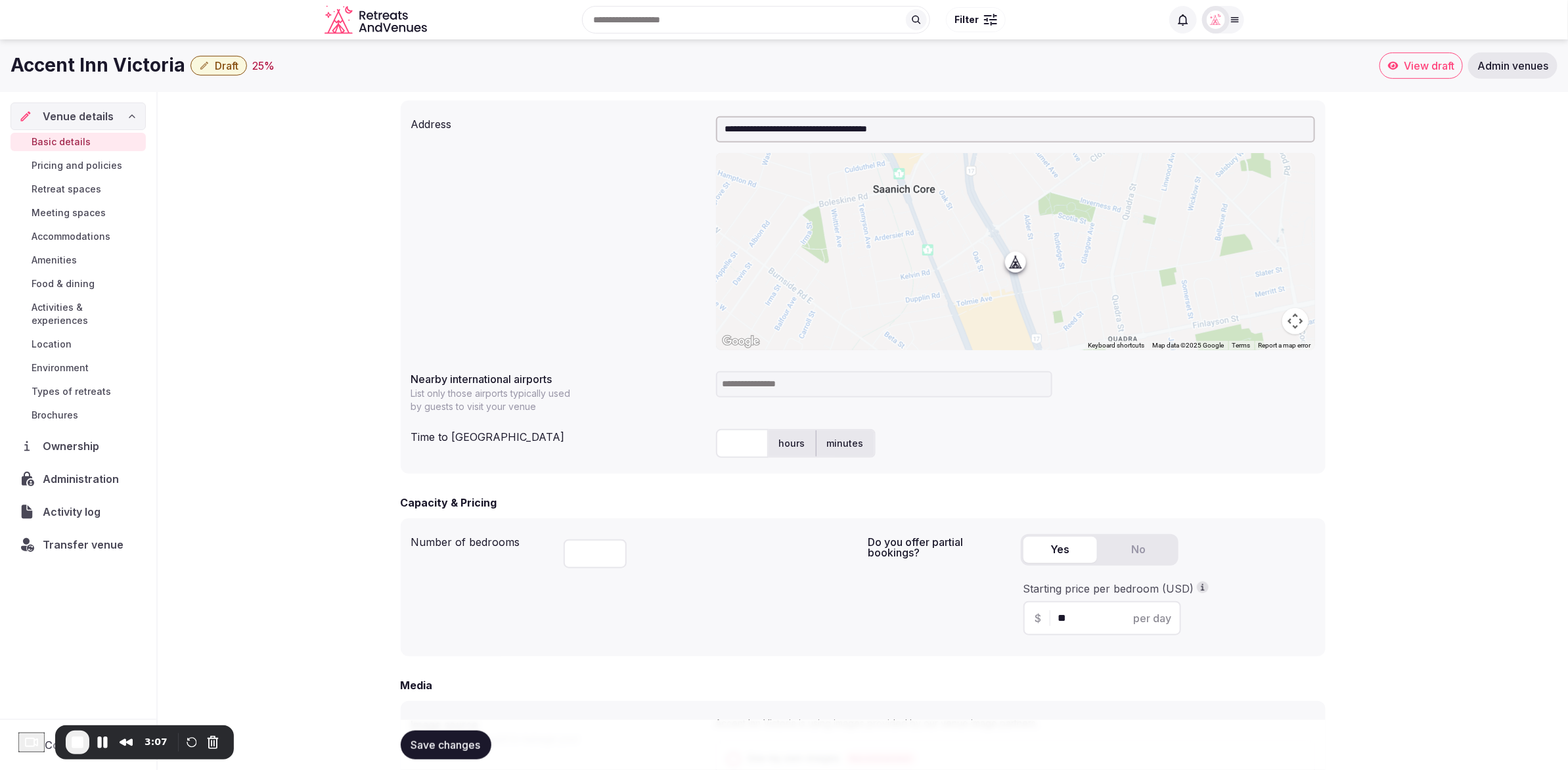
scroll to position [398, 0]
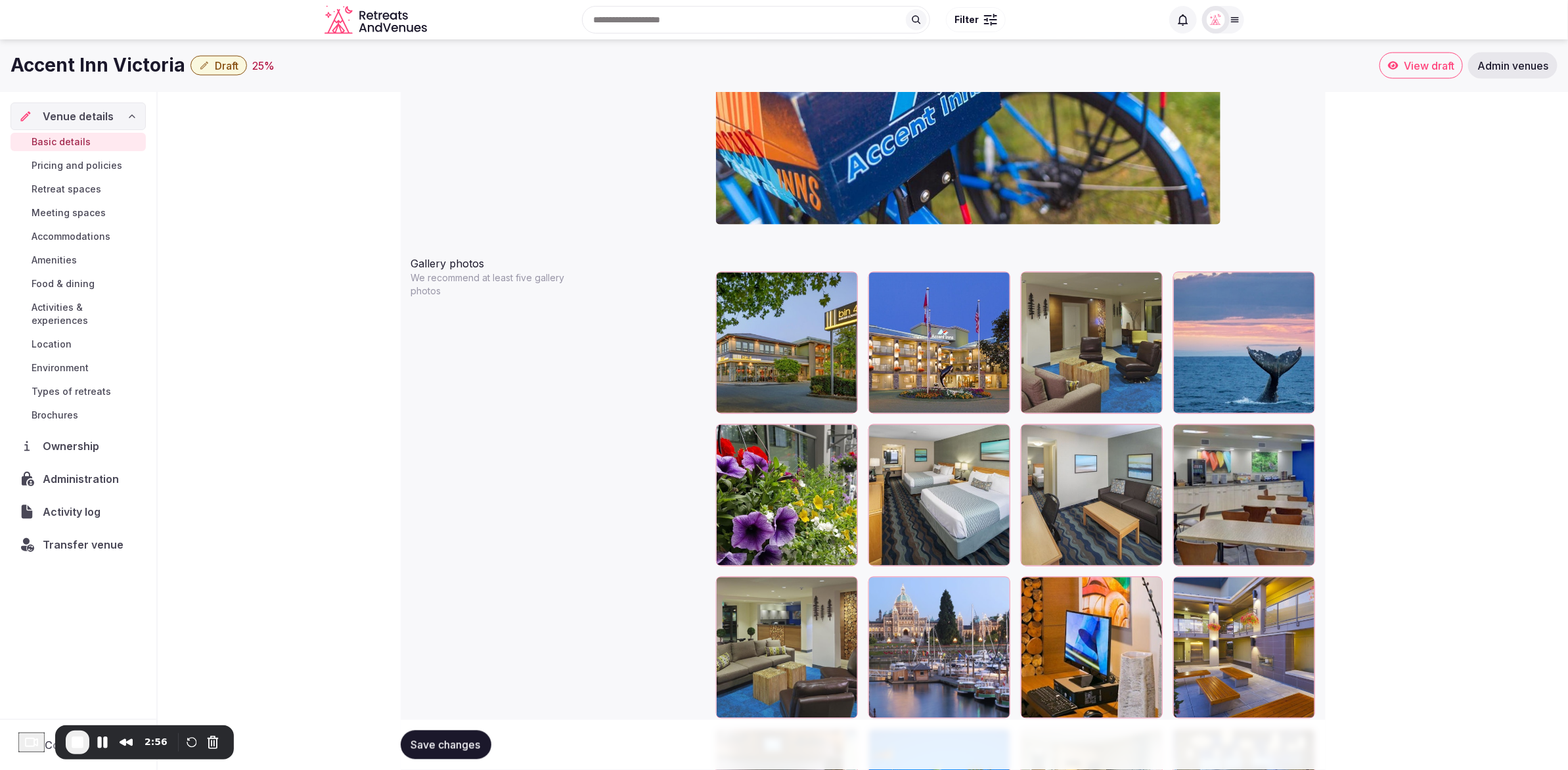
scroll to position [1353, 0]
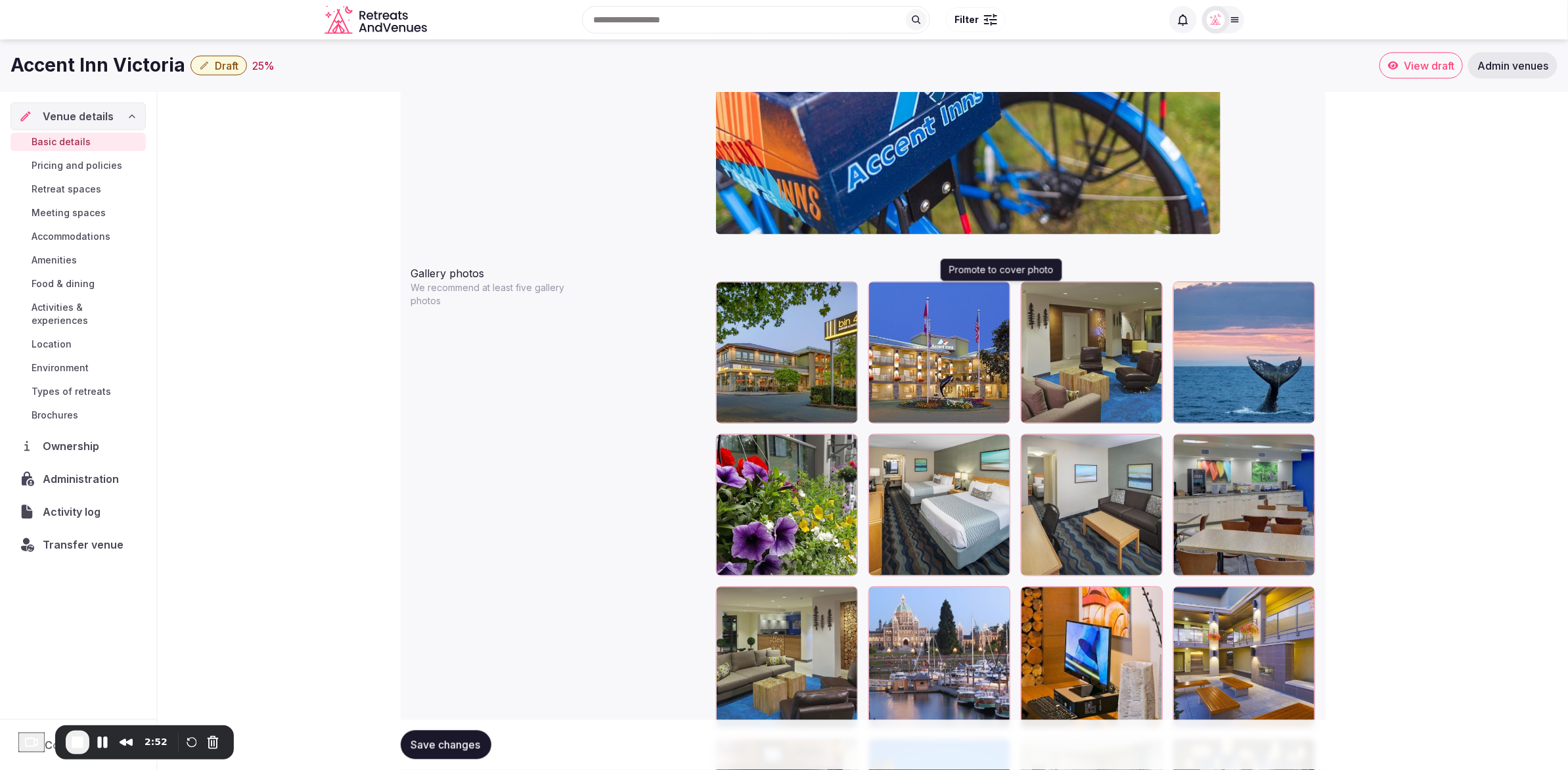
click at [1001, 293] on icon "button" at bounding box center [996, 294] width 7 height 8
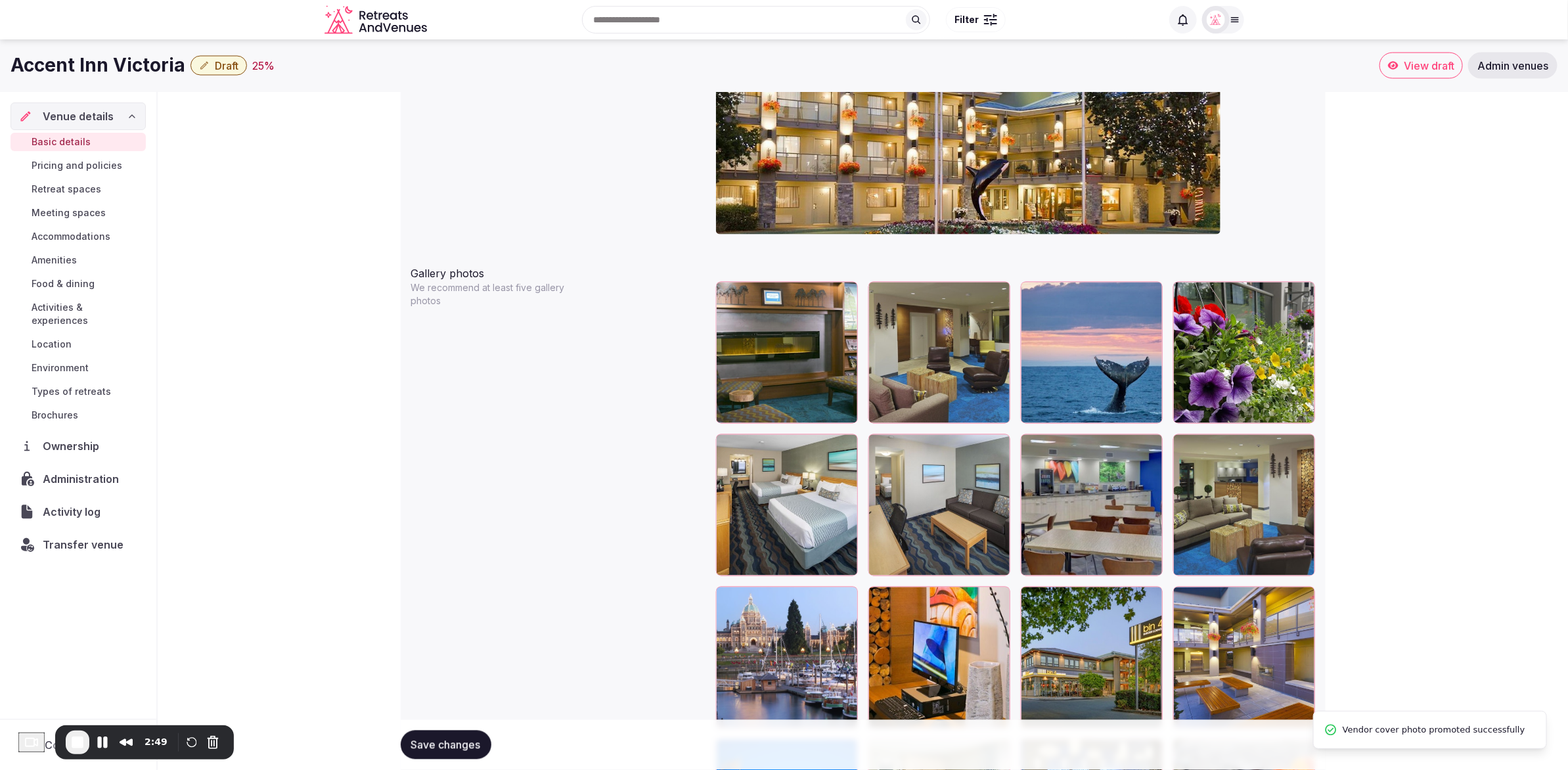
click at [1505, 362] on div "**********" at bounding box center [862, 11] width 1411 height 2543
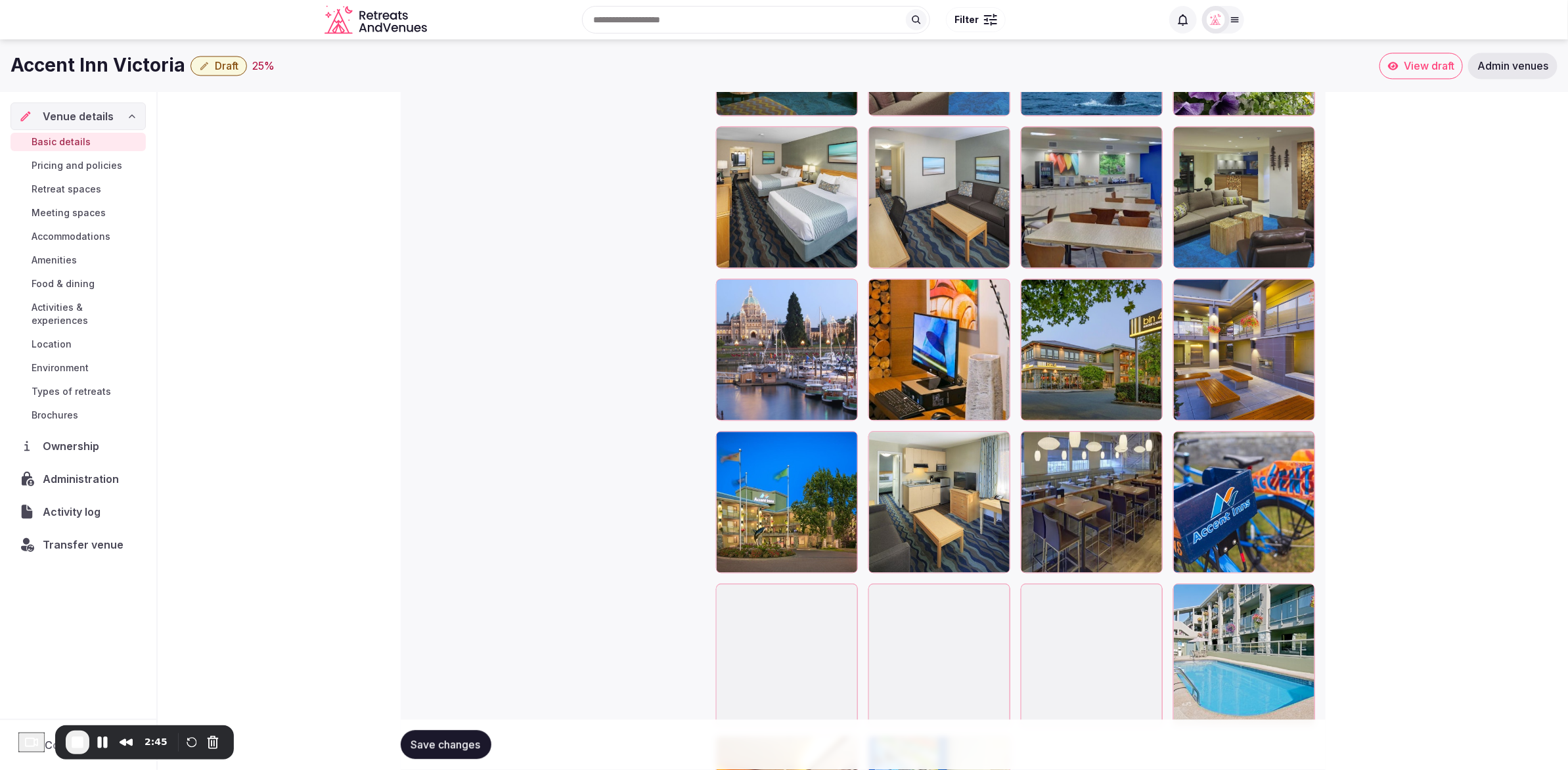
scroll to position [1654, 0]
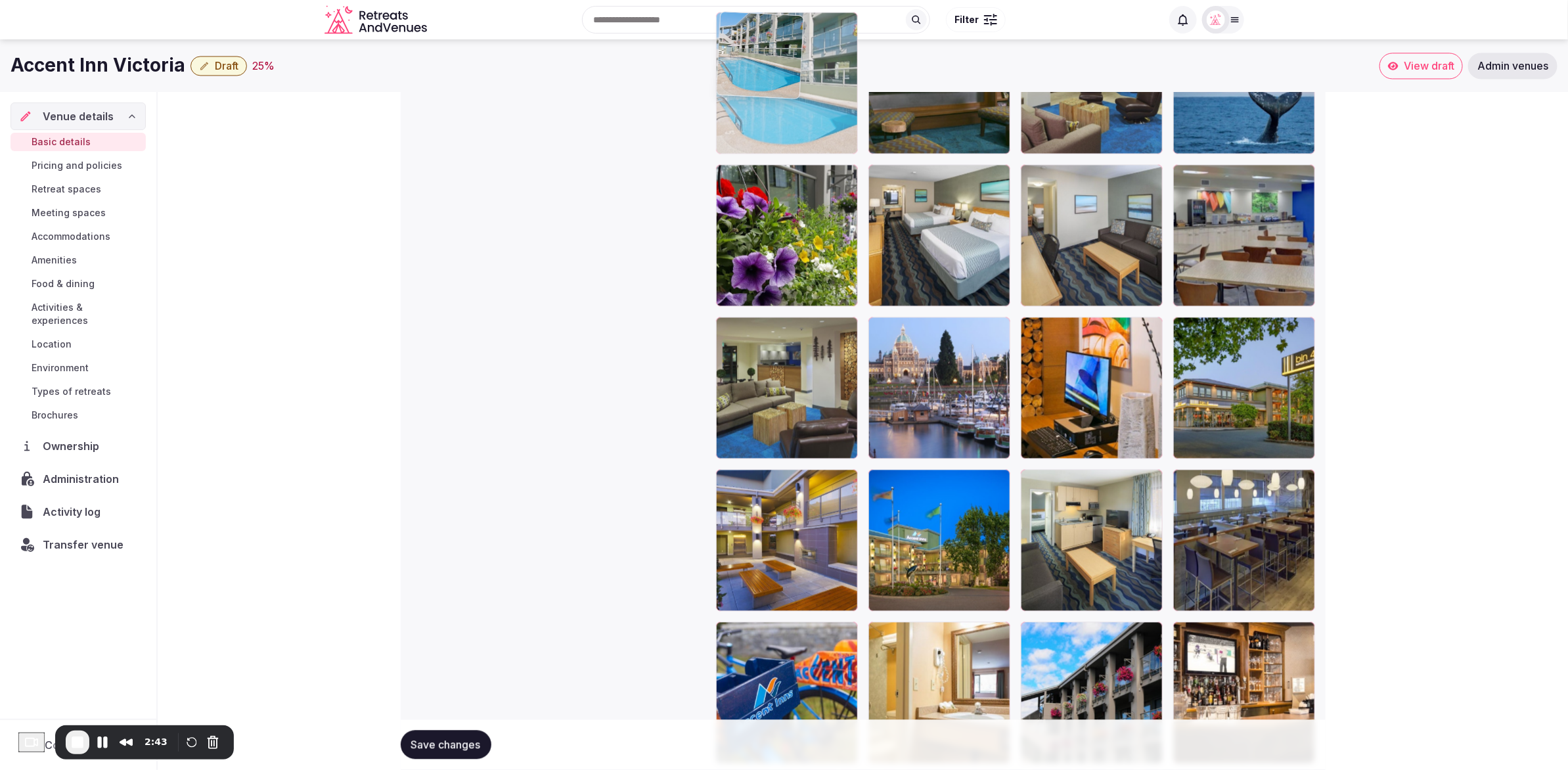
drag, startPoint x: 1236, startPoint y: 661, endPoint x: 803, endPoint y: 144, distance: 674.4
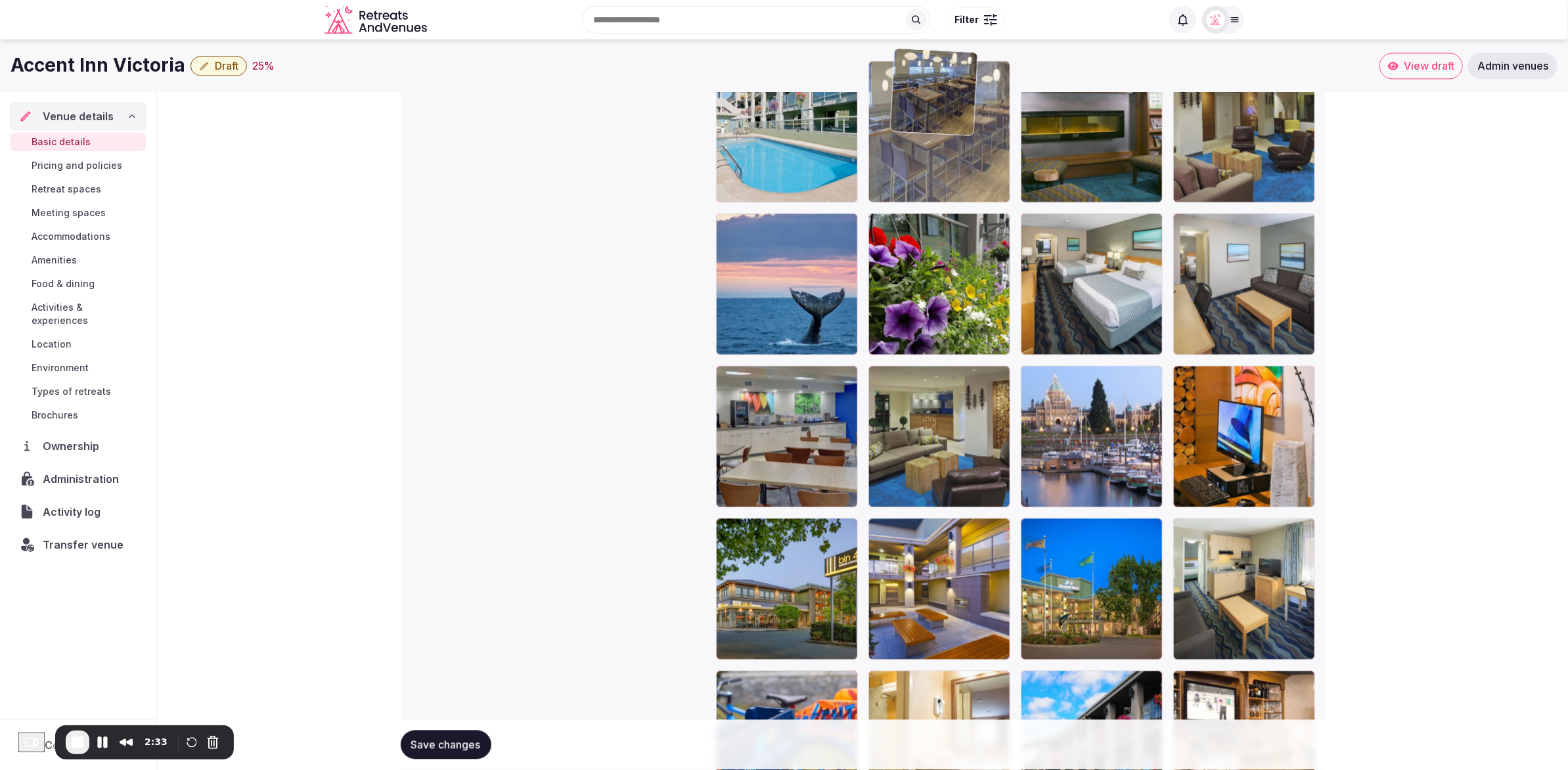
scroll to position [1565, 0]
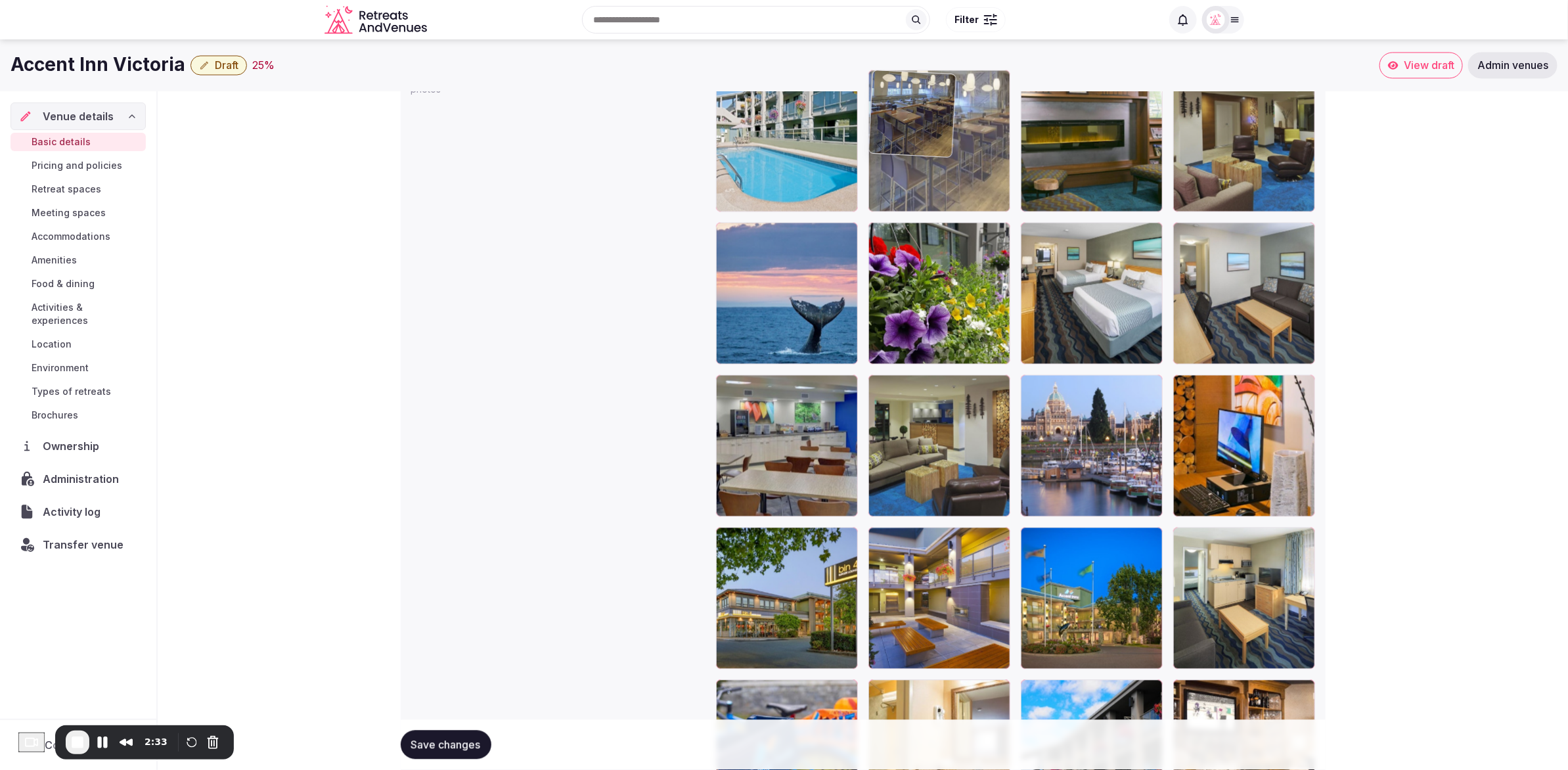
drag, startPoint x: 1242, startPoint y: 484, endPoint x: 957, endPoint y: 180, distance: 416.7
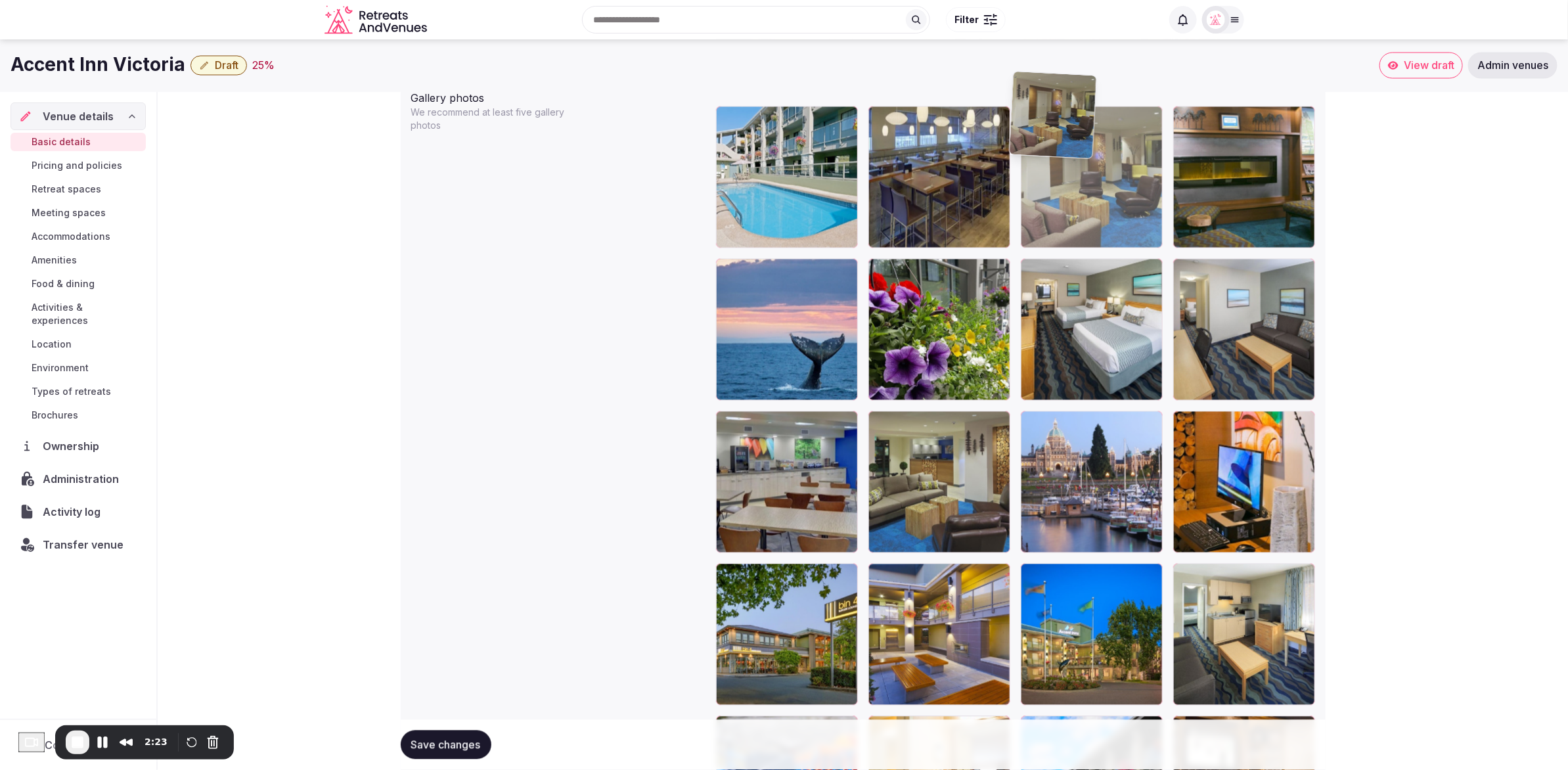
scroll to position [1525, 0]
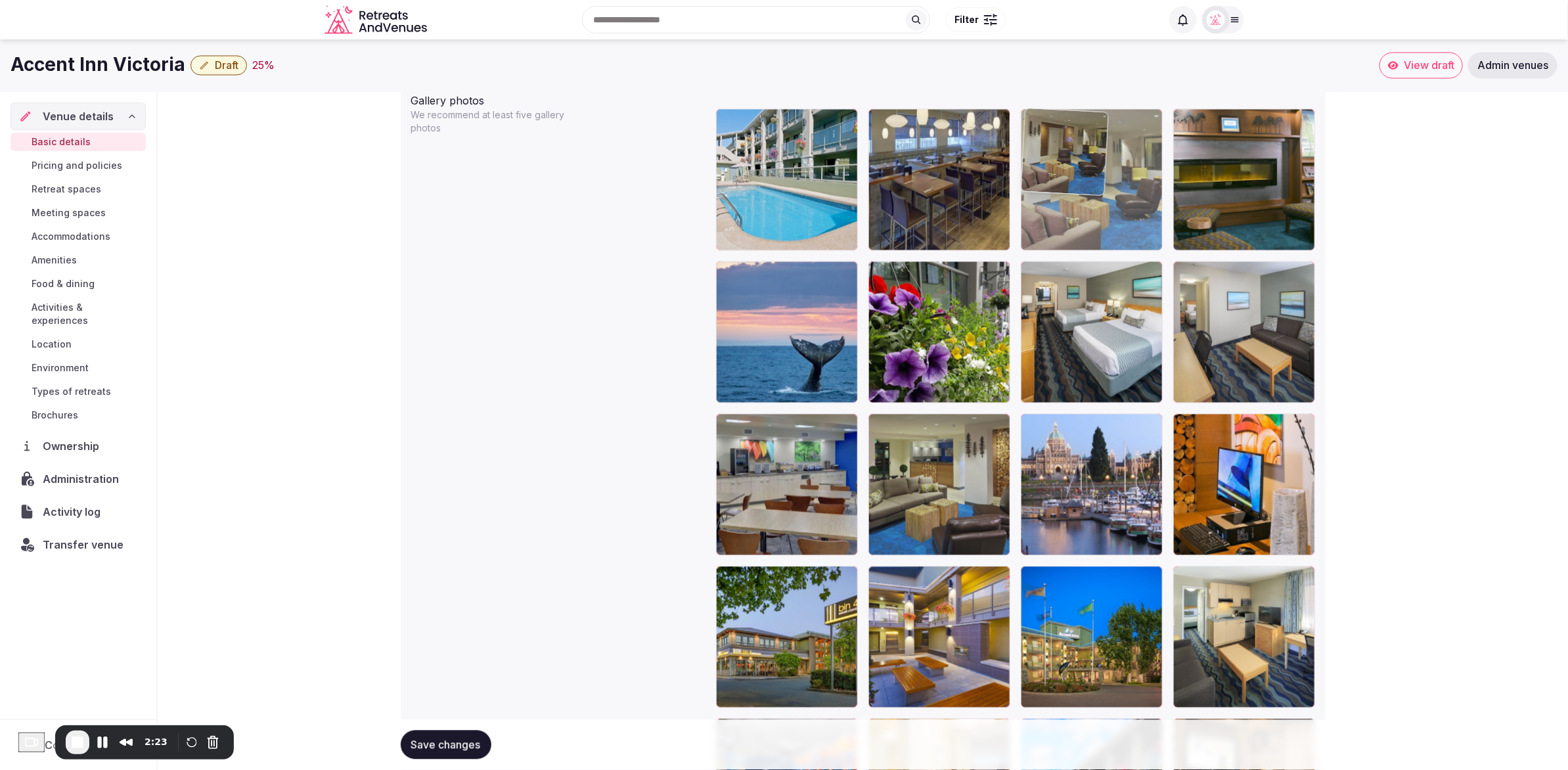
drag, startPoint x: 1279, startPoint y: 140, endPoint x: 1130, endPoint y: 184, distance: 155.4
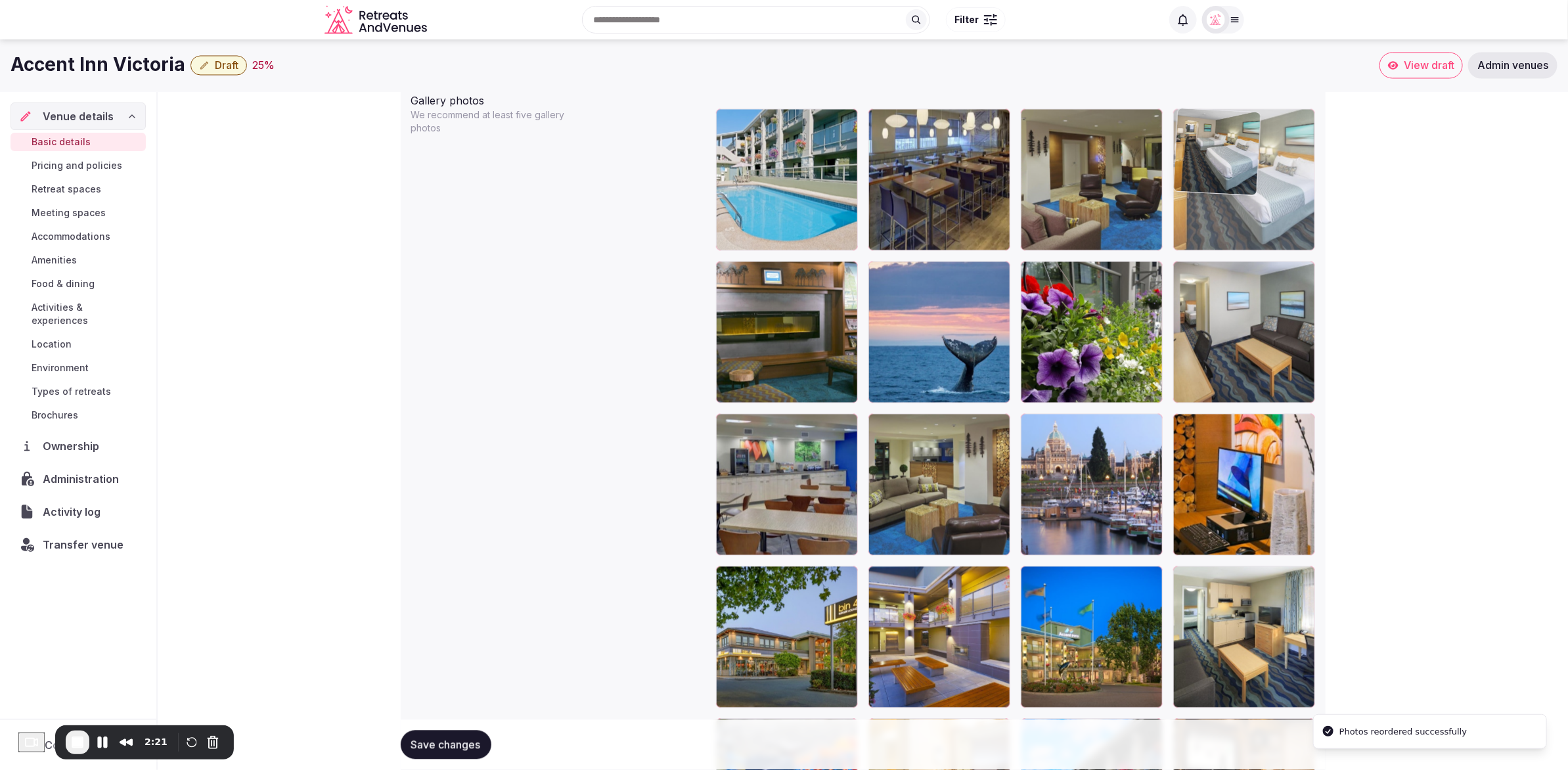
drag, startPoint x: 1133, startPoint y: 339, endPoint x: 1295, endPoint y: 230, distance: 195.3
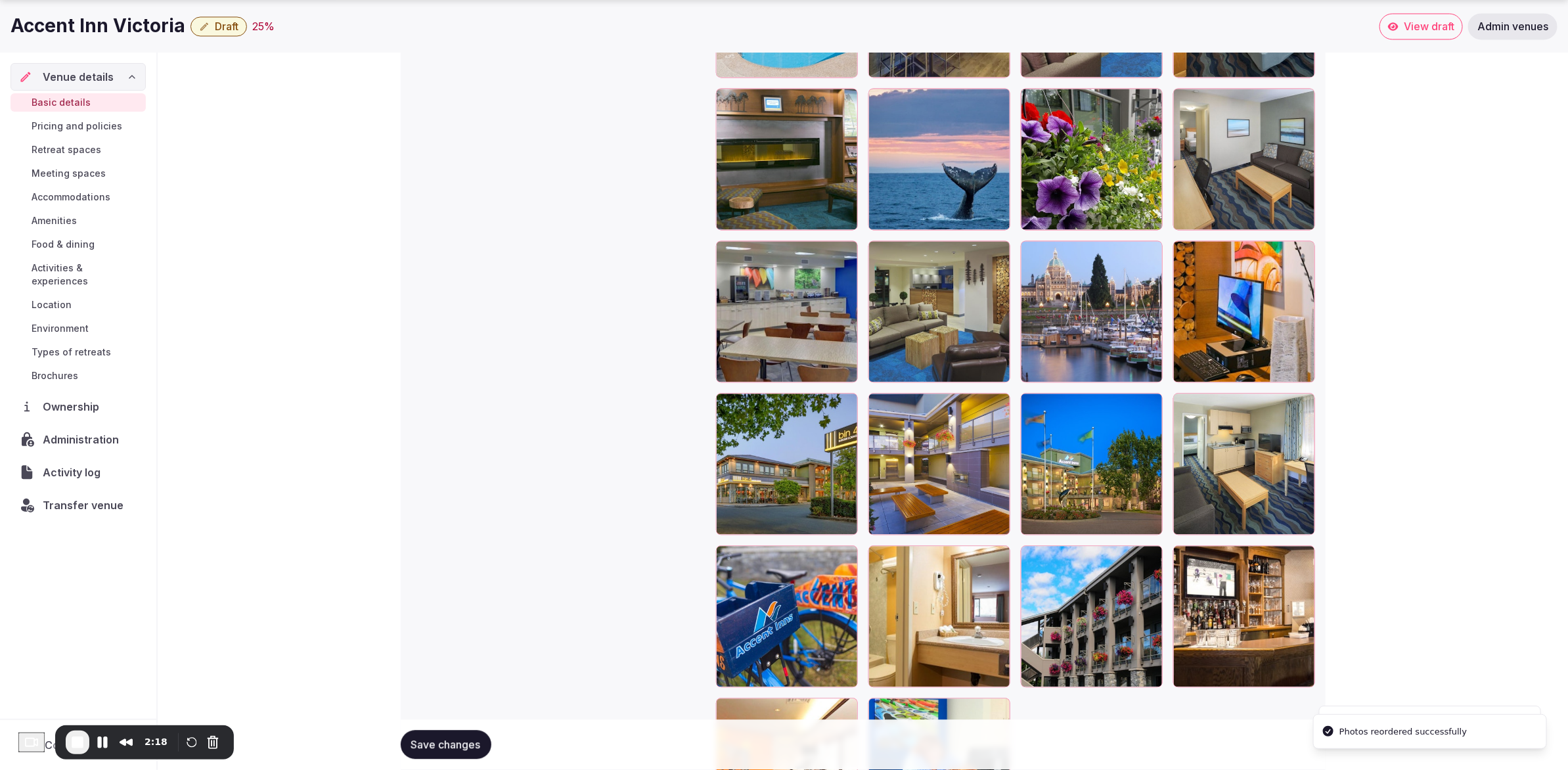
scroll to position [1713, 0]
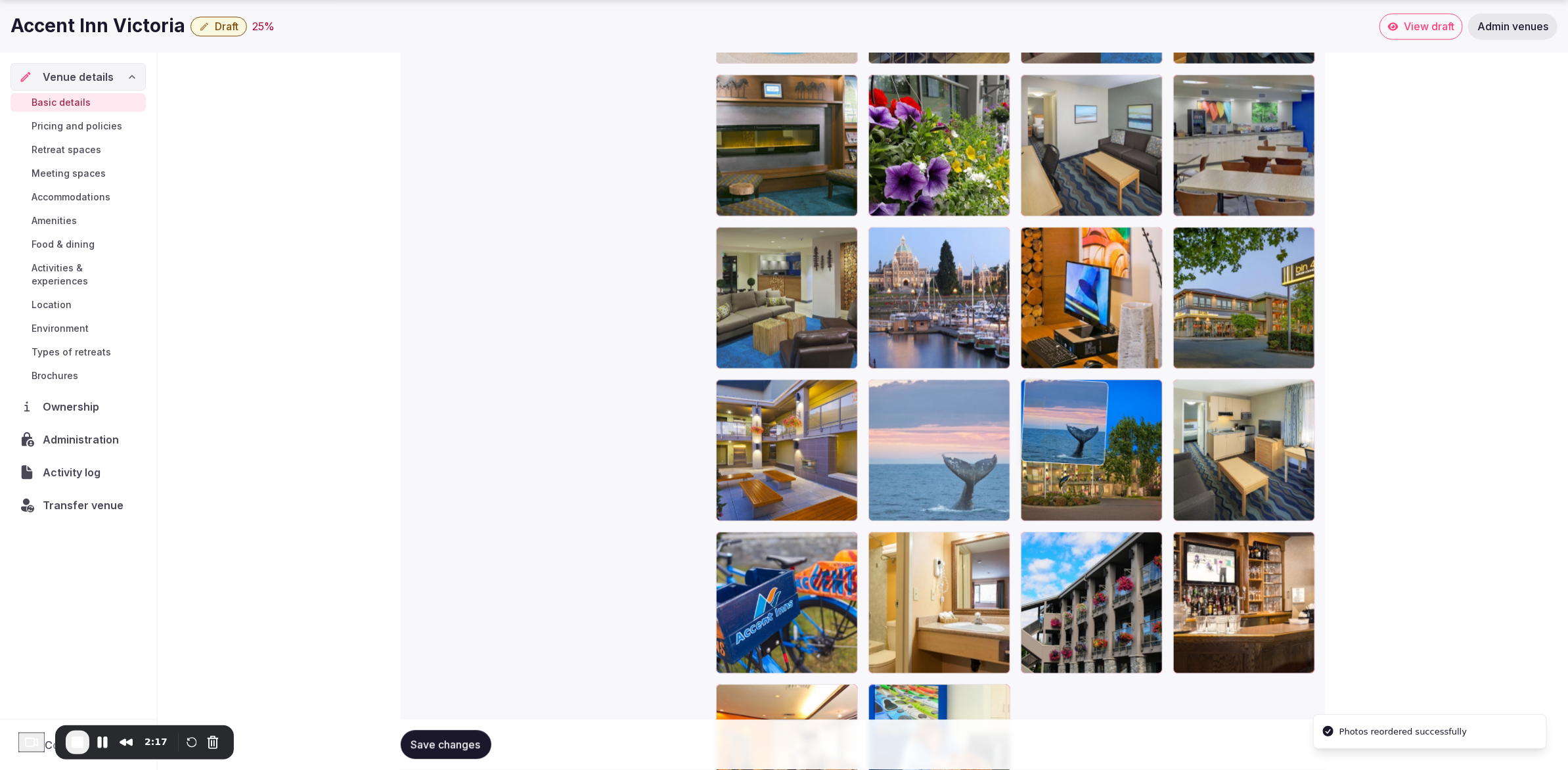
drag, startPoint x: 961, startPoint y: 171, endPoint x: 1065, endPoint y: 482, distance: 327.9
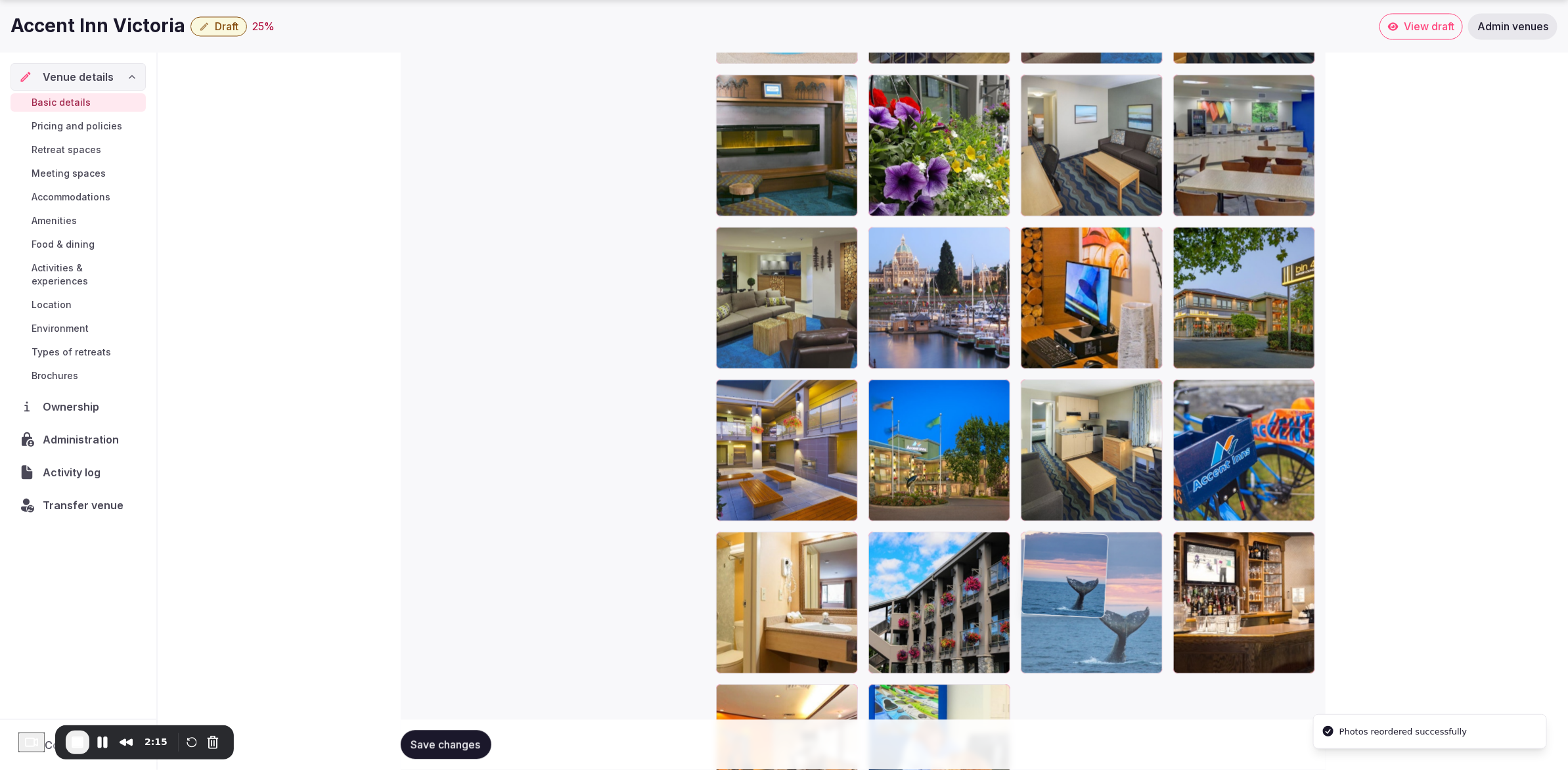
drag, startPoint x: 1062, startPoint y: 451, endPoint x: 1044, endPoint y: 620, distance: 170.0
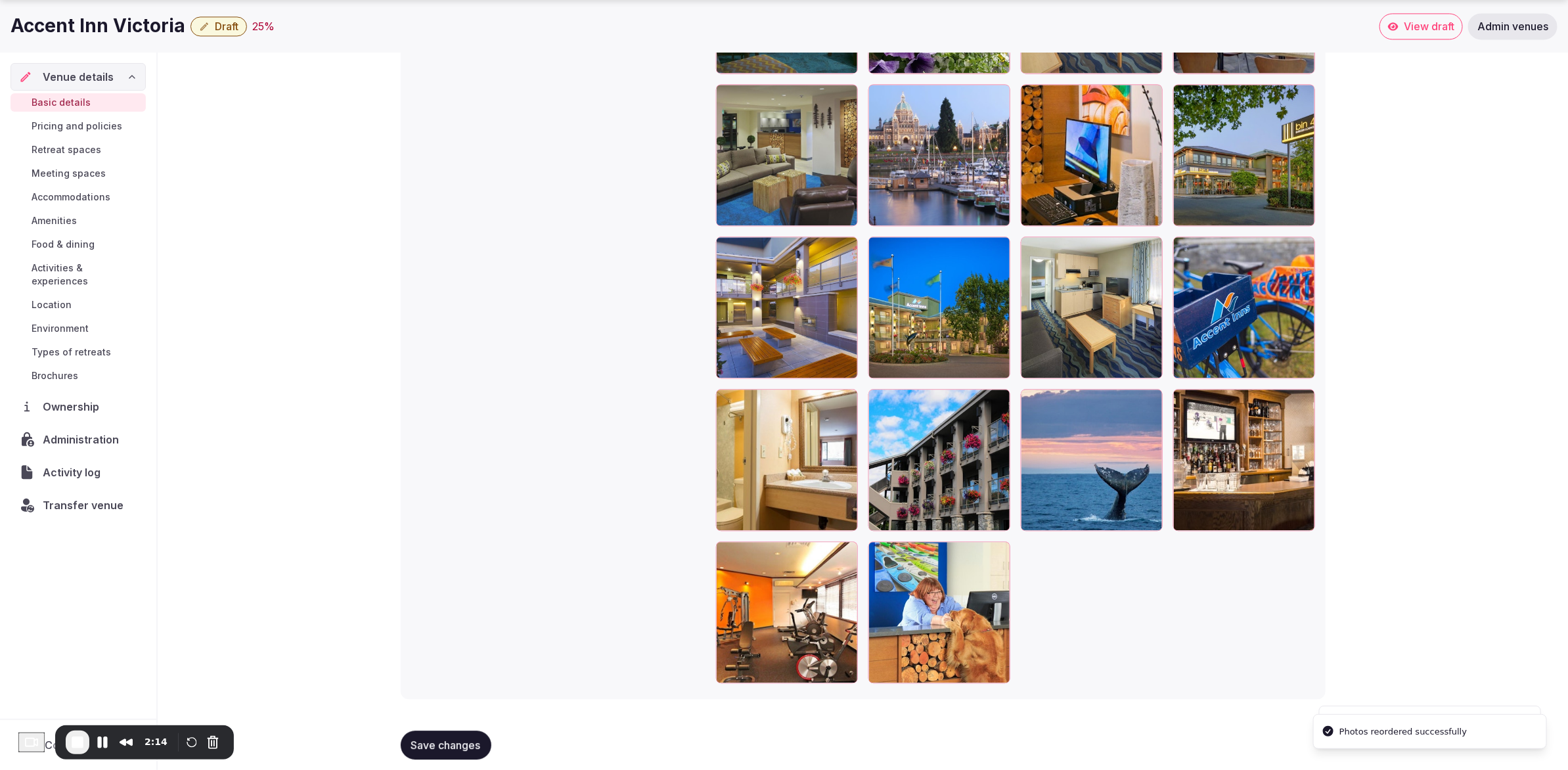
scroll to position [1856, 0]
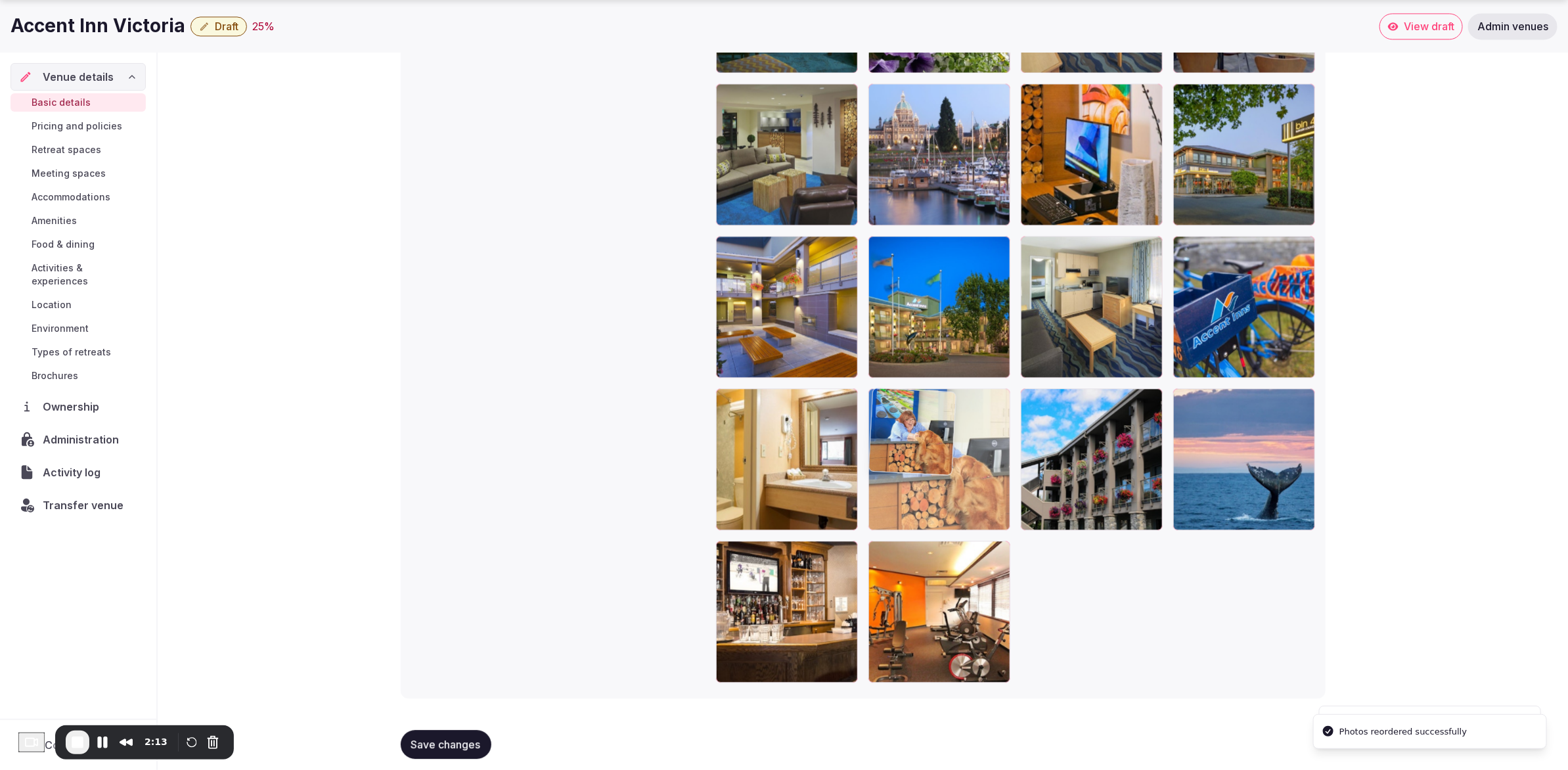
drag, startPoint x: 958, startPoint y: 626, endPoint x: 1002, endPoint y: 524, distance: 111.1
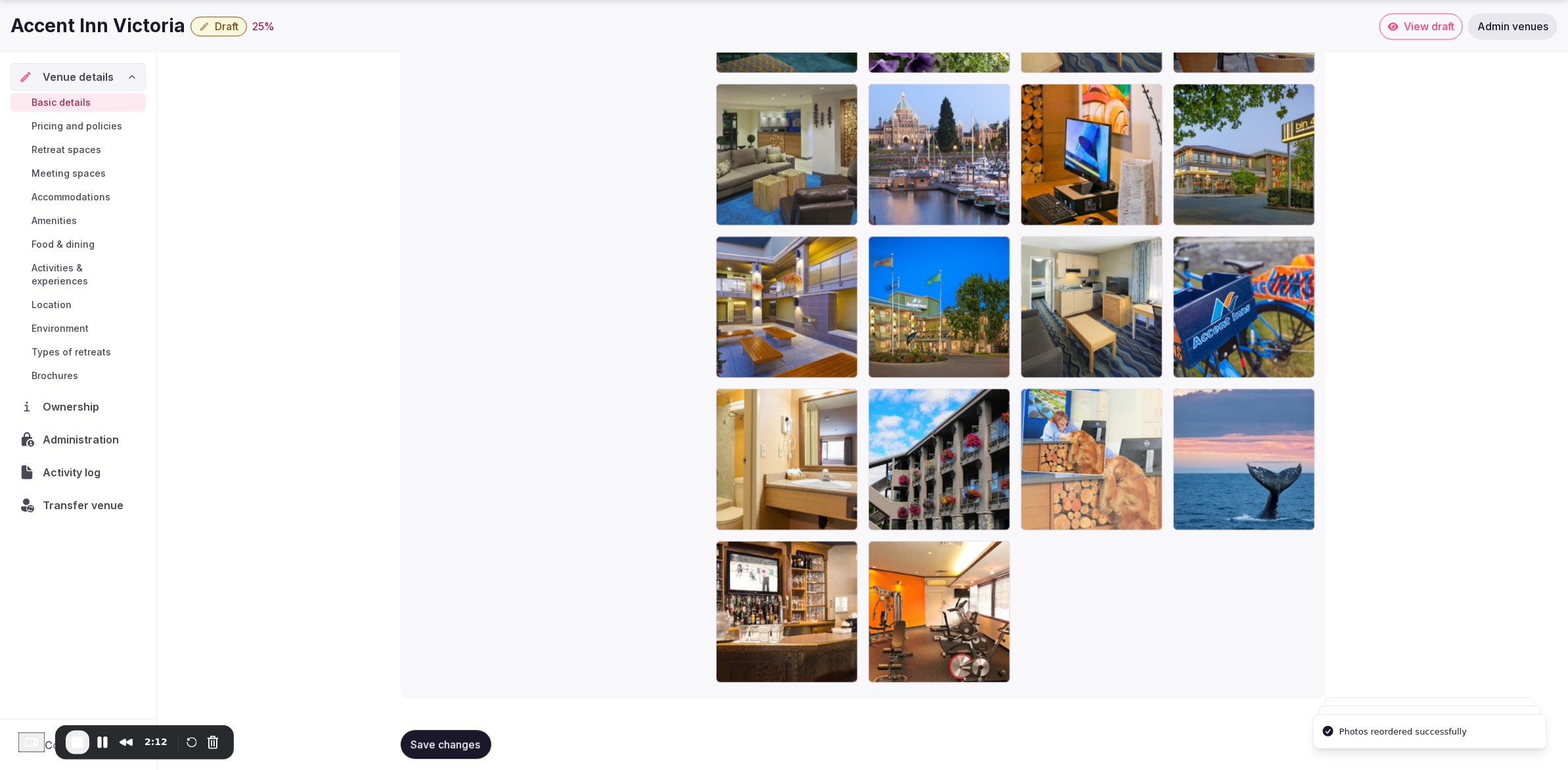
drag, startPoint x: 975, startPoint y: 484, endPoint x: 1107, endPoint y: 478, distance: 132.1
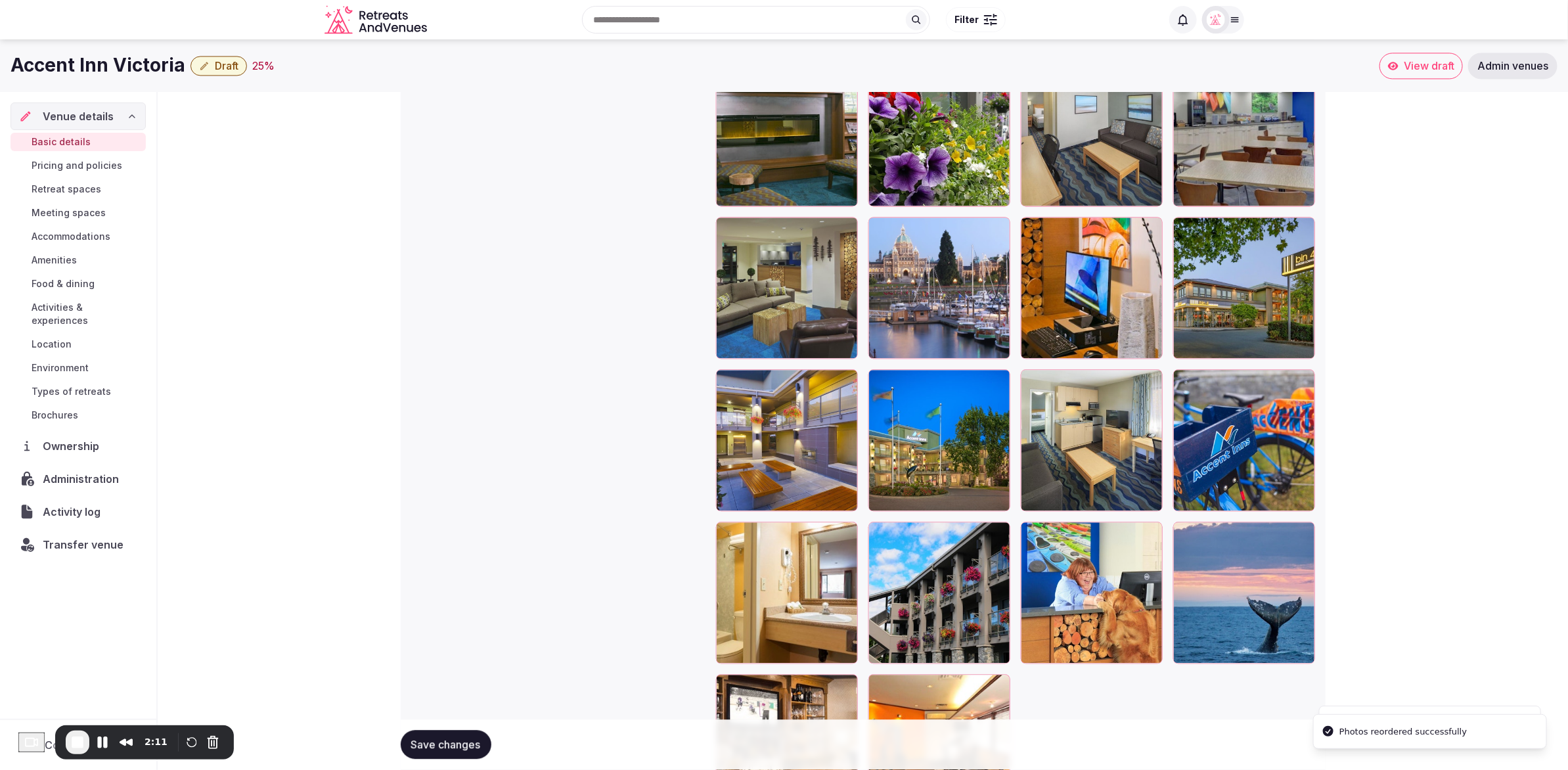
scroll to position [1720, 0]
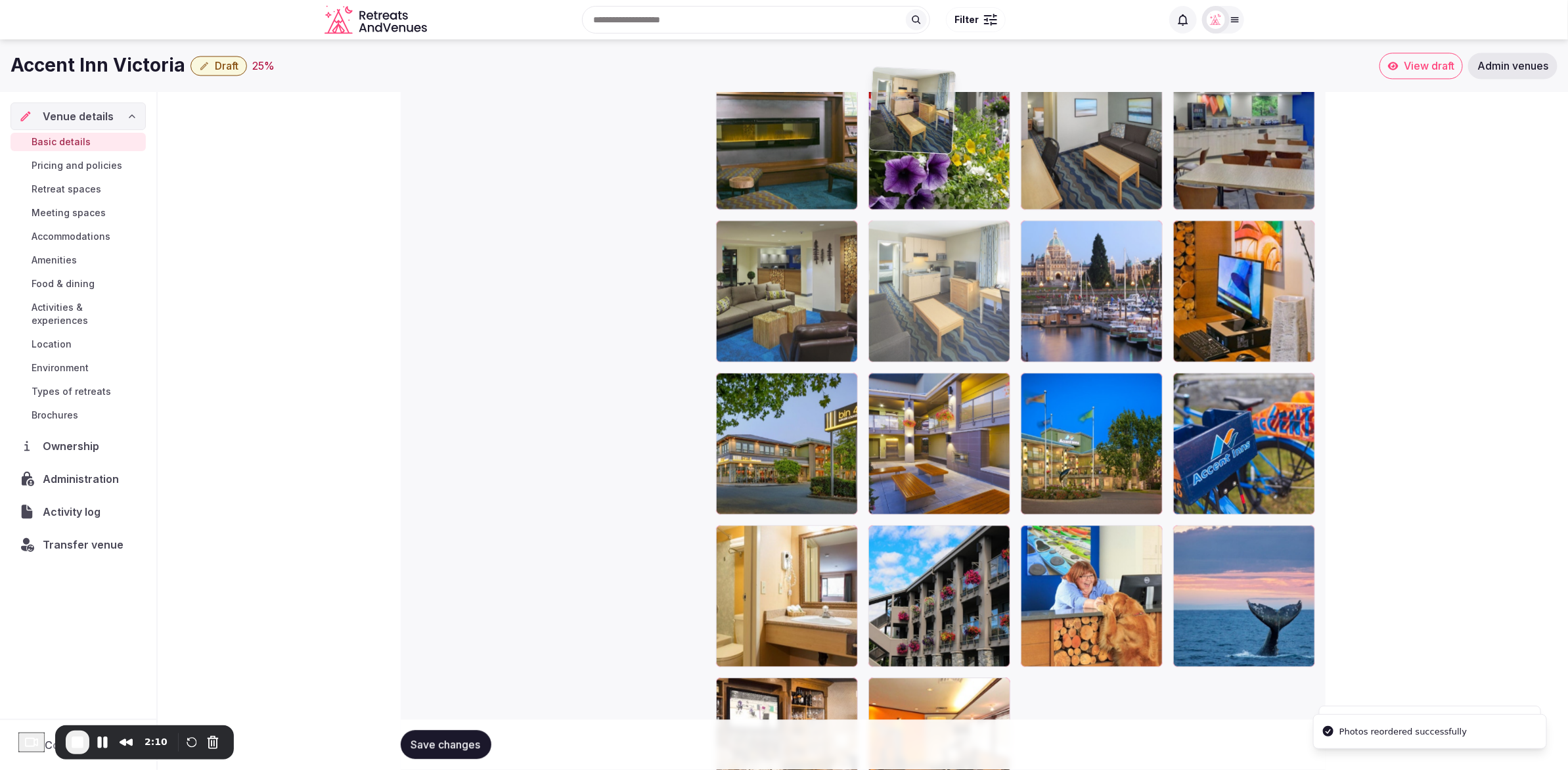
drag, startPoint x: 1103, startPoint y: 452, endPoint x: 964, endPoint y: 241, distance: 252.7
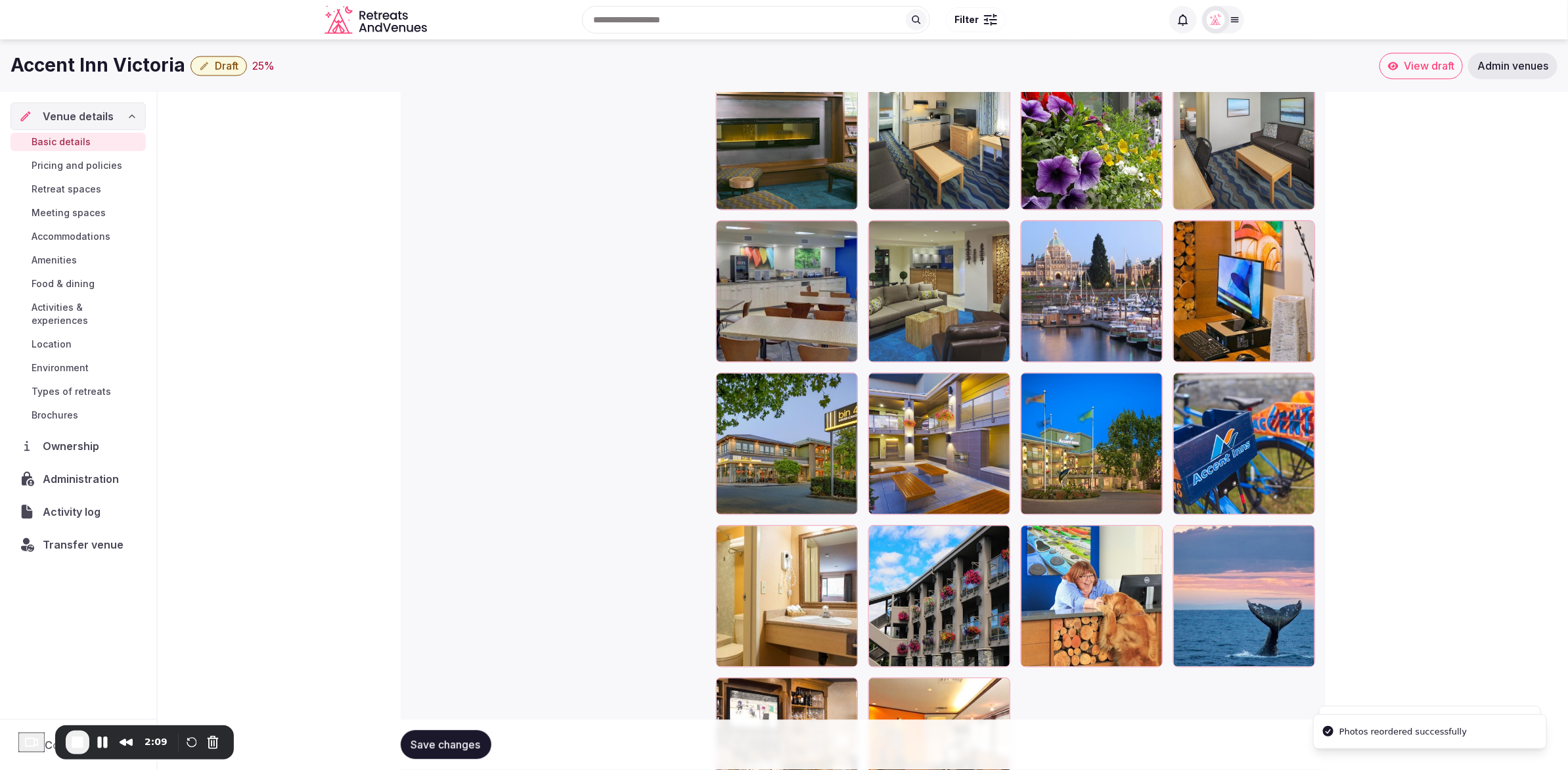
scroll to position [1719, 0]
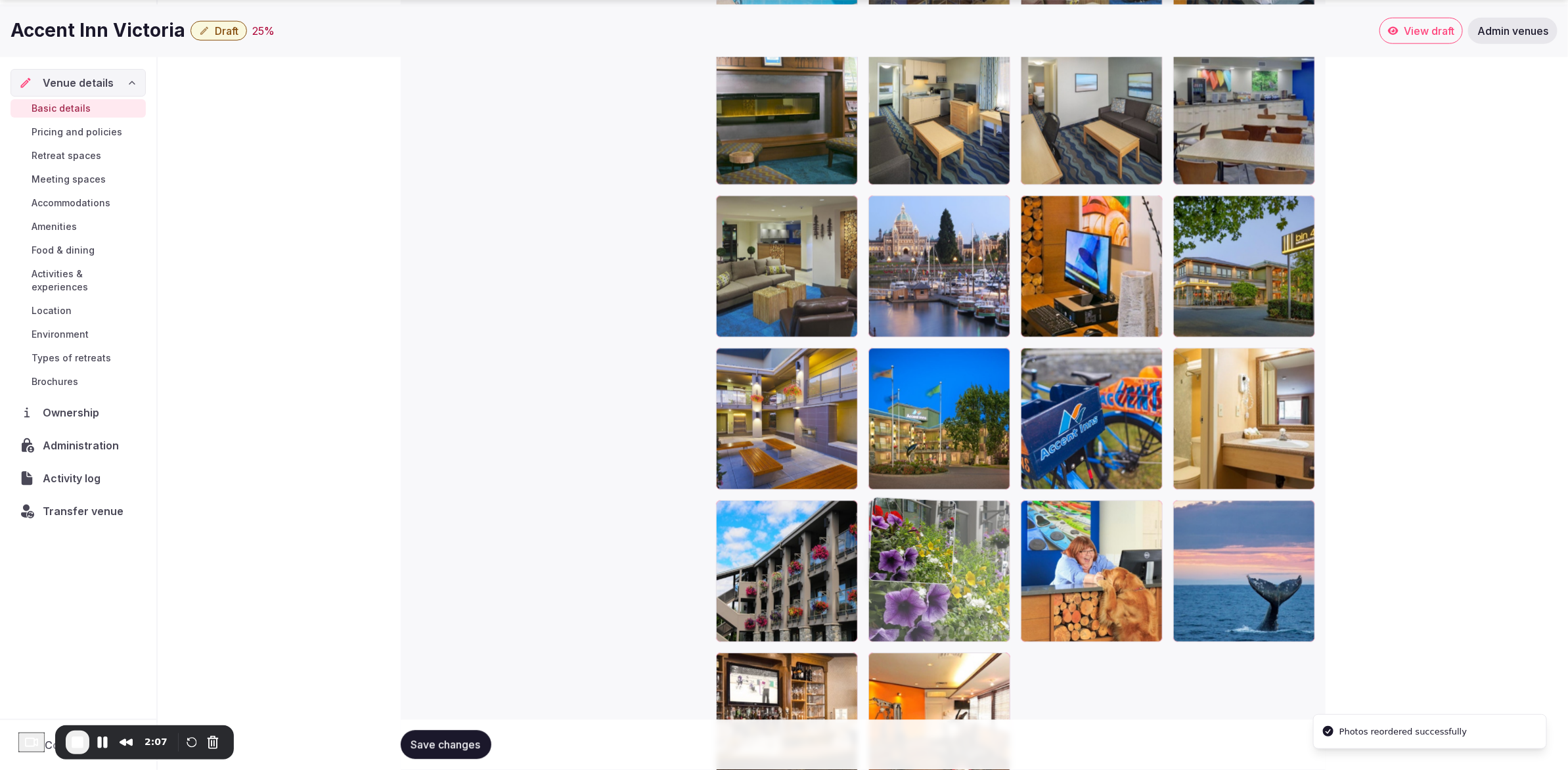
drag, startPoint x: 1087, startPoint y: 173, endPoint x: 954, endPoint y: 636, distance: 481.7
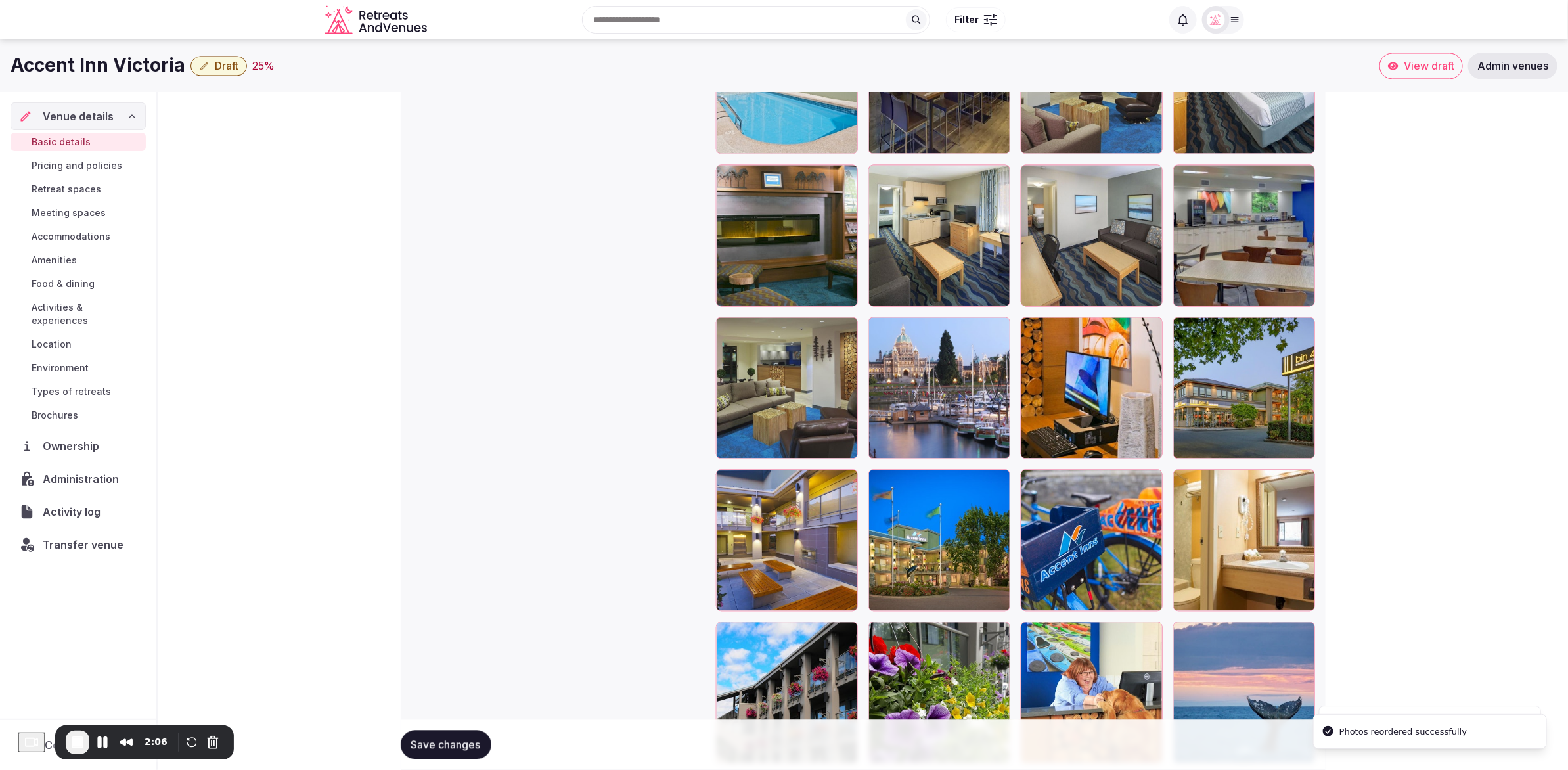
scroll to position [1594, 0]
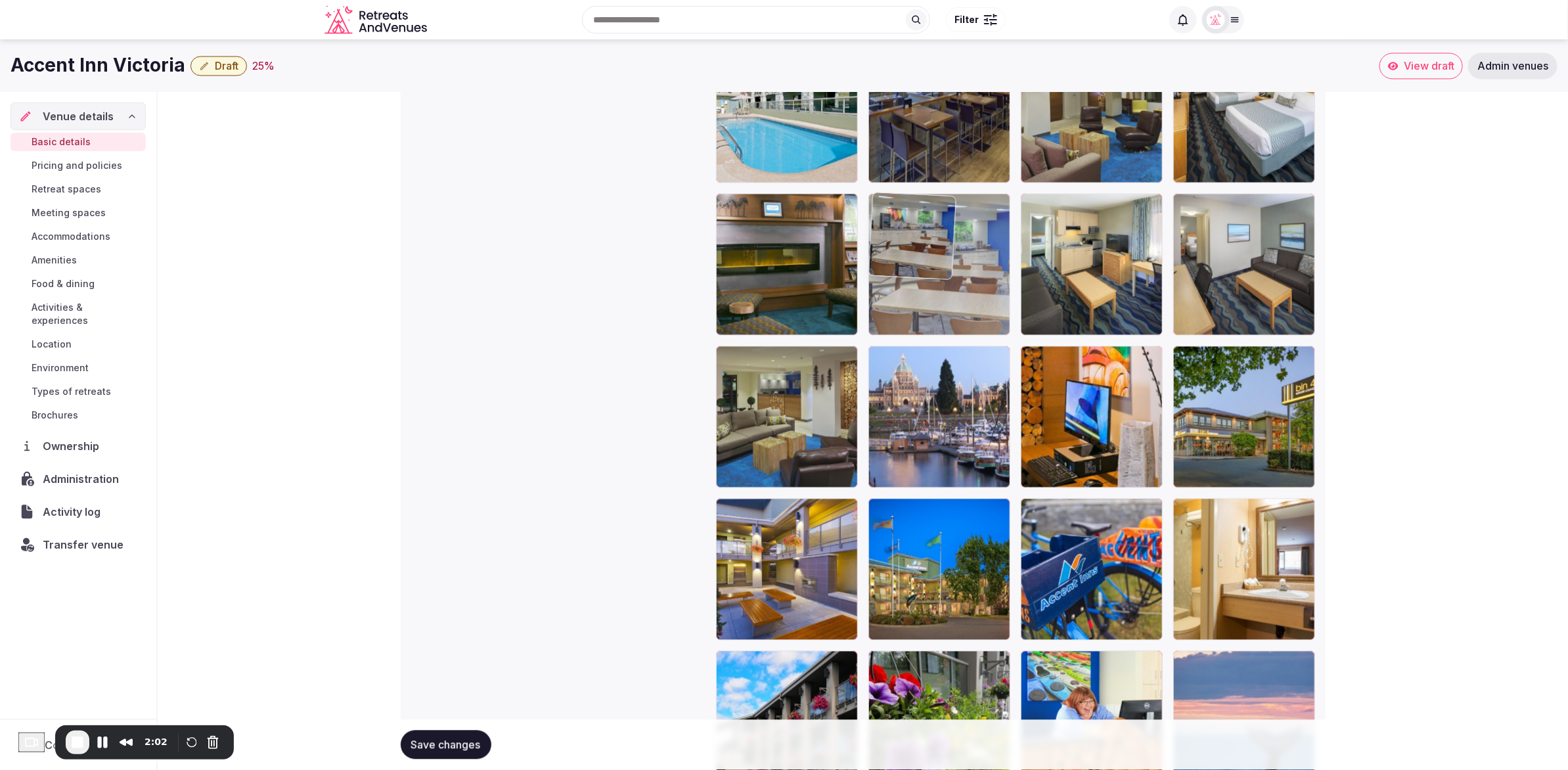
drag, startPoint x: 1242, startPoint y: 283, endPoint x: 983, endPoint y: 288, distance: 259.0
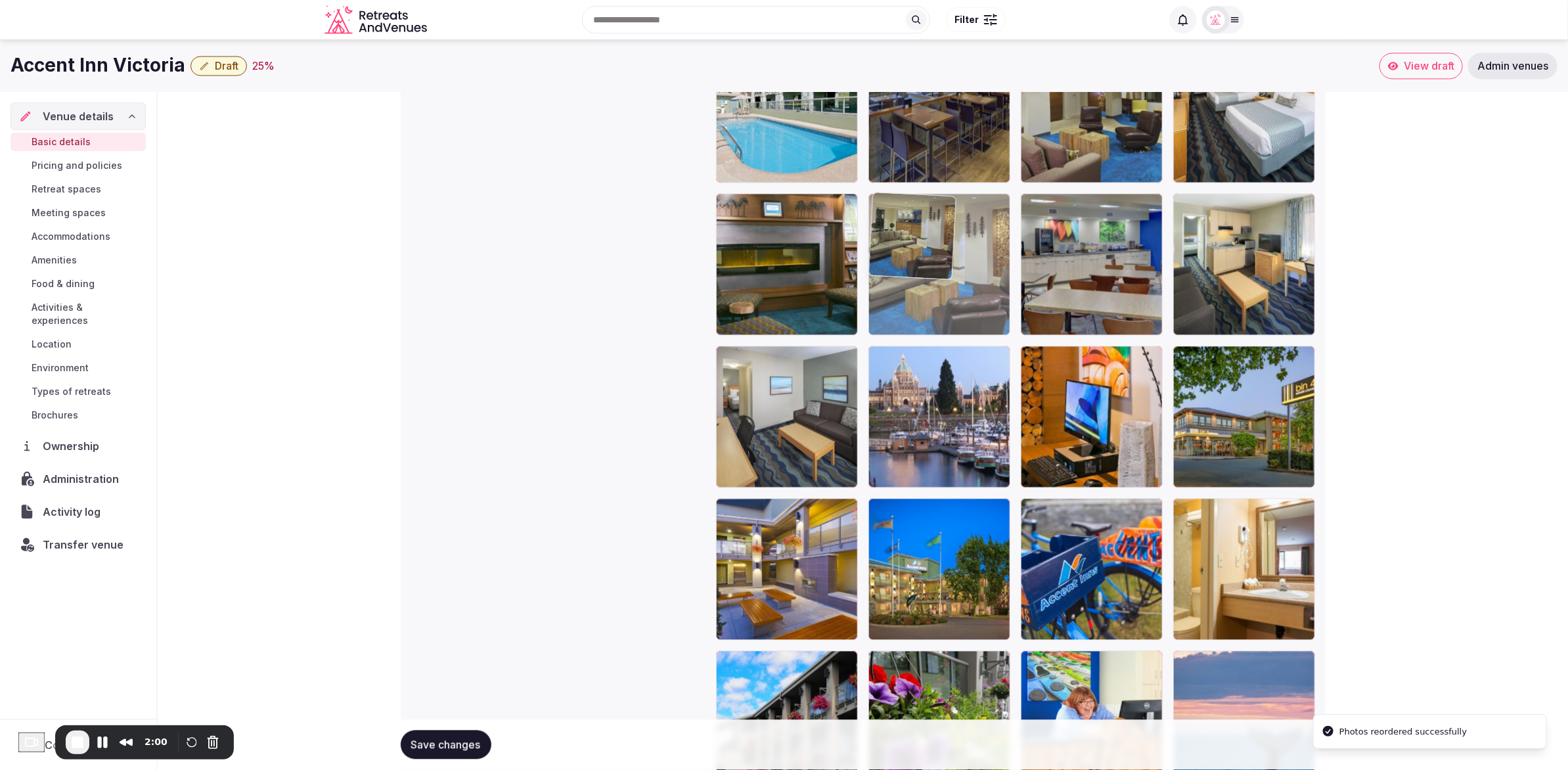
drag, startPoint x: 829, startPoint y: 424, endPoint x: 986, endPoint y: 299, distance: 200.7
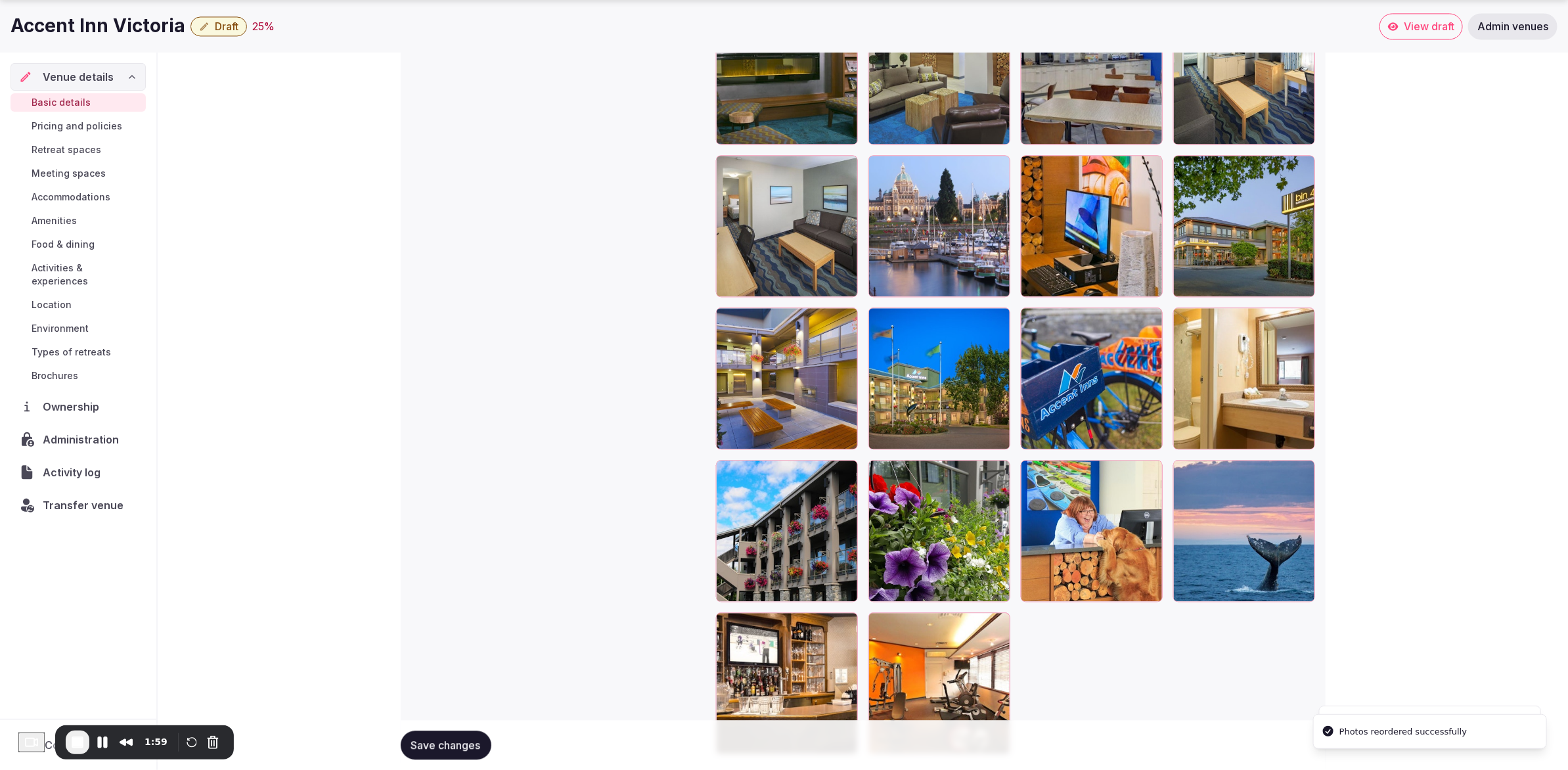
scroll to position [1795, 0]
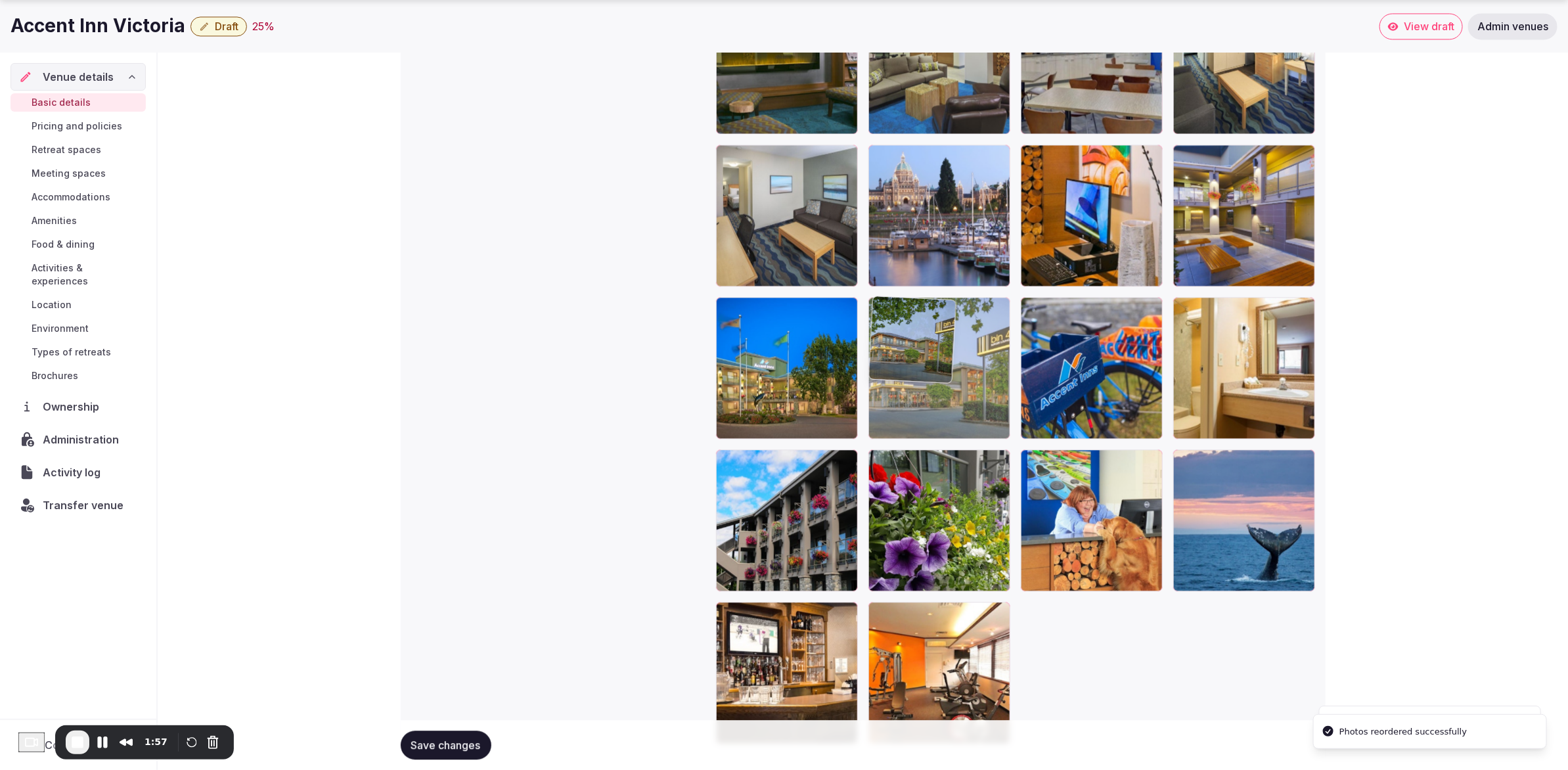
drag, startPoint x: 1254, startPoint y: 216, endPoint x: 1026, endPoint y: 388, distance: 285.6
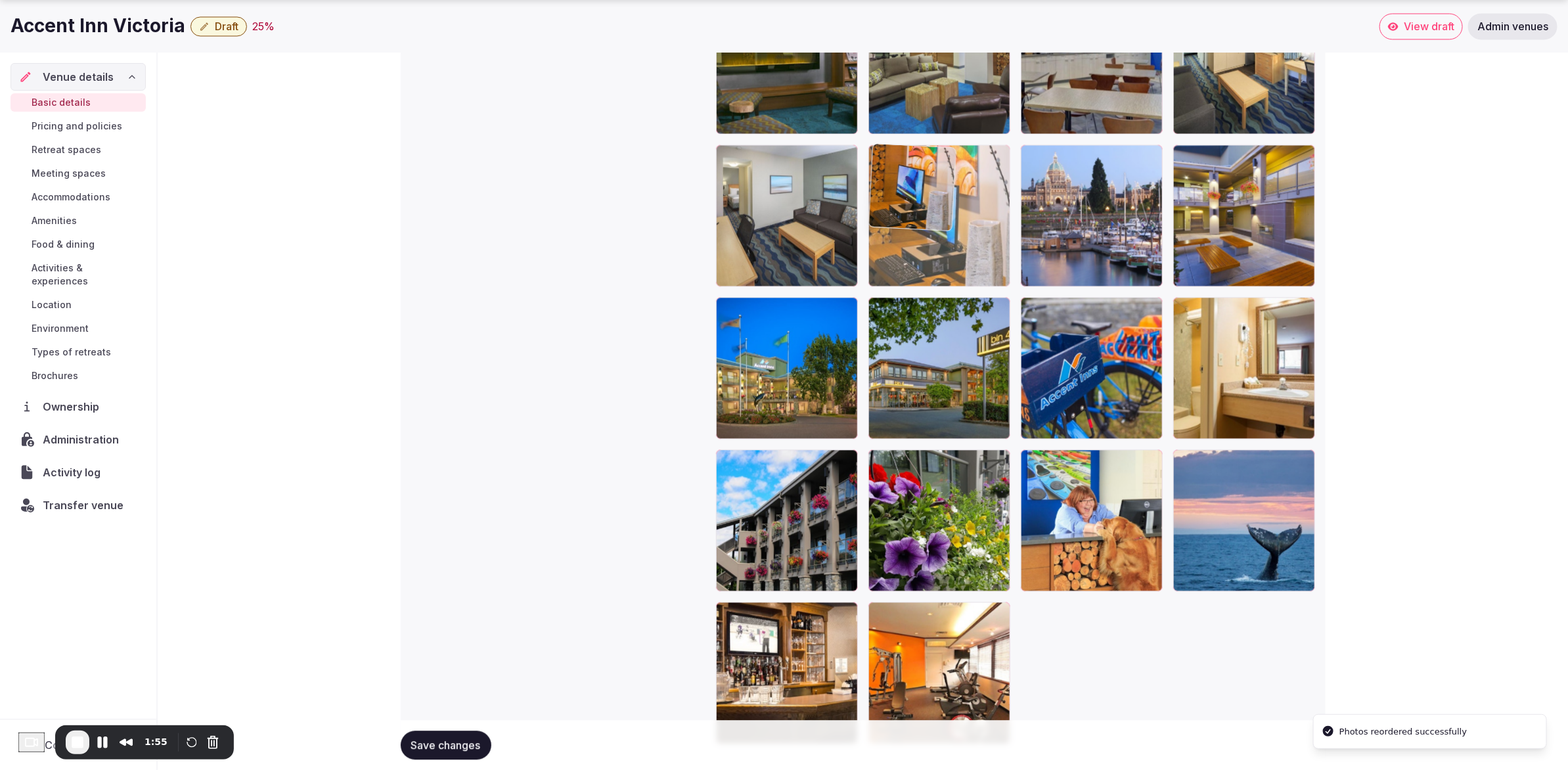
drag, startPoint x: 1093, startPoint y: 250, endPoint x: 978, endPoint y: 261, distance: 115.5
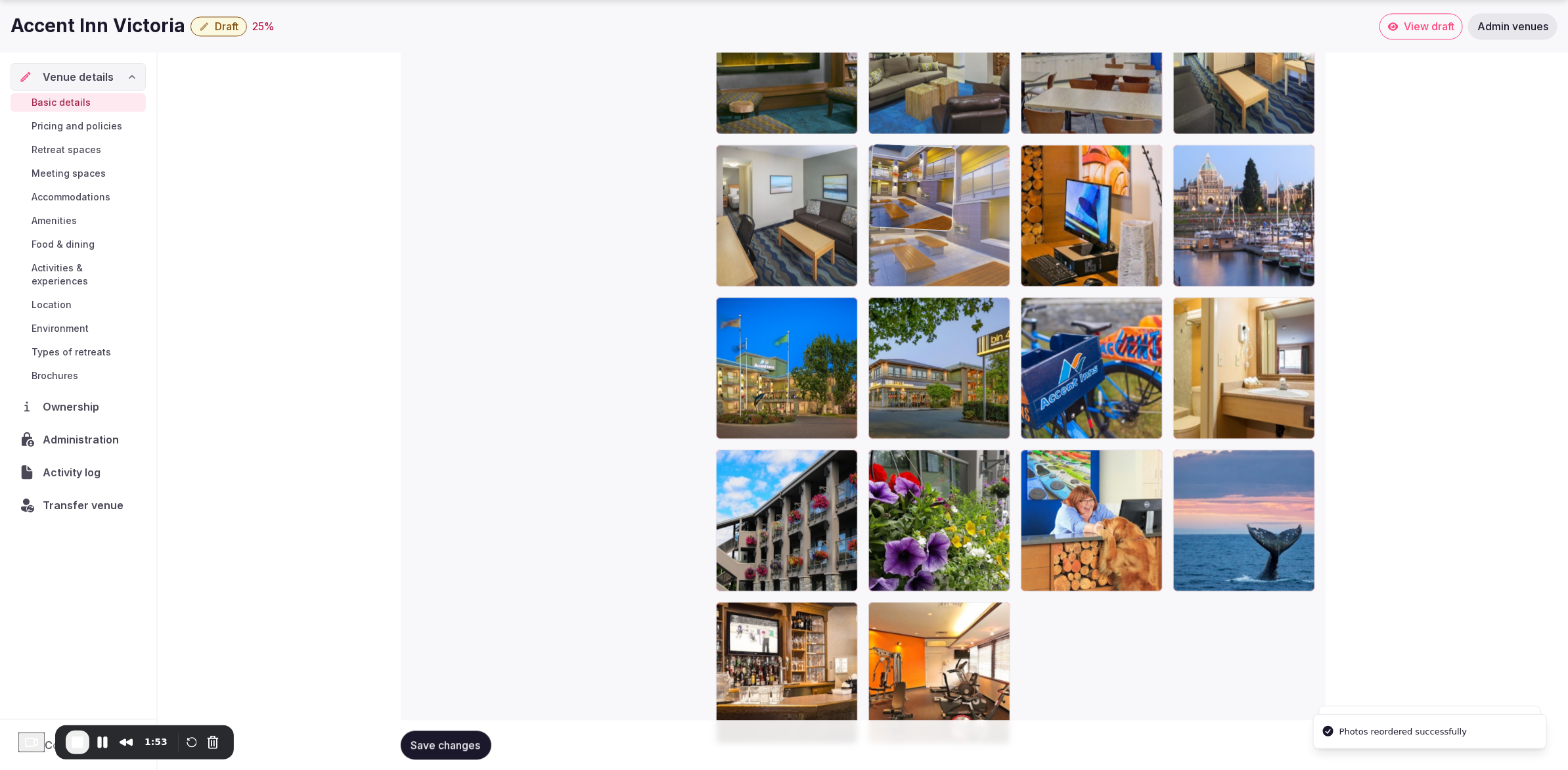
drag, startPoint x: 1230, startPoint y: 248, endPoint x: 950, endPoint y: 202, distance: 283.8
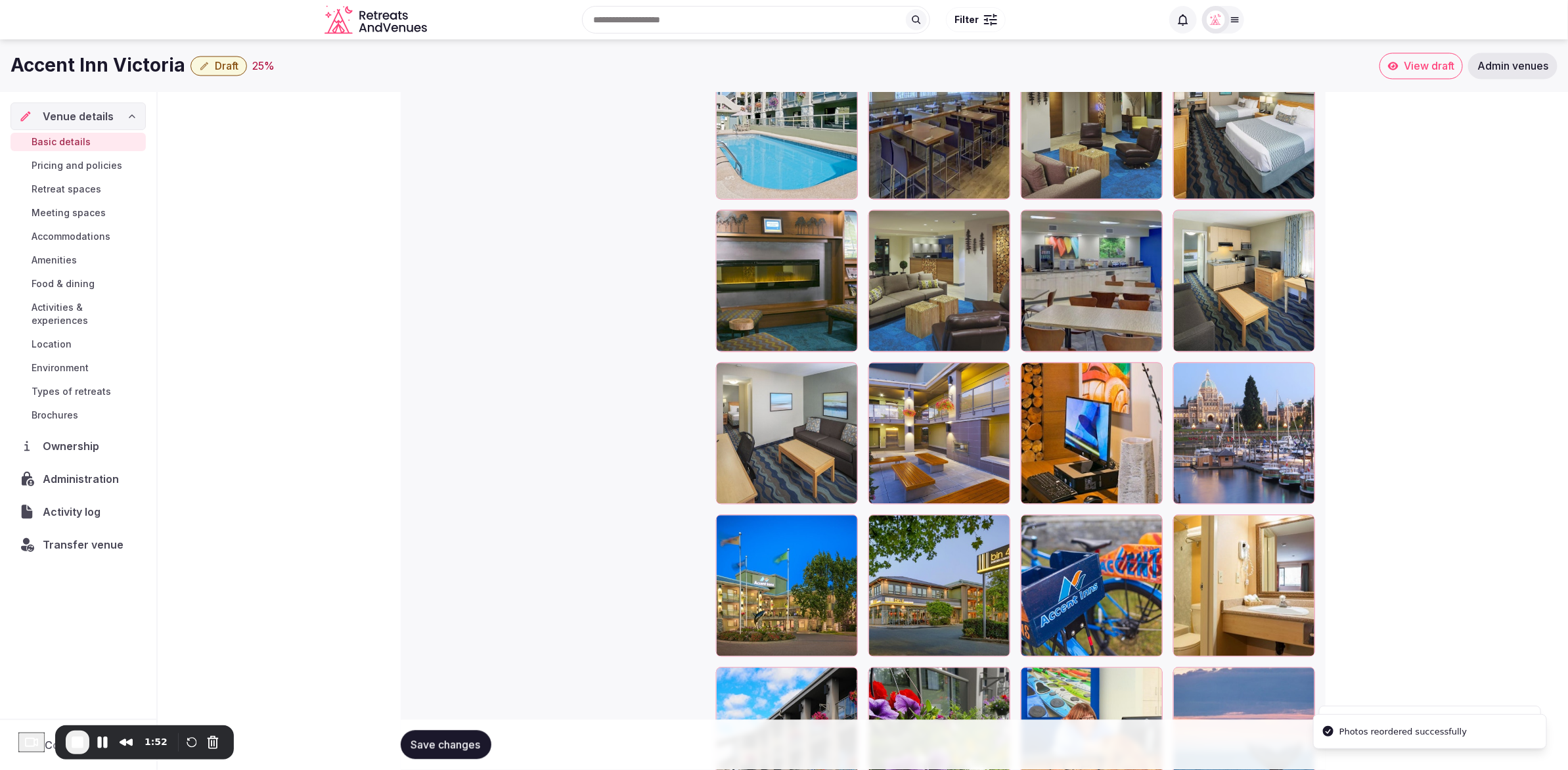
scroll to position [1552, 0]
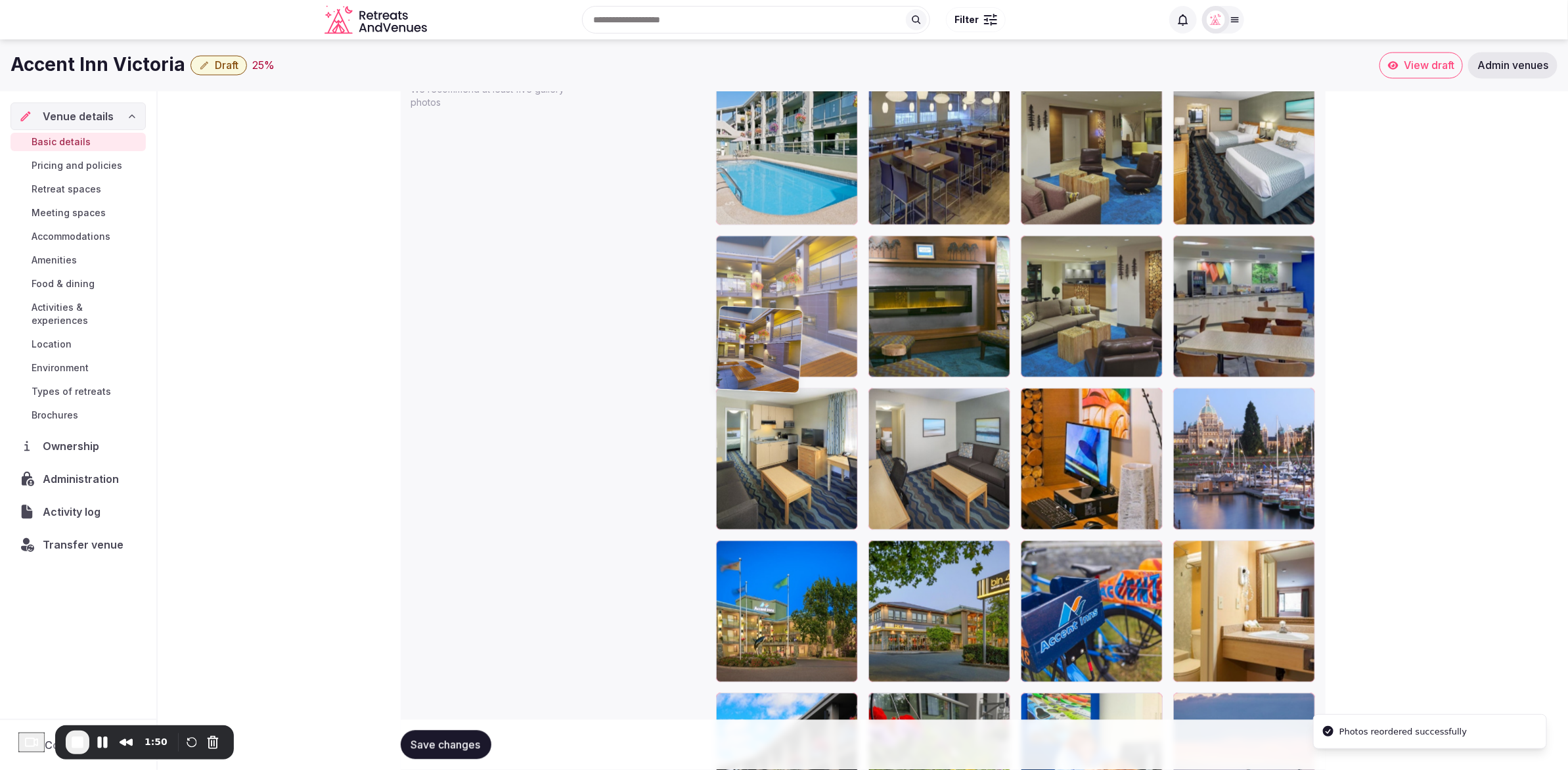
drag, startPoint x: 957, startPoint y: 445, endPoint x: 806, endPoint y: 363, distance: 171.8
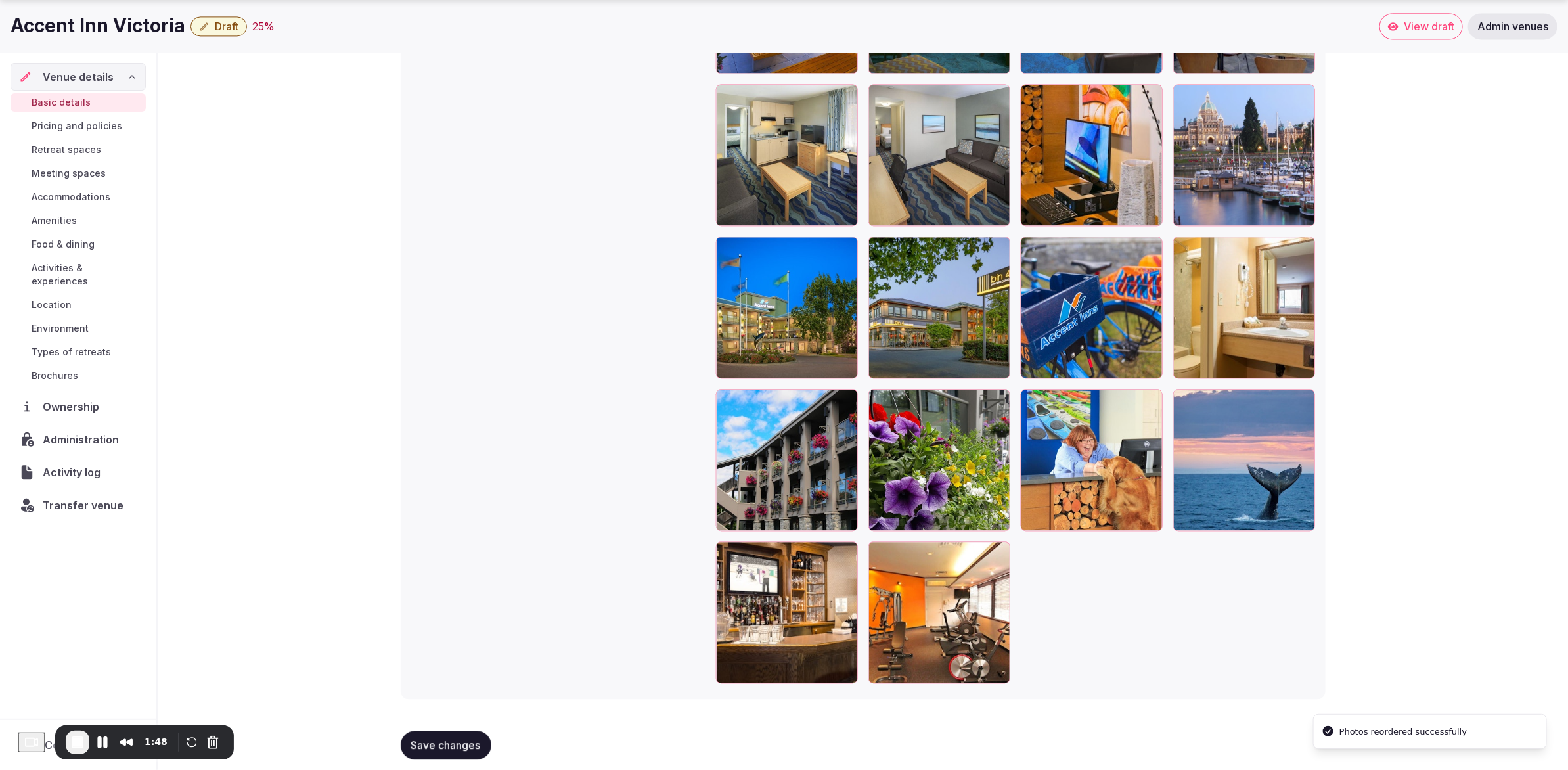
scroll to position [1865, 0]
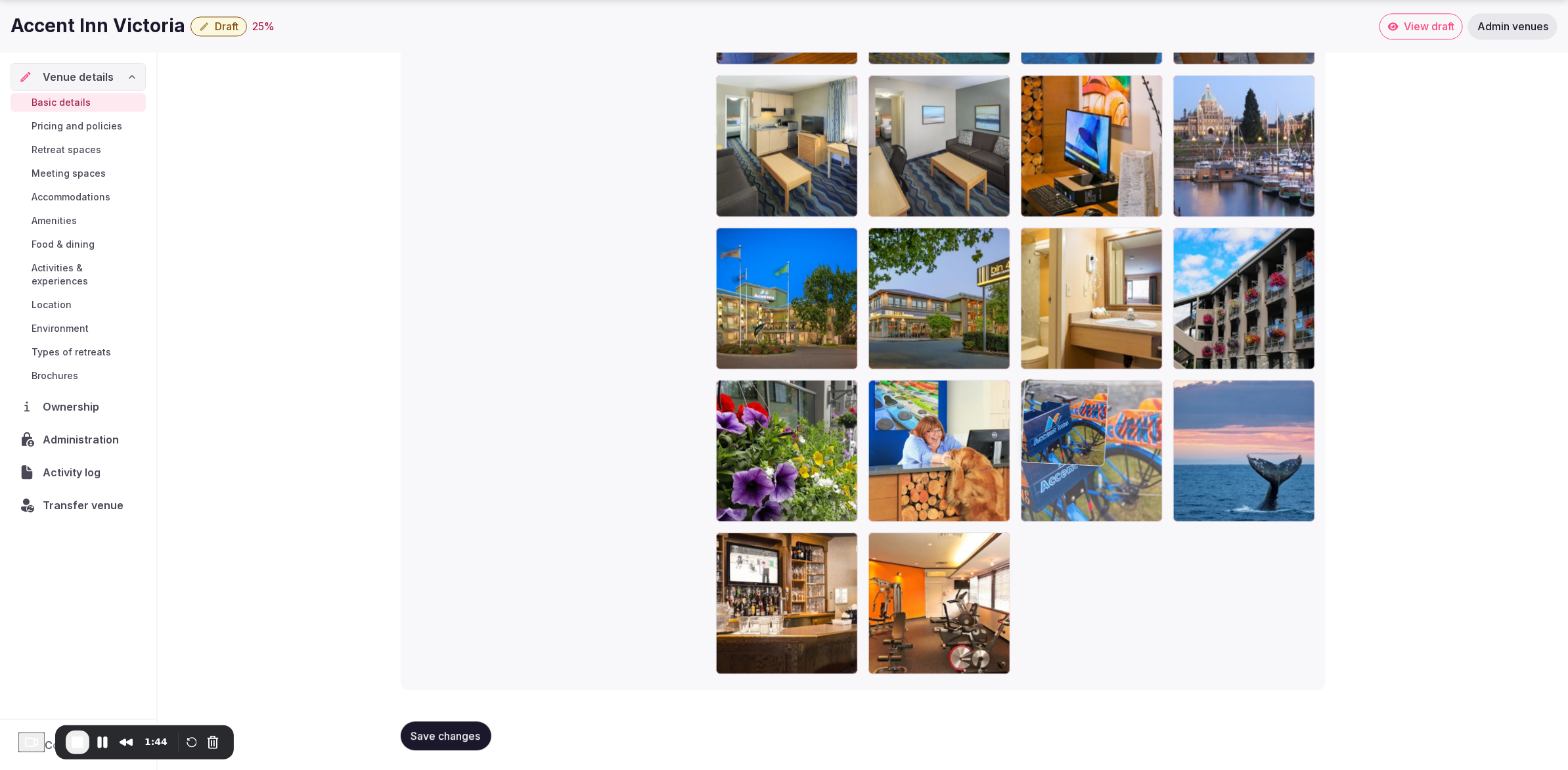
drag, startPoint x: 1111, startPoint y: 316, endPoint x: 1149, endPoint y: 452, distance: 141.2
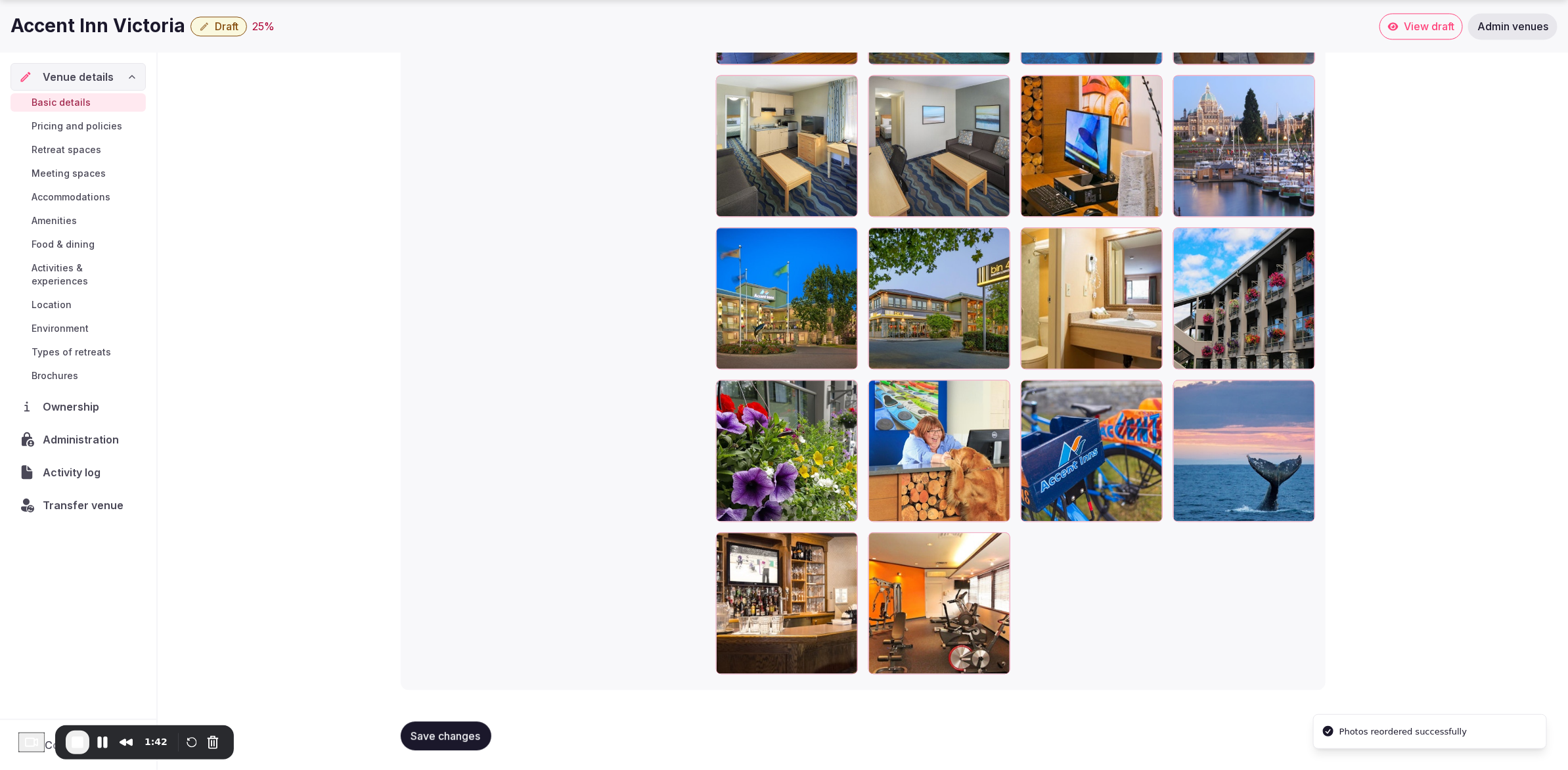
drag, startPoint x: 455, startPoint y: 737, endPoint x: 464, endPoint y: 730, distance: 11.4
click at [455, 737] on span "Save changes" at bounding box center [446, 735] width 70 height 13
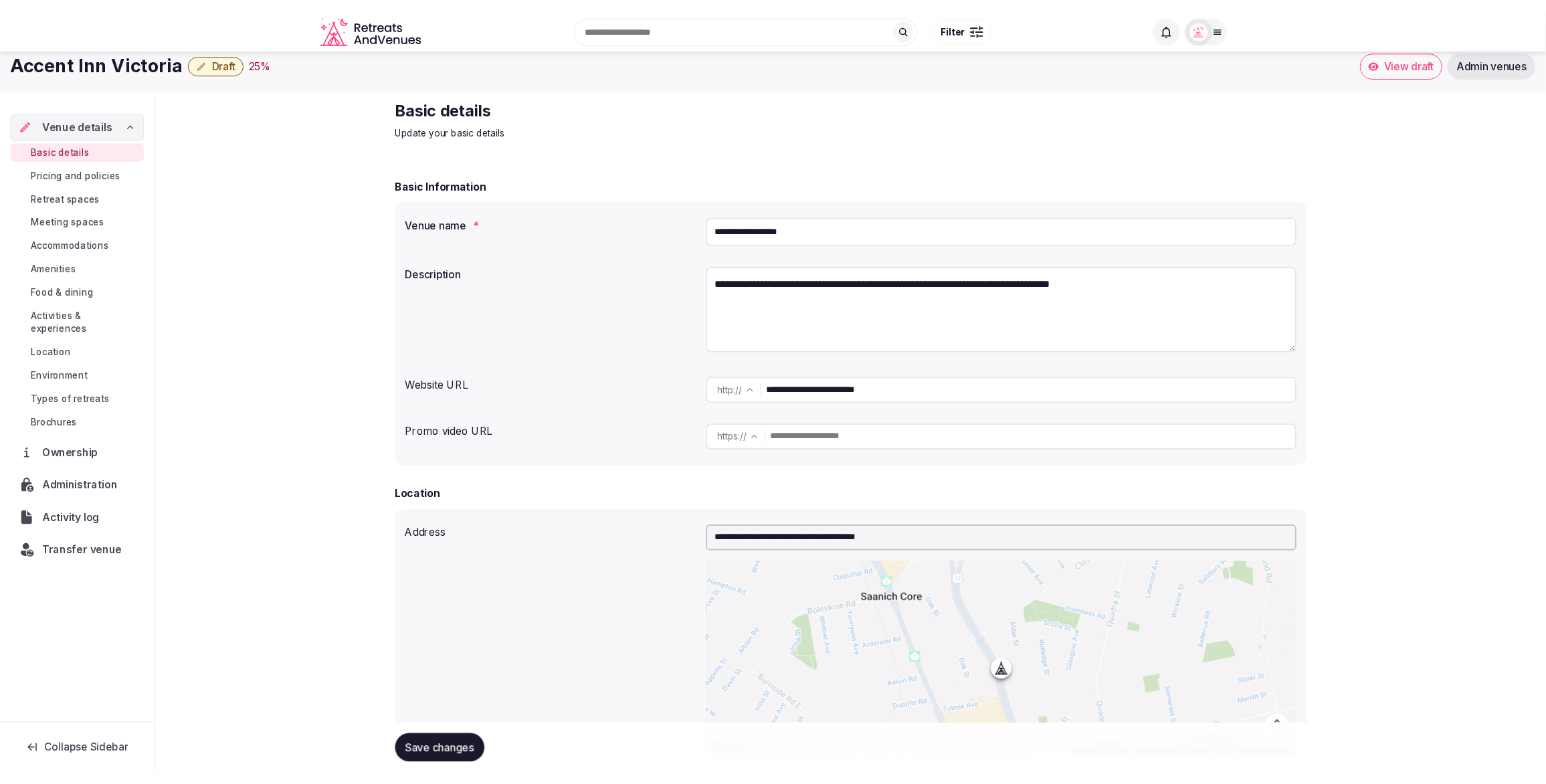
scroll to position [7, 0]
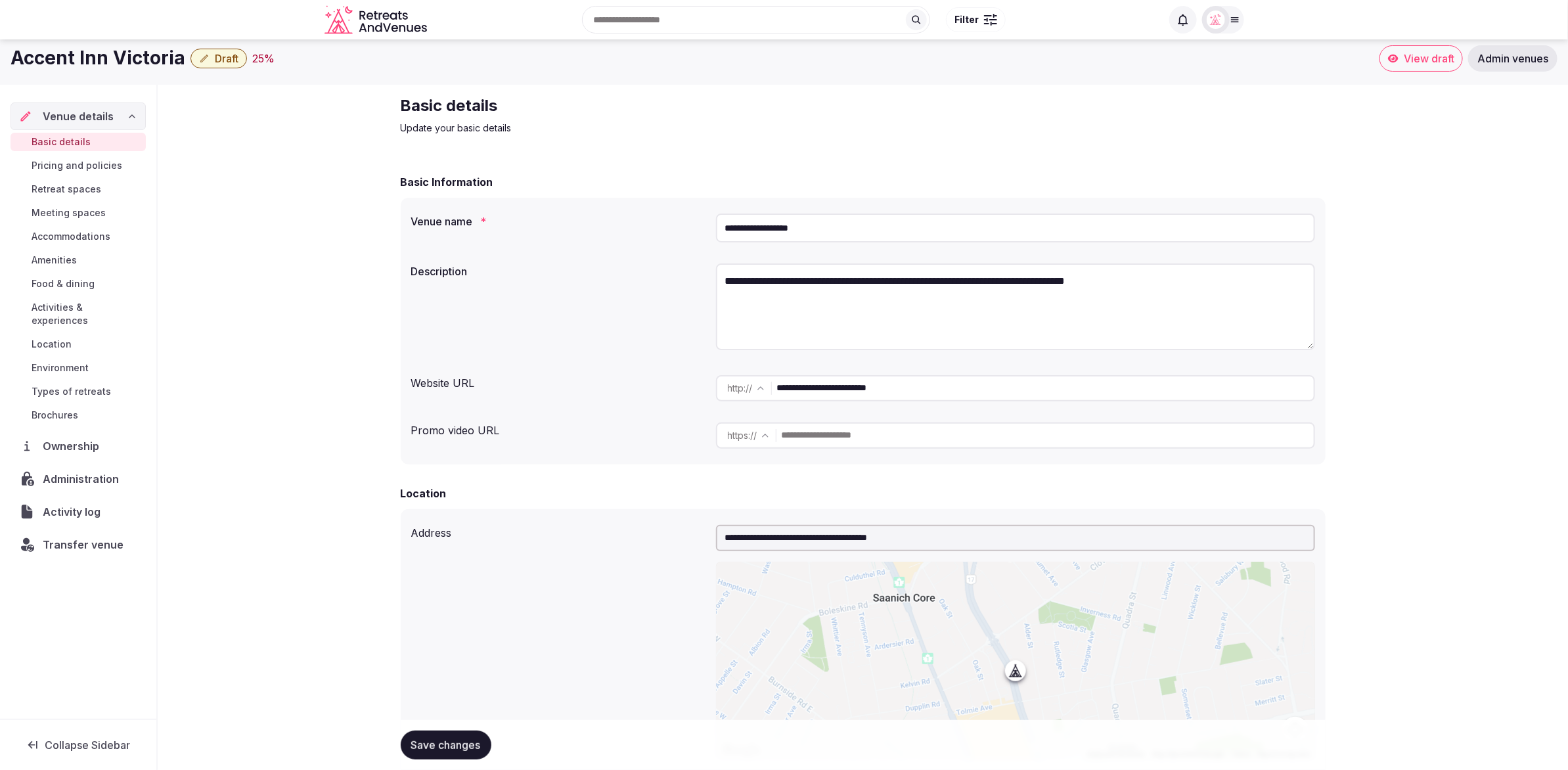
drag, startPoint x: 799, startPoint y: 234, endPoint x: 710, endPoint y: 228, distance: 89.2
click at [710, 228] on div "**********" at bounding box center [863, 227] width 904 height 39
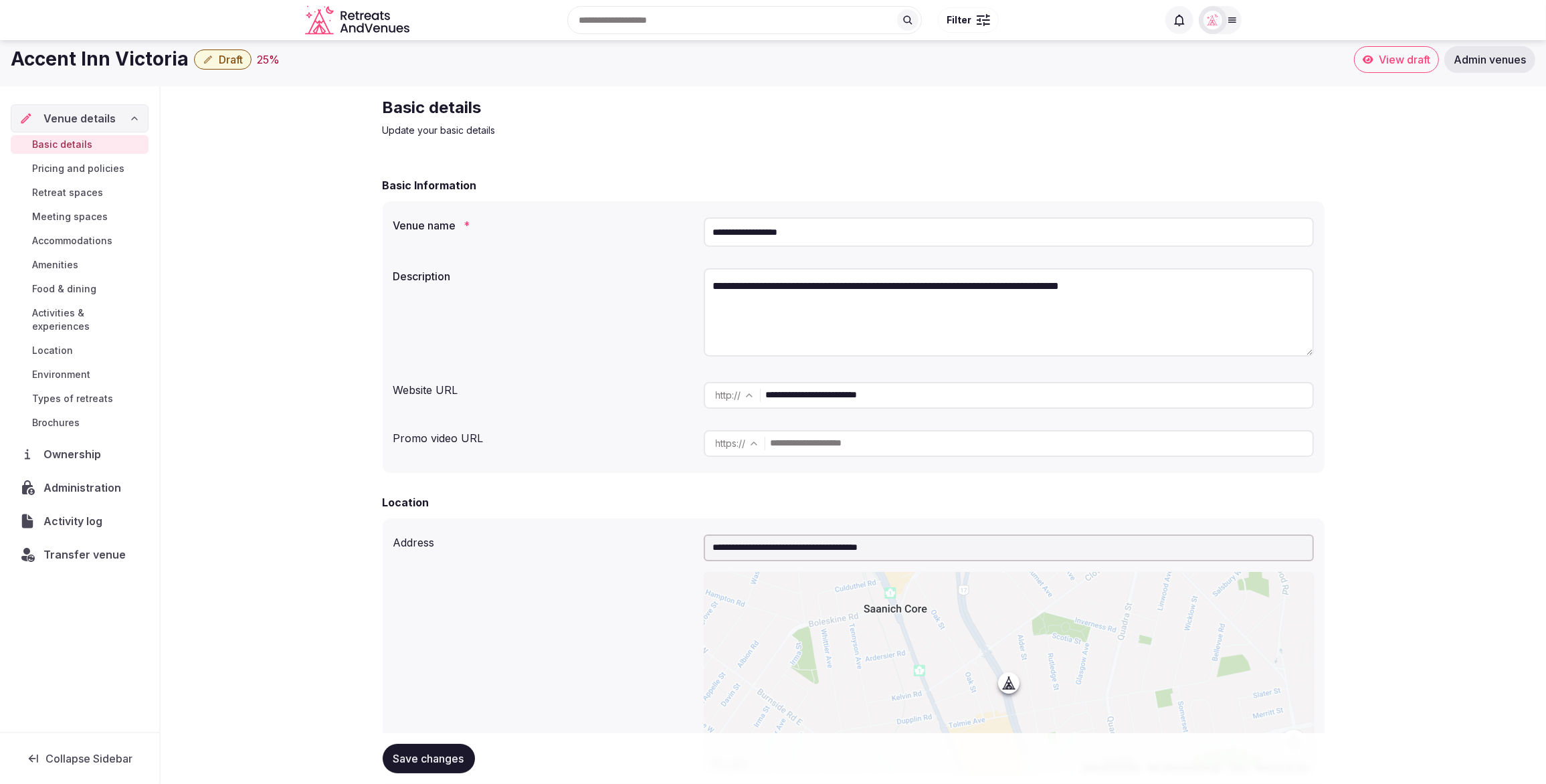
click at [626, 281] on div "**********" at bounding box center [853, 314] width 920 height 103
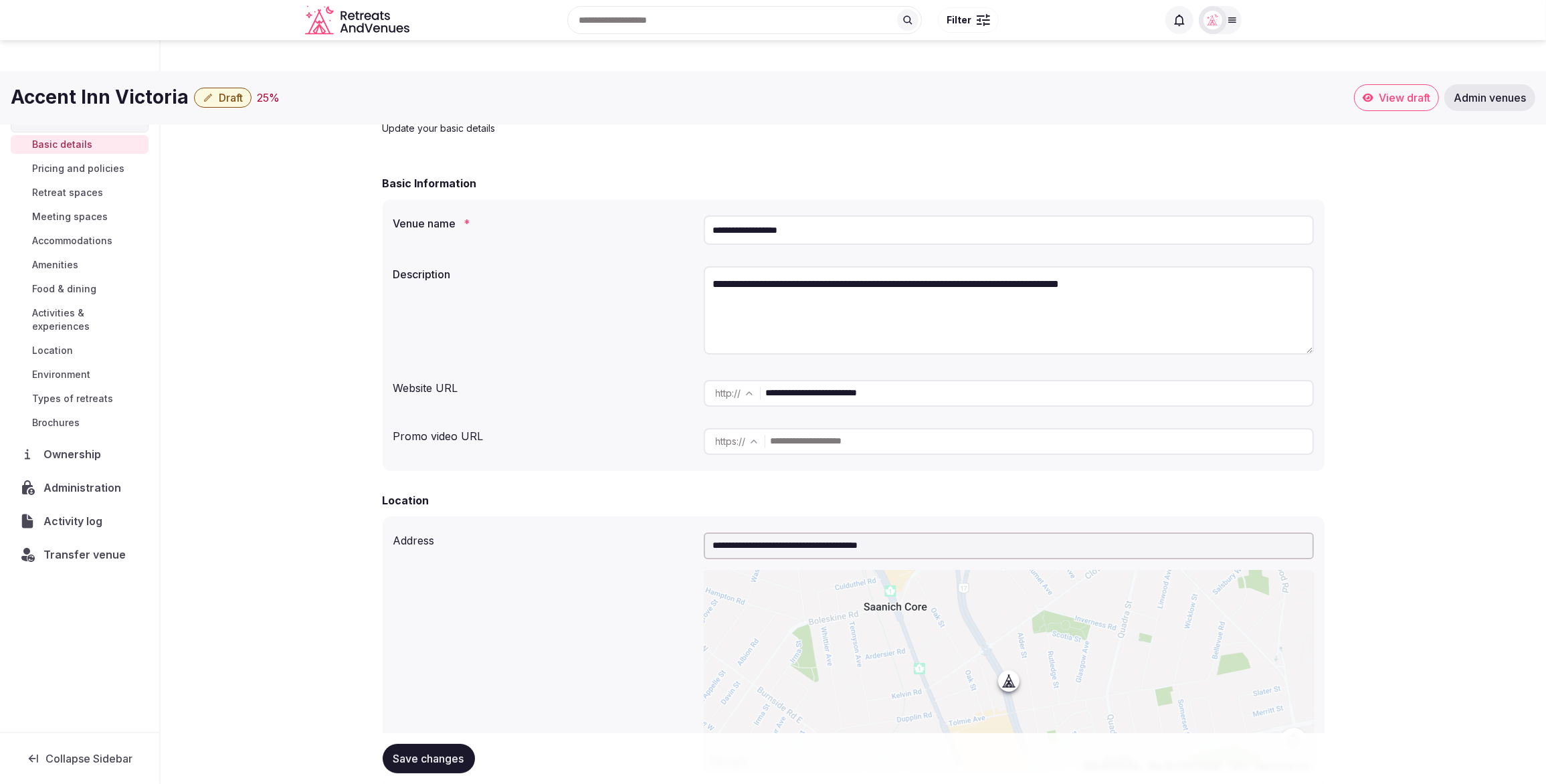
scroll to position [0, 0]
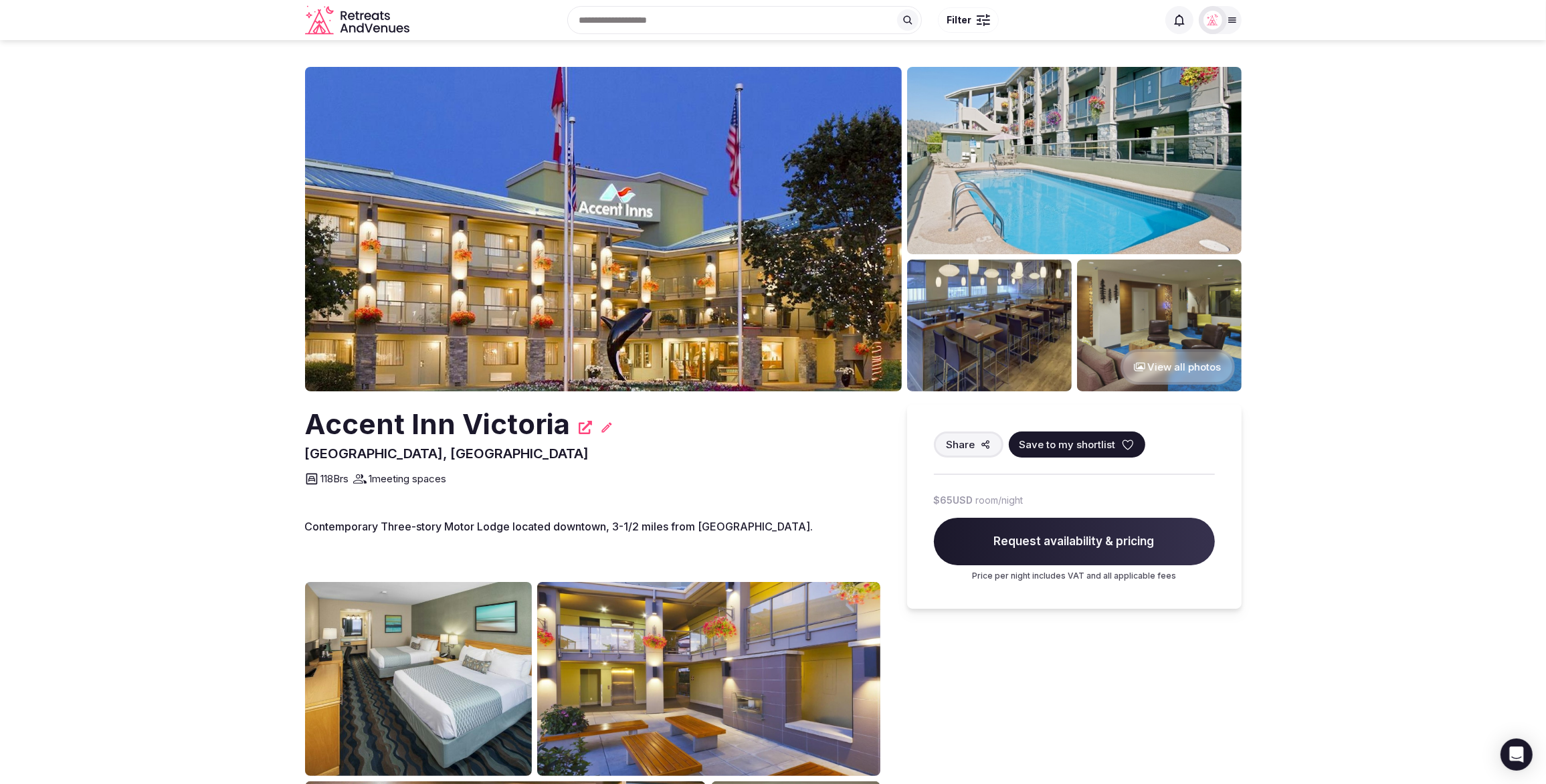
click at [1397, 104] on section "View all photos Accent Inn Victoria Victoria, Canada Share Save to my shortlist…" at bounding box center [773, 594] width 1546 height 1108
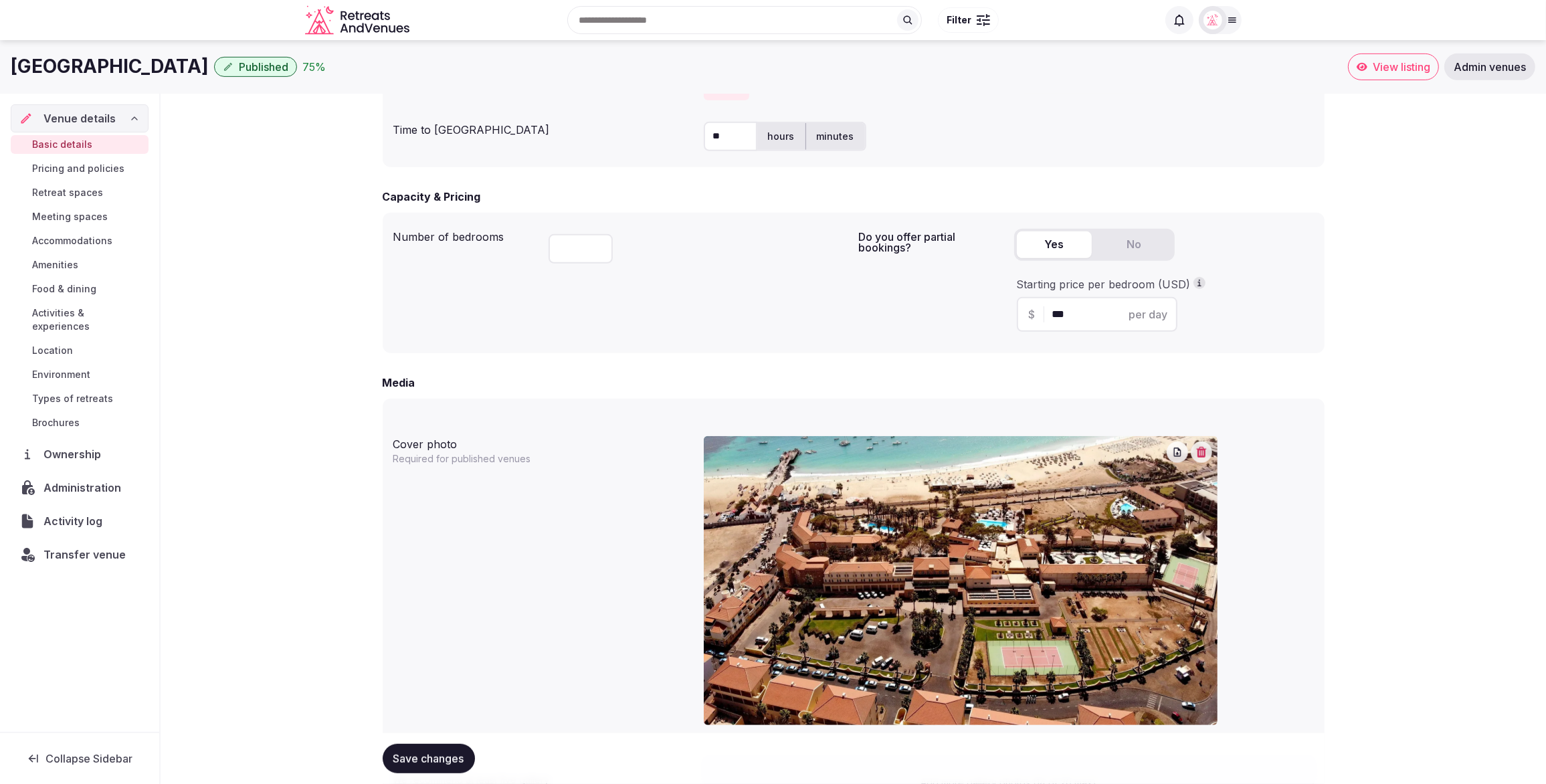
scroll to position [753, 0]
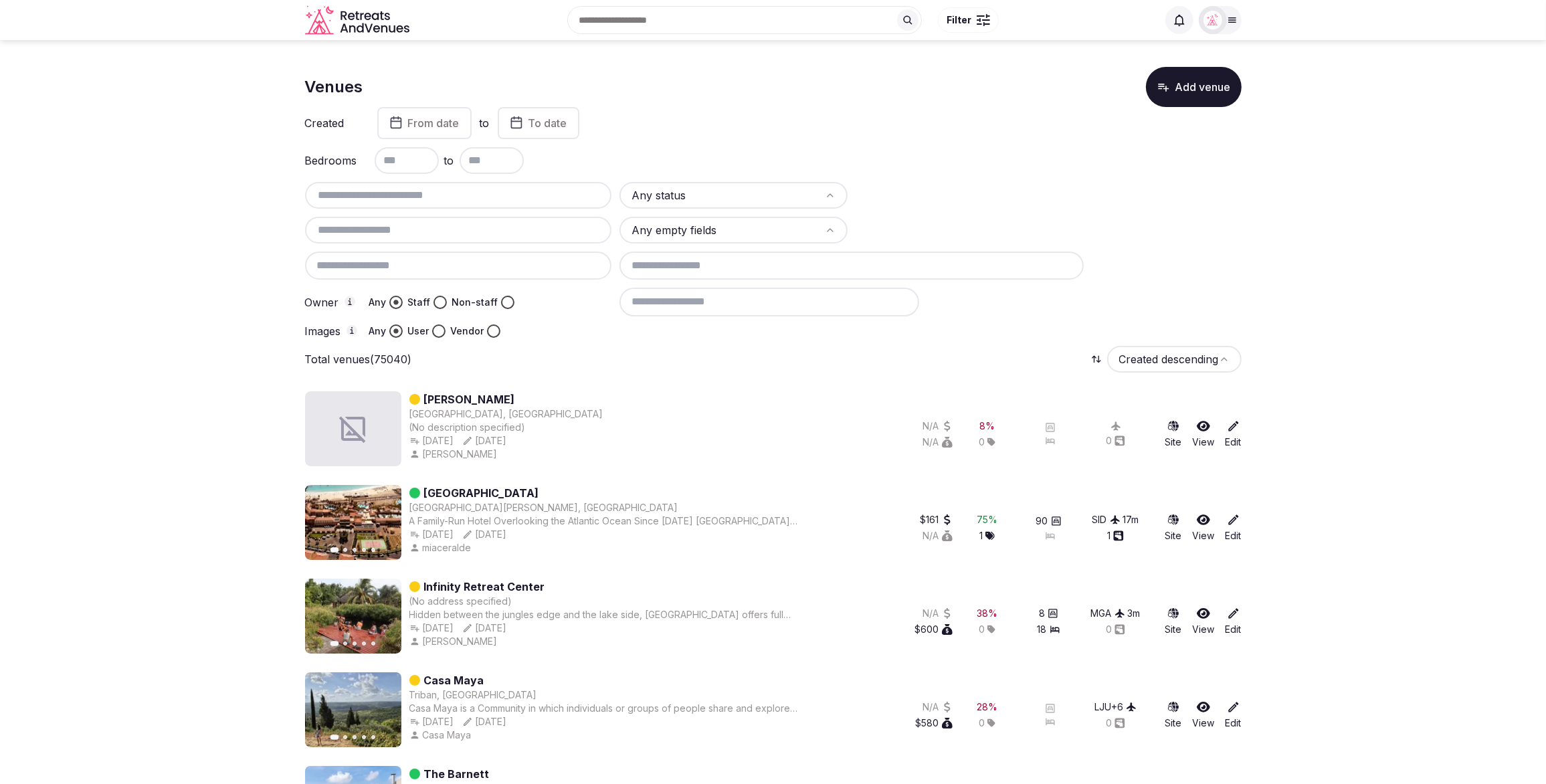
click at [441, 302] on button "Staff" at bounding box center [439, 302] width 13 height 13
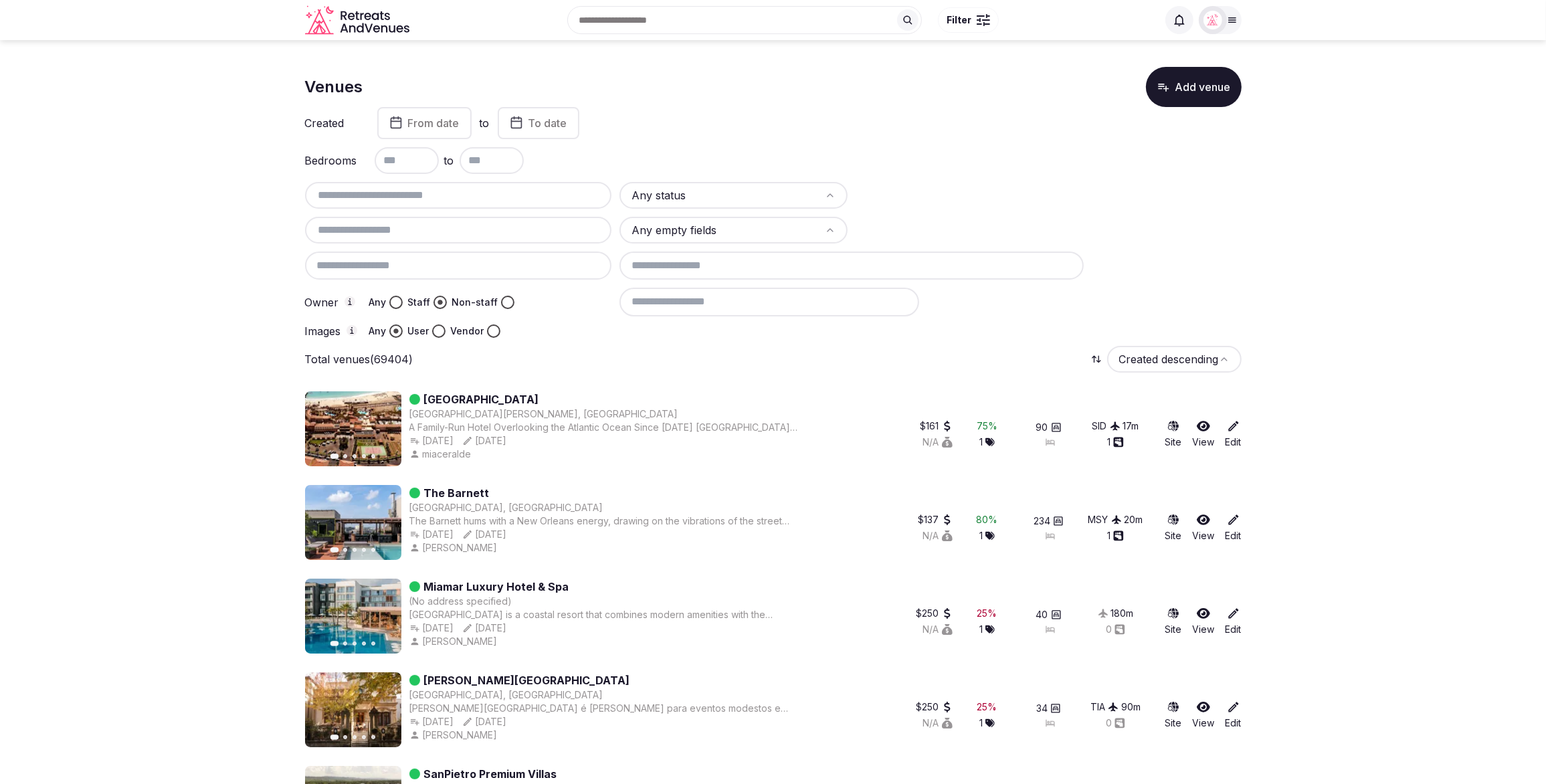
click at [437, 331] on button "User" at bounding box center [439, 331] width 13 height 13
click at [787, 192] on html "Search Popular Destinations [GEOGRAPHIC_DATA], [GEOGRAPHIC_DATA] [GEOGRAPHIC_DA…" at bounding box center [773, 392] width 1546 height 784
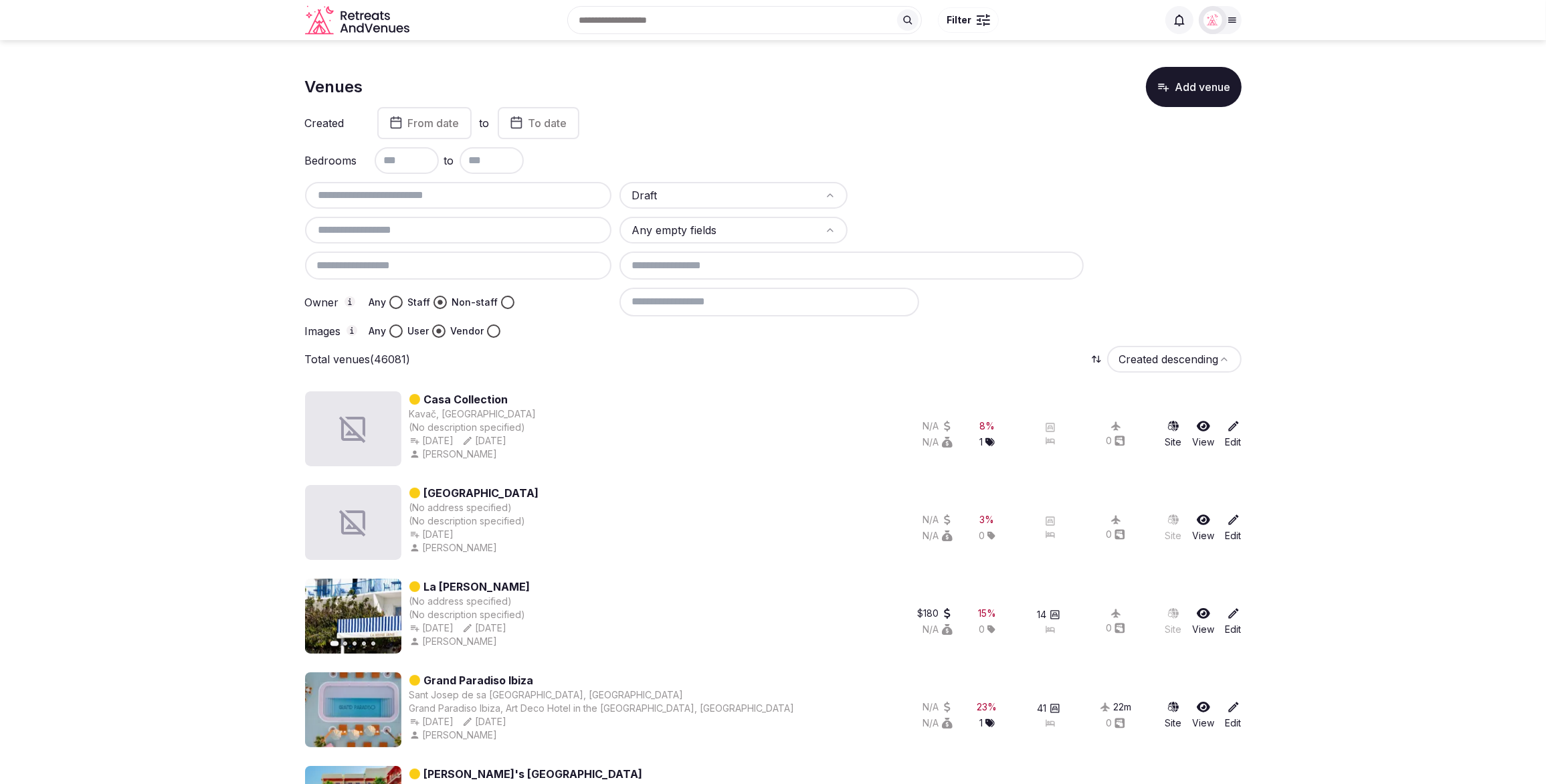
click at [741, 270] on input at bounding box center [852, 266] width 465 height 28
